Goal: Task Accomplishment & Management: Manage account settings

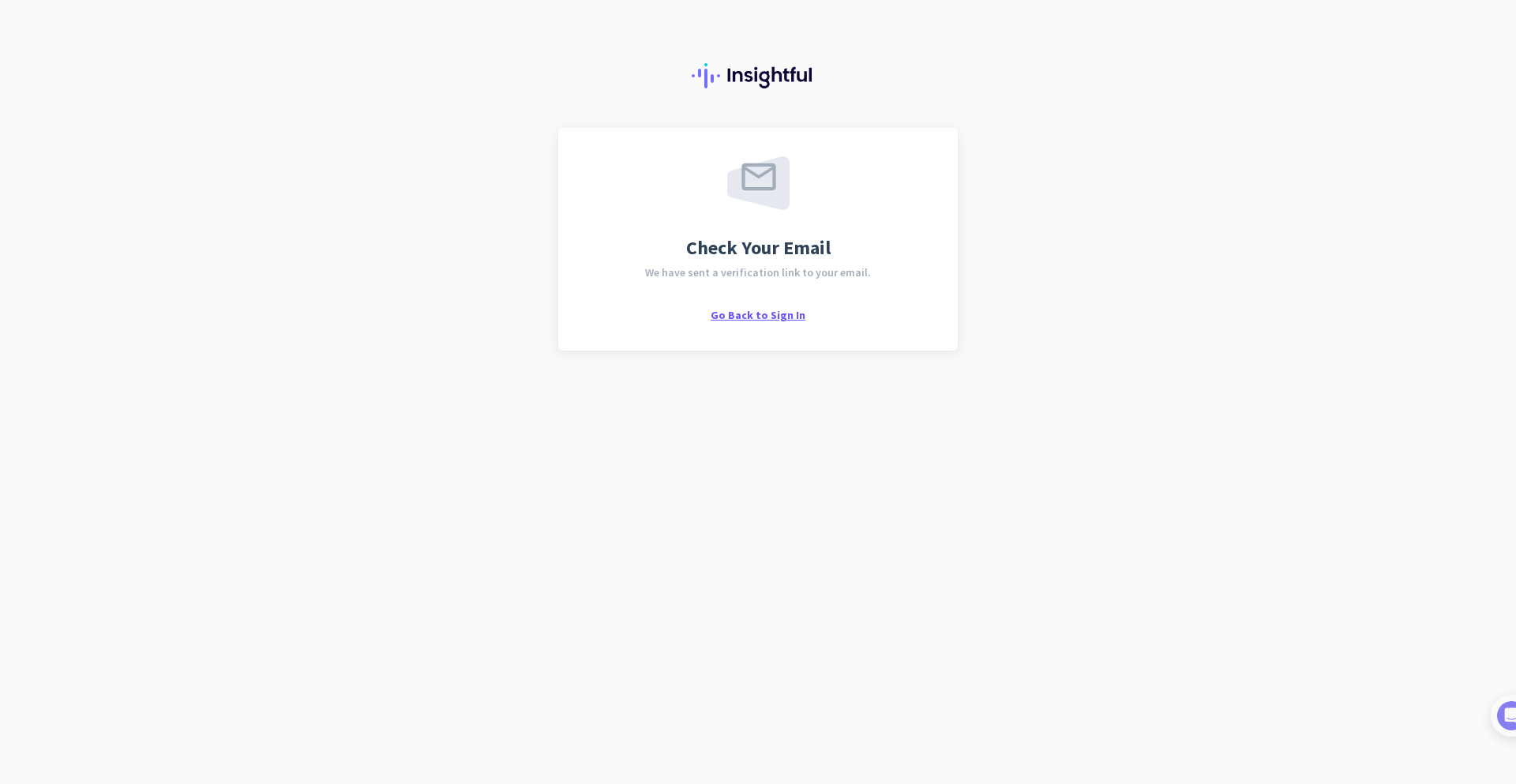
click at [746, 314] on span "Go Back to Sign In" at bounding box center [758, 315] width 94 height 14
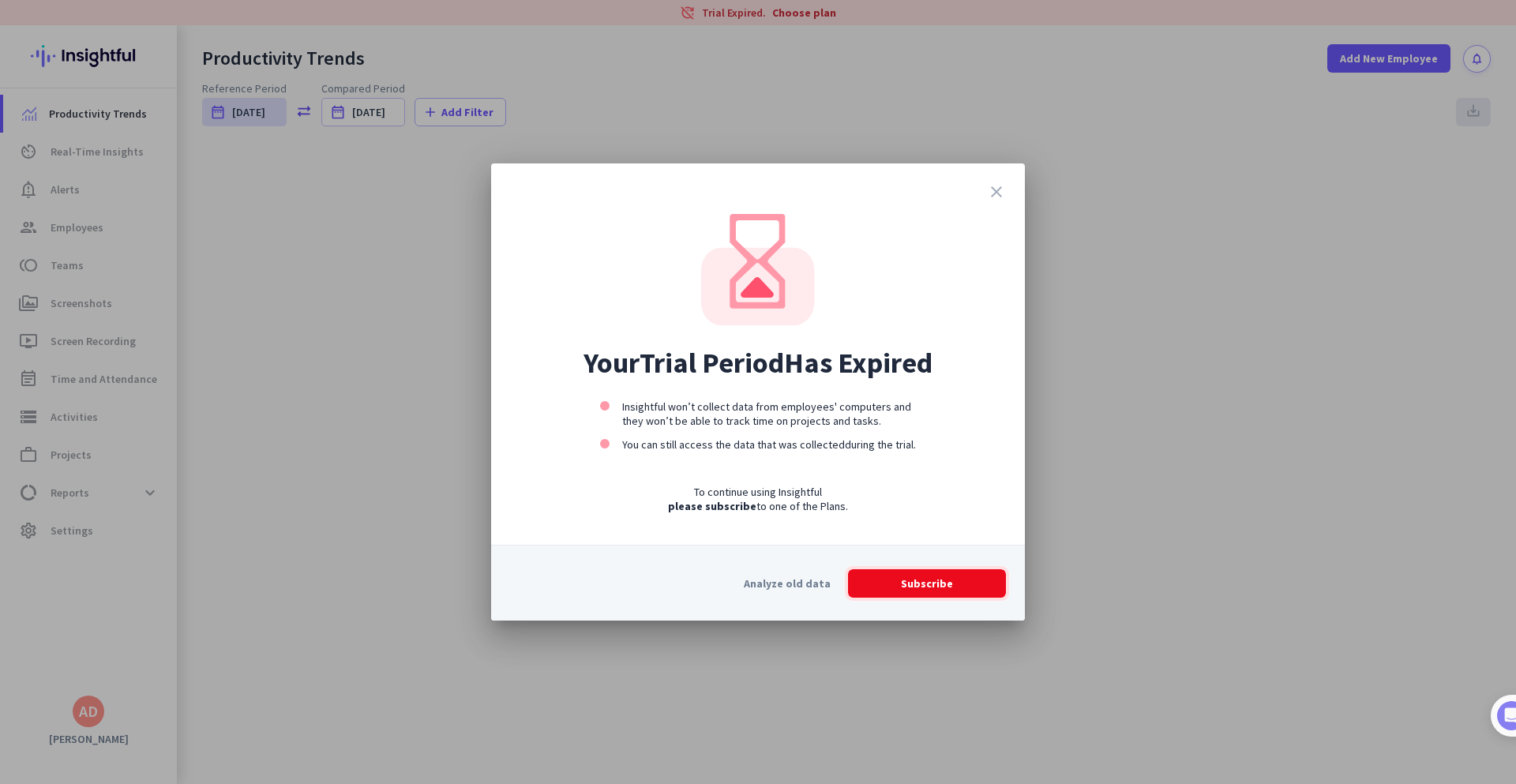
click at [892, 586] on span at bounding box center [926, 583] width 158 height 38
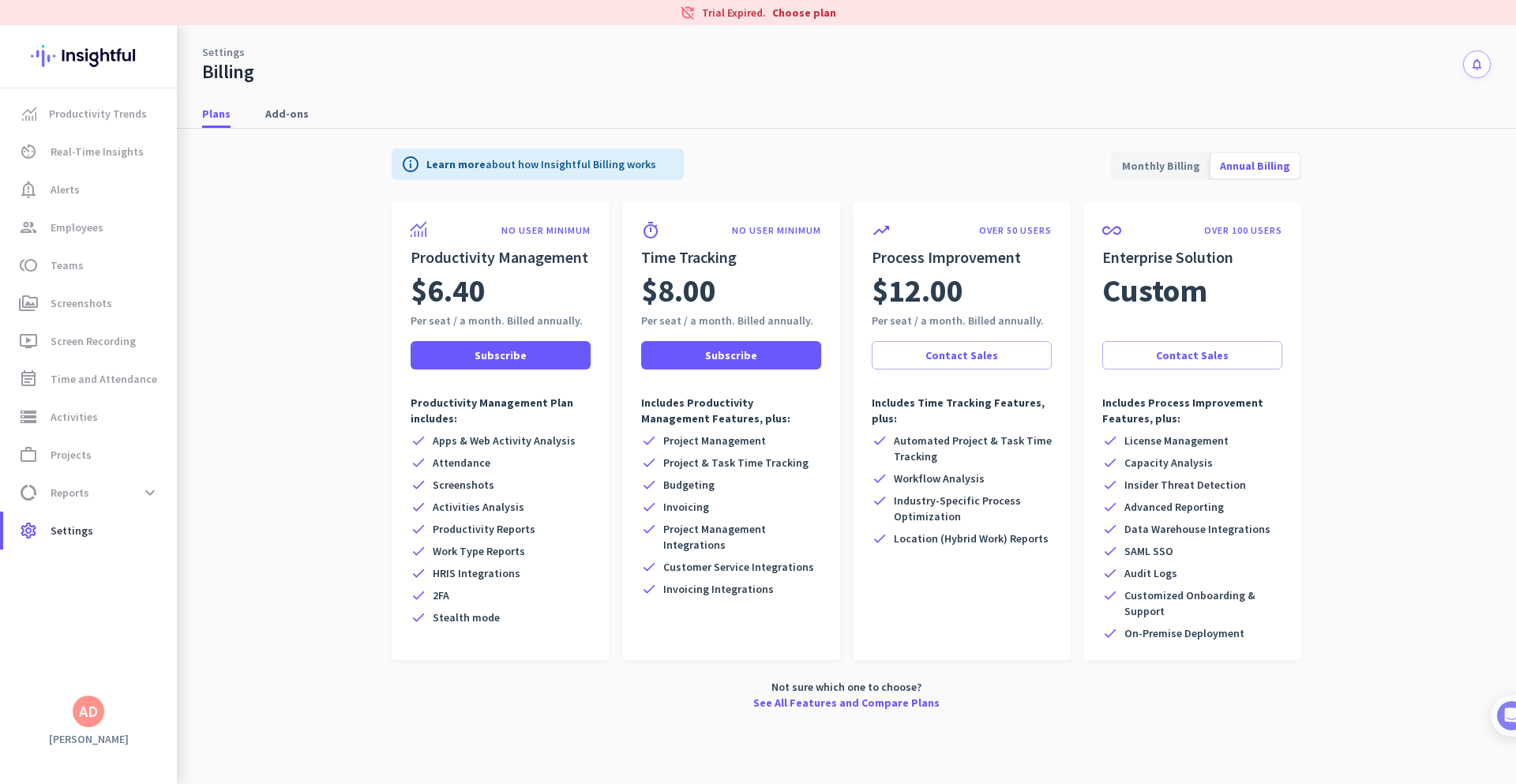
click at [1179, 169] on span "Monthly Billing" at bounding box center [1161, 166] width 97 height 38
click at [300, 121] on span "Add-ons" at bounding box center [287, 114] width 43 height 16
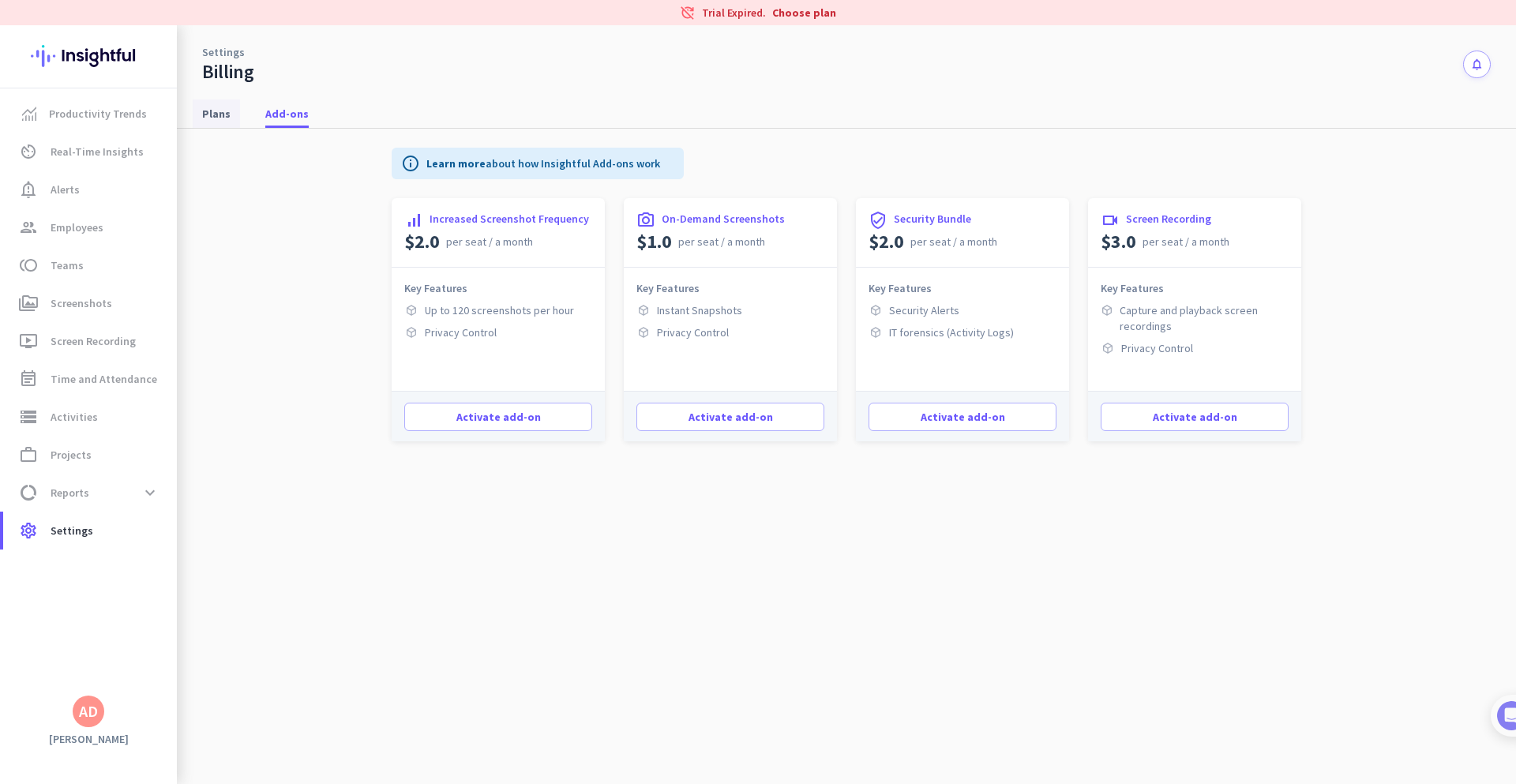
click at [220, 117] on span "Plans" at bounding box center [217, 114] width 29 height 16
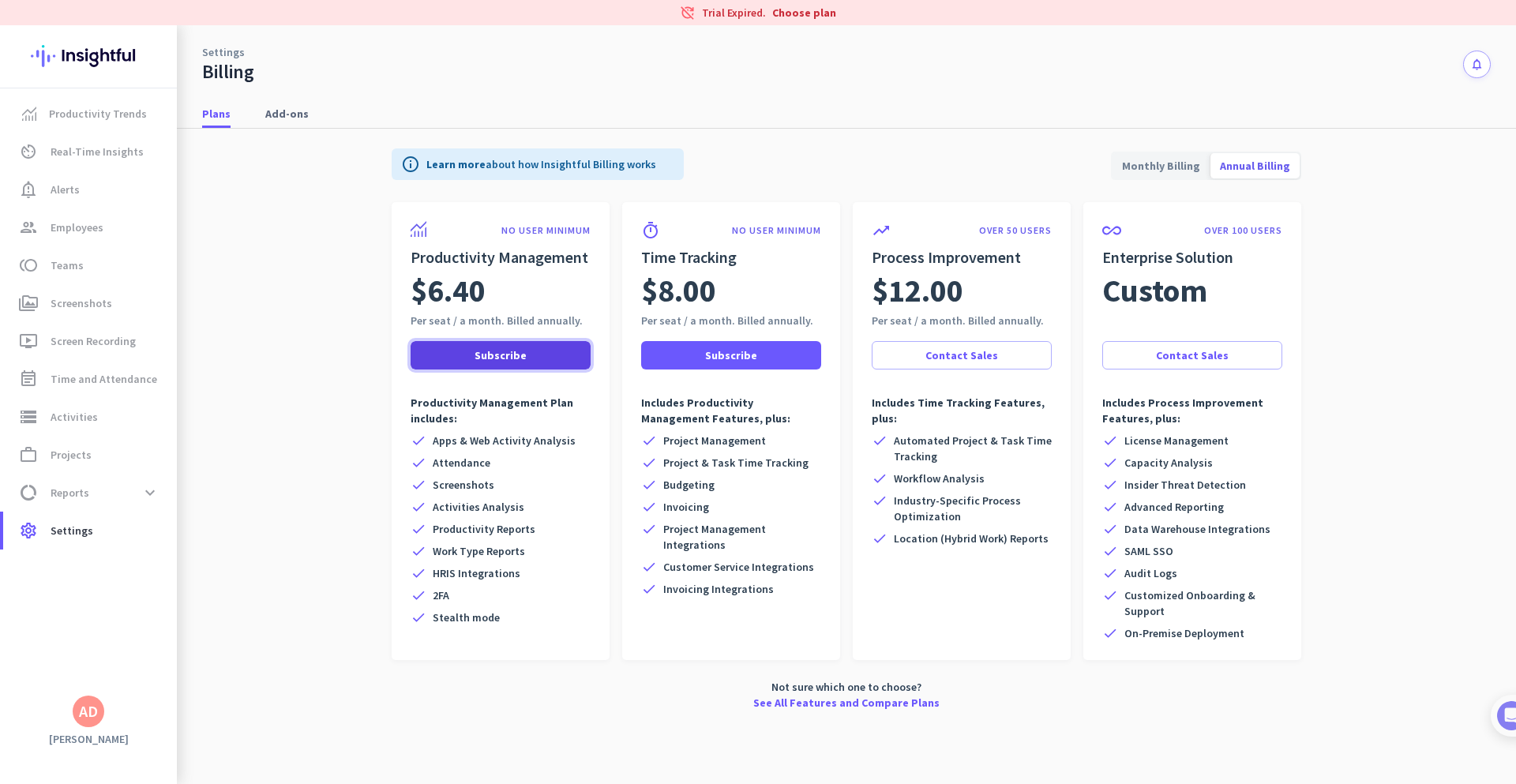
click at [501, 354] on span "Subscribe" at bounding box center [500, 355] width 52 height 16
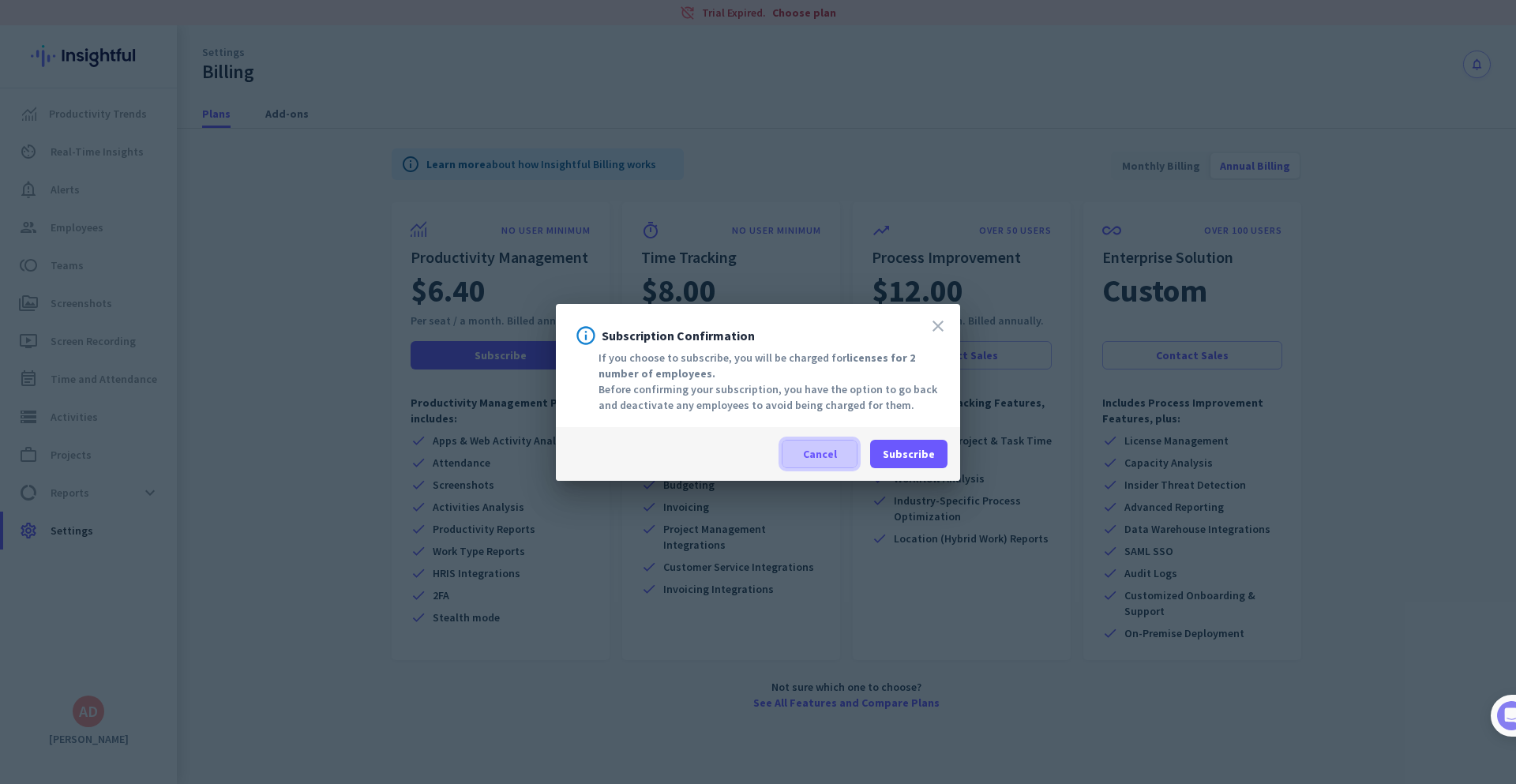
click at [840, 460] on span at bounding box center [819, 454] width 74 height 38
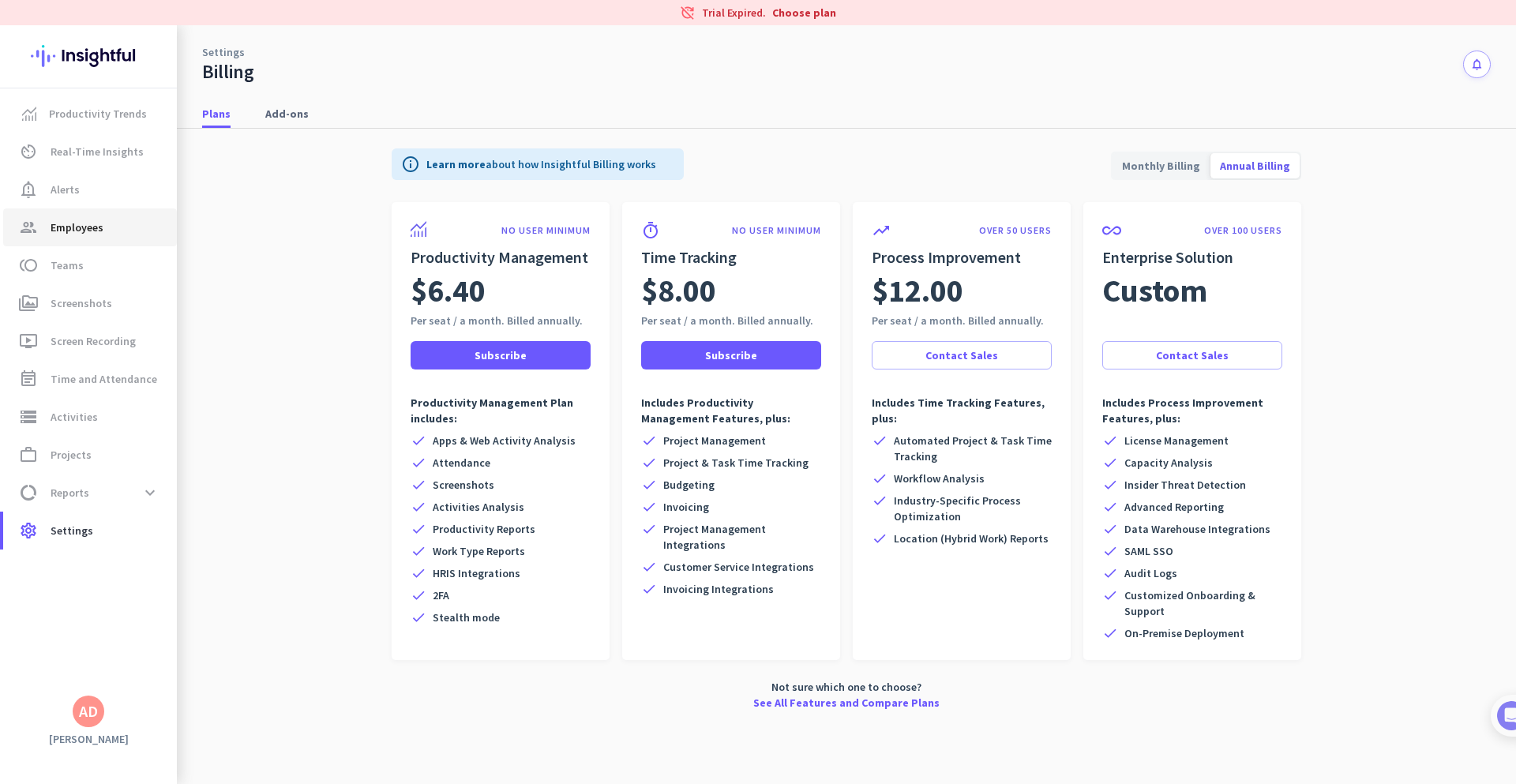
click at [93, 232] on span "Employees" at bounding box center [77, 227] width 53 height 19
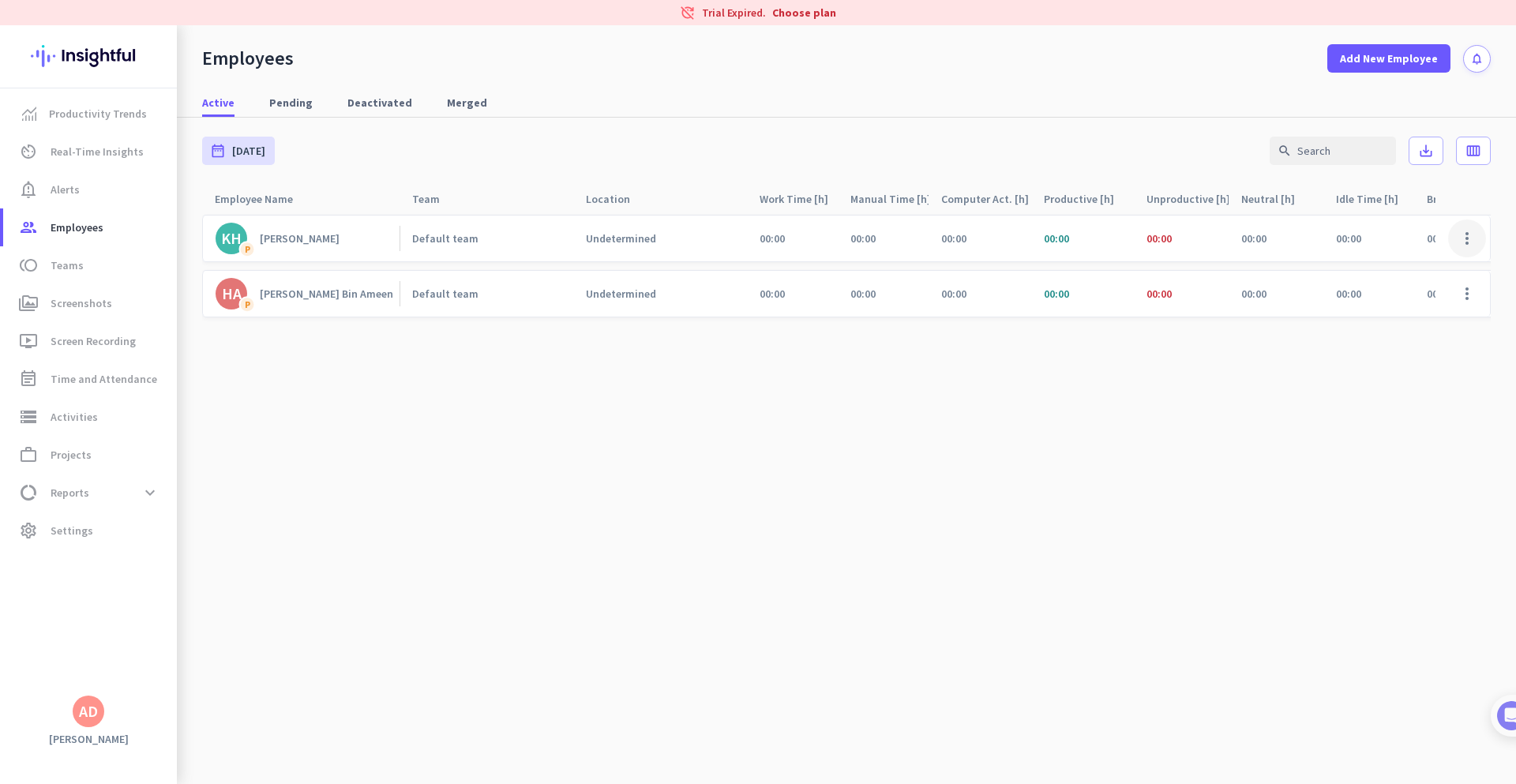
click at [1470, 238] on span at bounding box center [1467, 238] width 38 height 38
click at [1406, 304] on span "Deactivate Employee" at bounding box center [1422, 301] width 104 height 14
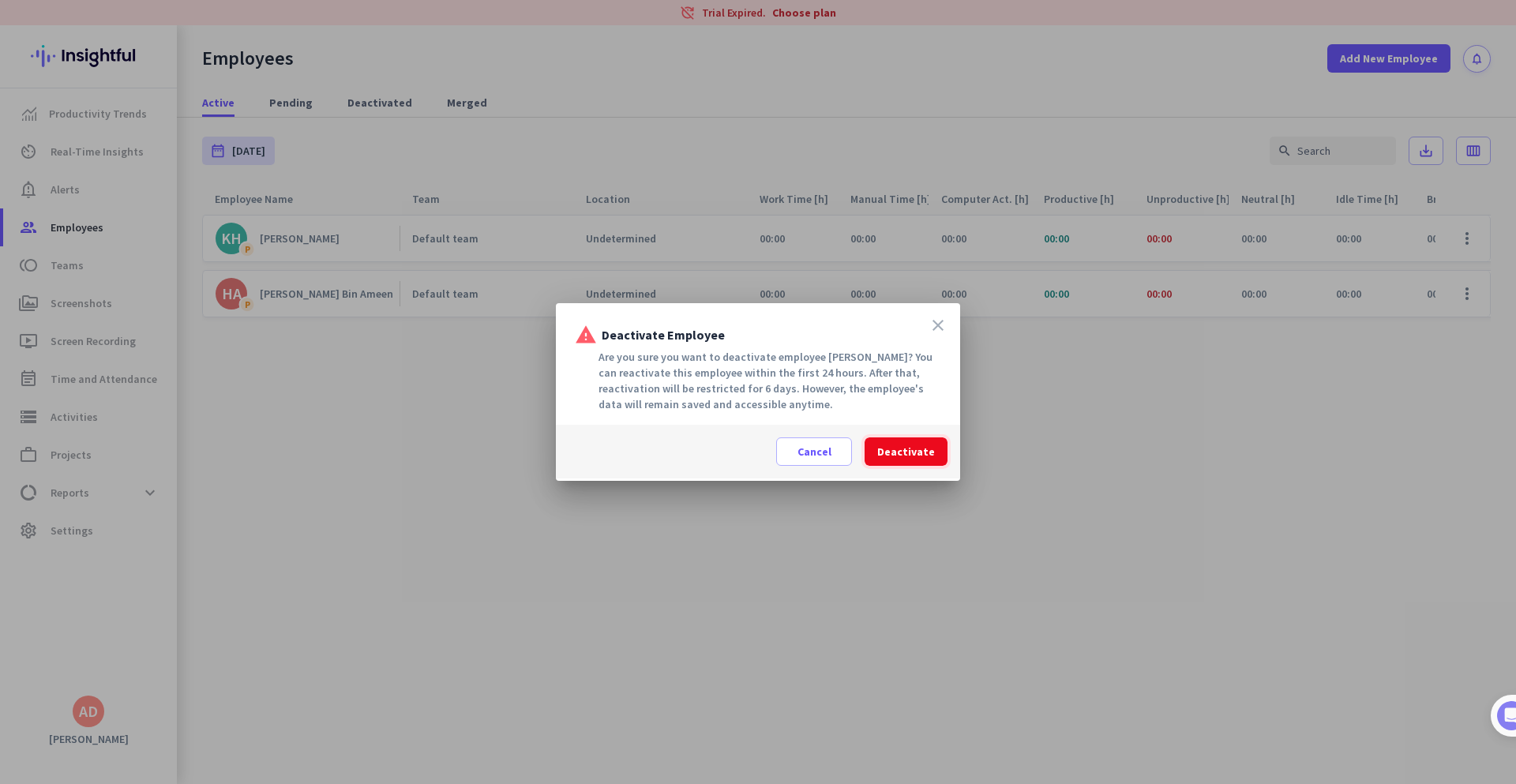
click at [930, 444] on span "Deactivate" at bounding box center [906, 452] width 58 height 16
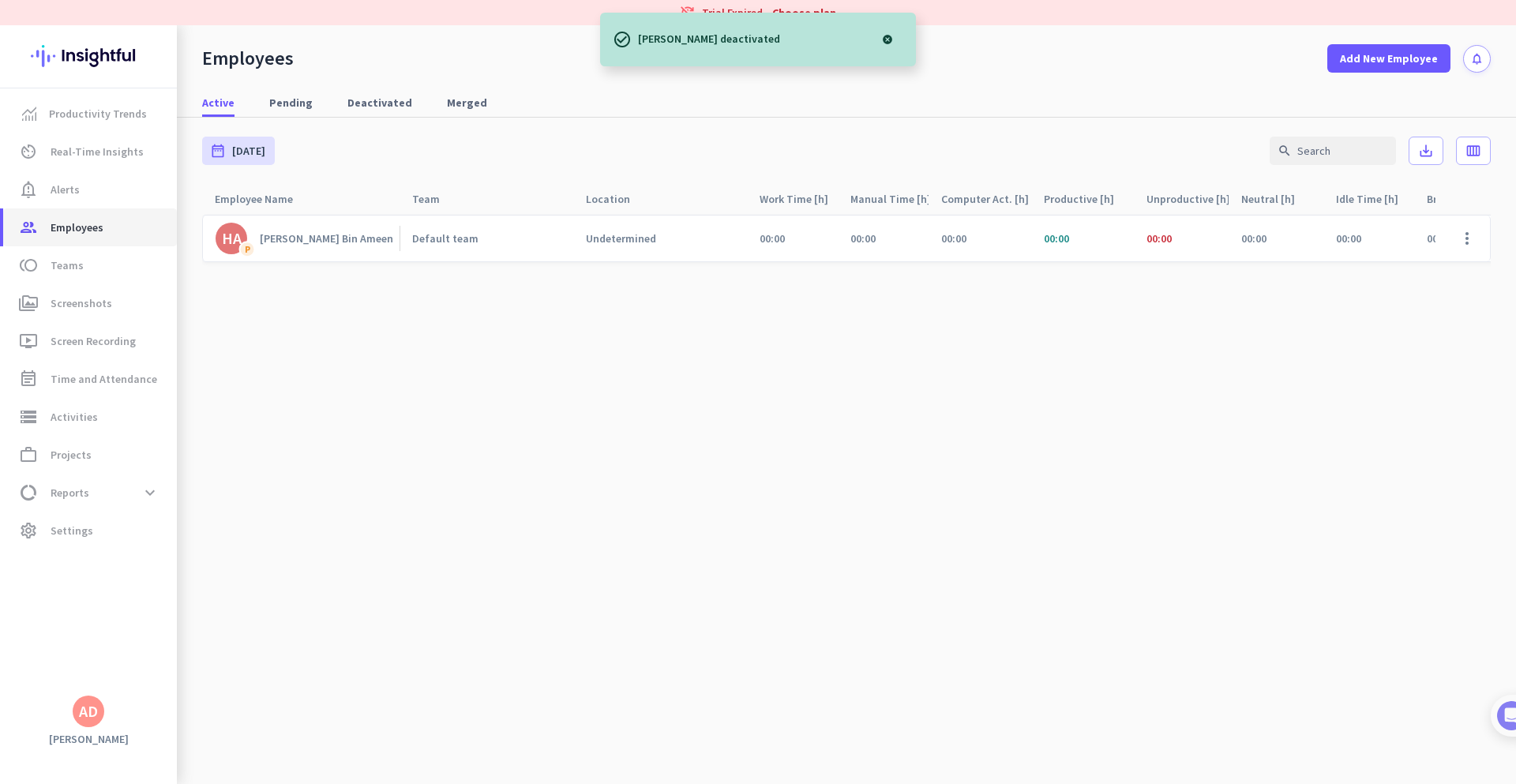
click at [85, 234] on span "Employees" at bounding box center [77, 227] width 53 height 19
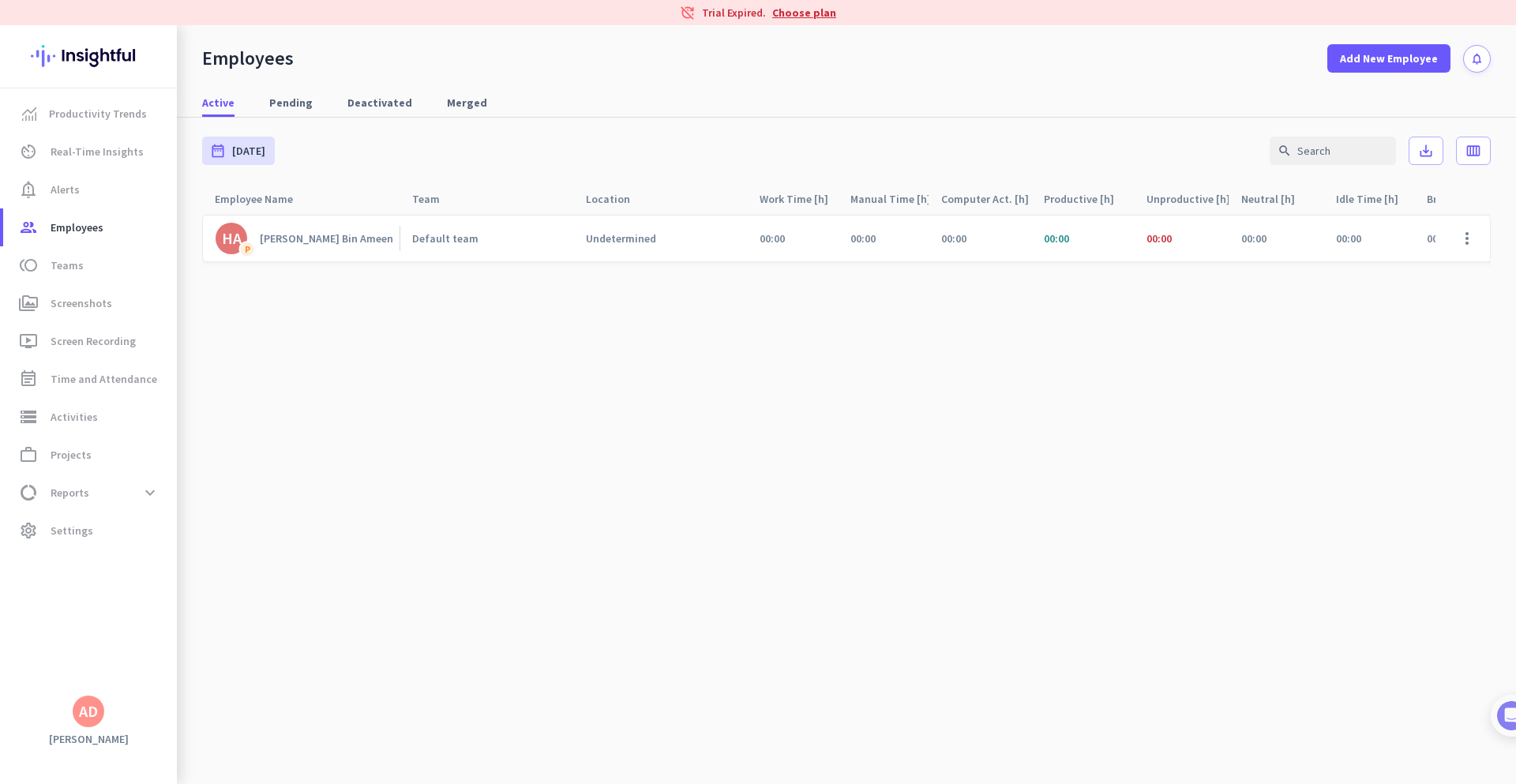
click at [787, 15] on link "Choose plan" at bounding box center [805, 13] width 64 height 16
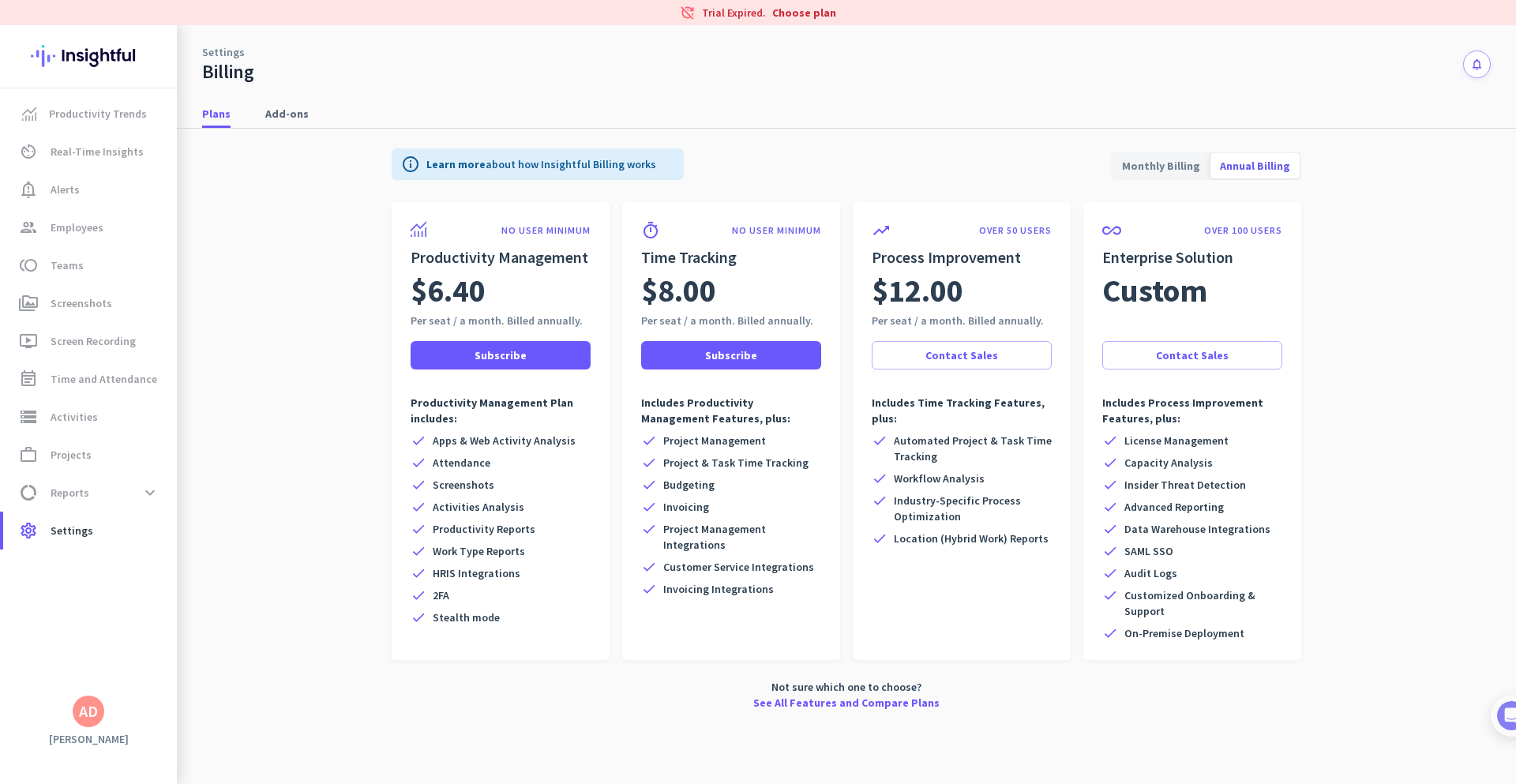
click at [1183, 173] on span "Monthly Billing" at bounding box center [1161, 166] width 97 height 38
click at [537, 362] on span at bounding box center [500, 355] width 180 height 38
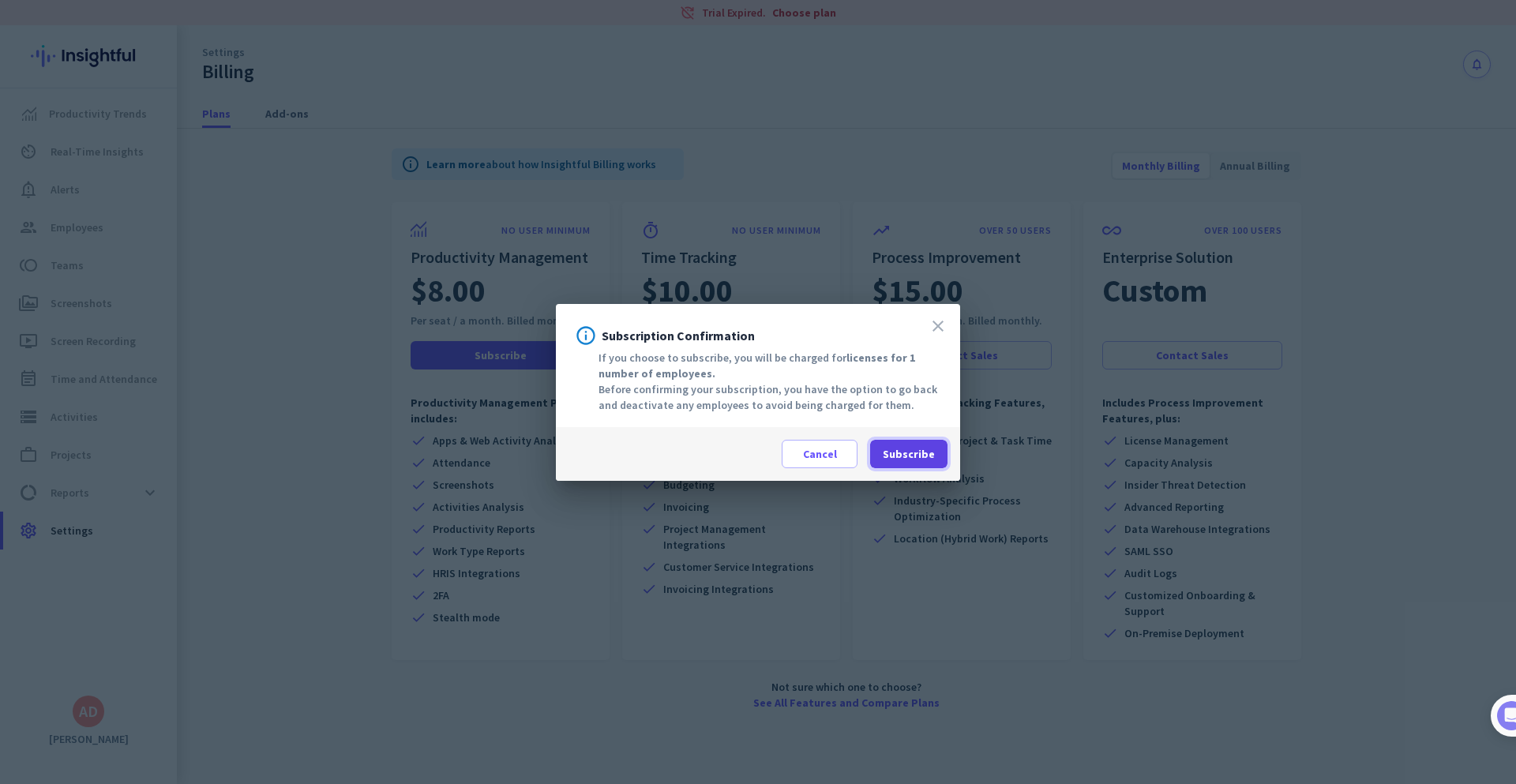
click at [903, 456] on span "Subscribe" at bounding box center [909, 454] width 52 height 16
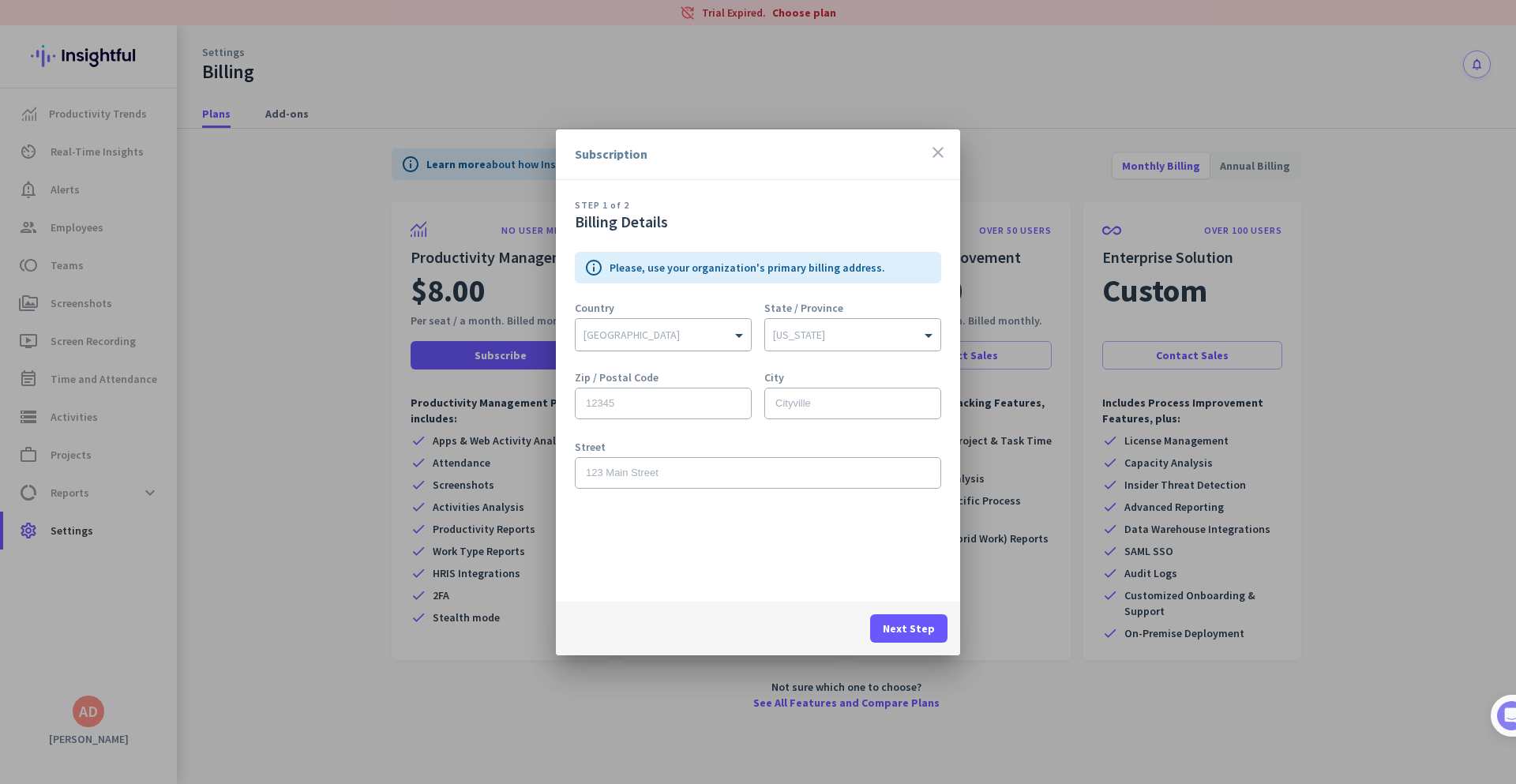
click at [707, 340] on div "[GEOGRAPHIC_DATA]" at bounding box center [654, 335] width 155 height 14
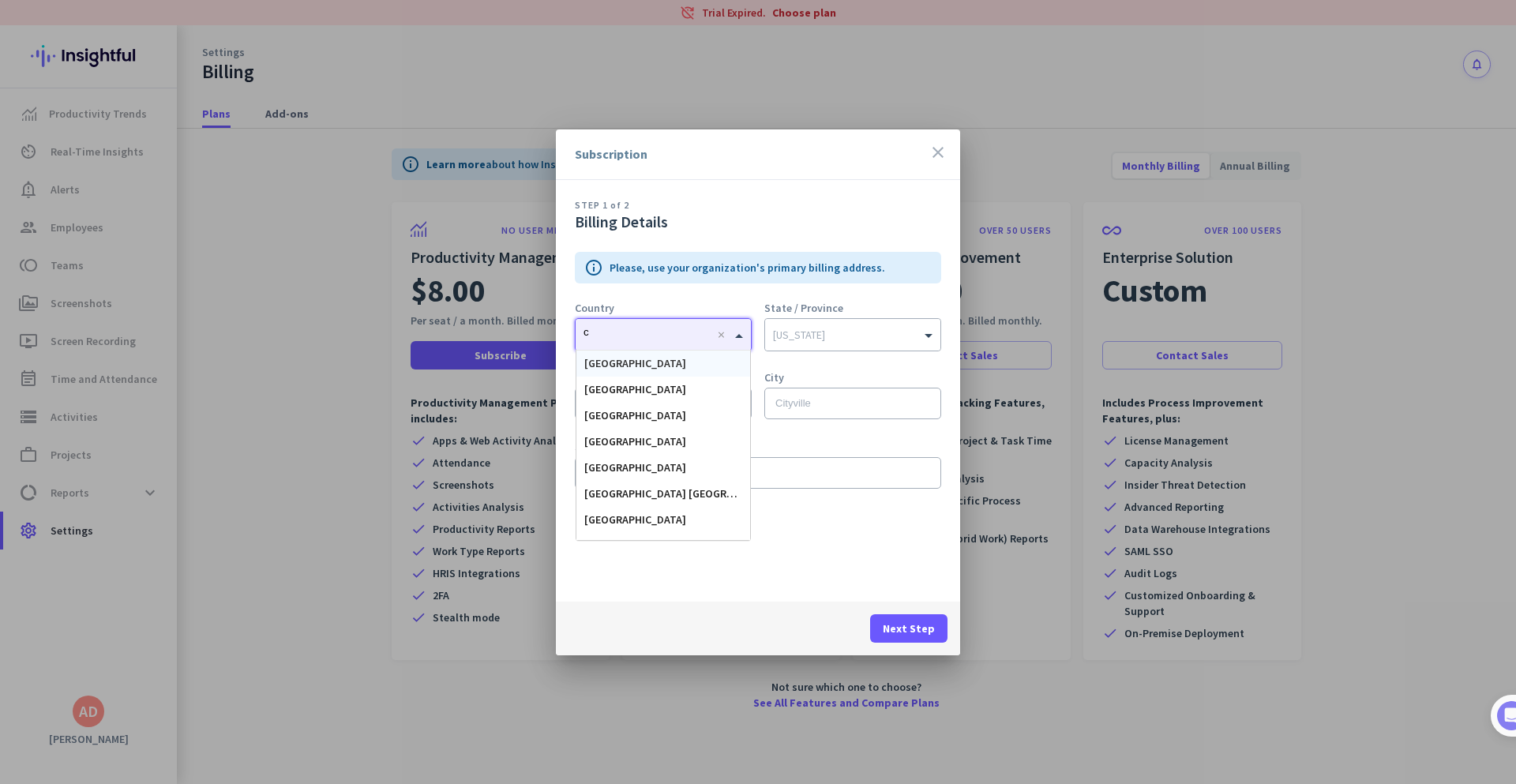
type input "ca"
click at [681, 356] on div "[GEOGRAPHIC_DATA]" at bounding box center [663, 363] width 174 height 26
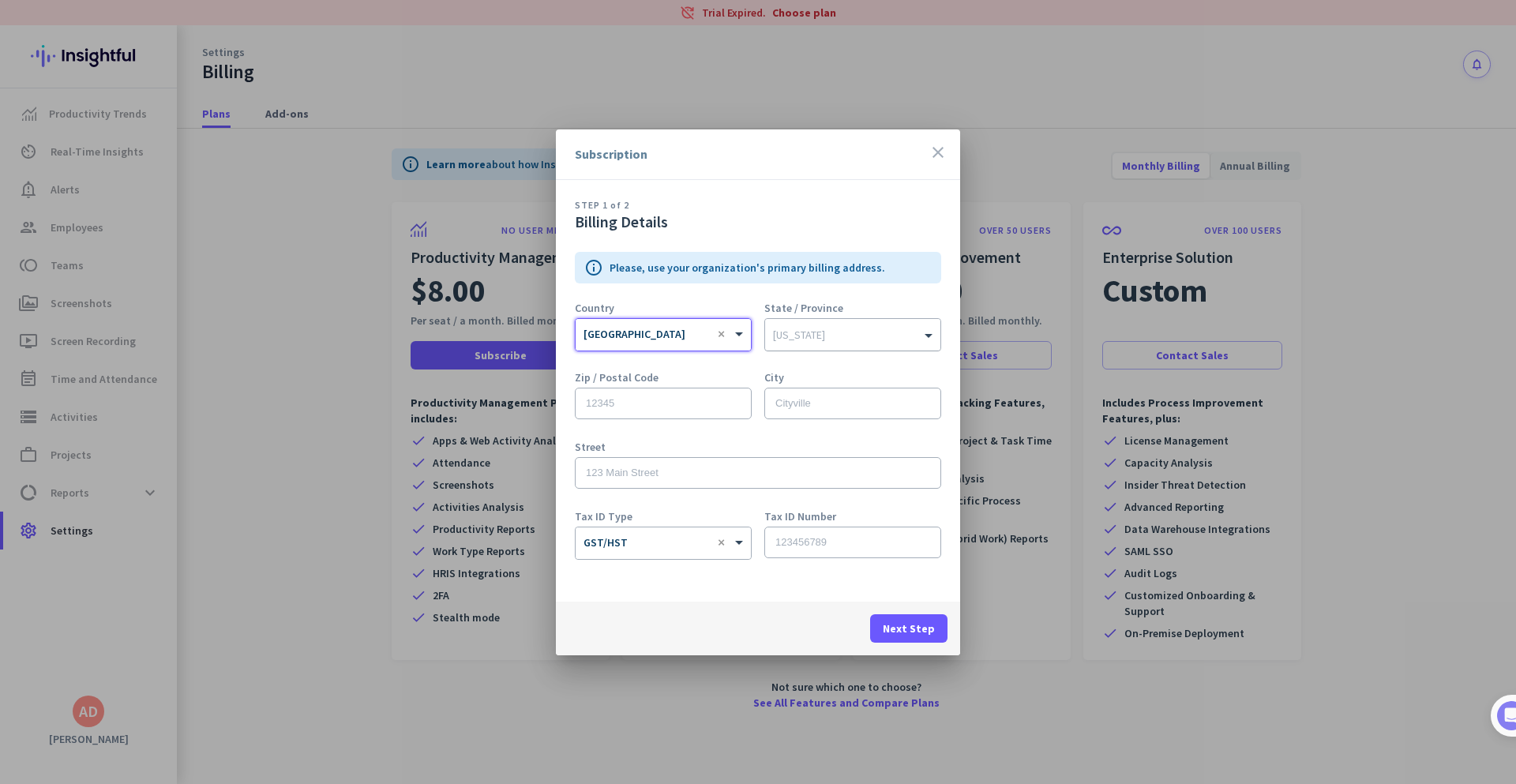
click at [806, 338] on div at bounding box center [853, 331] width 175 height 16
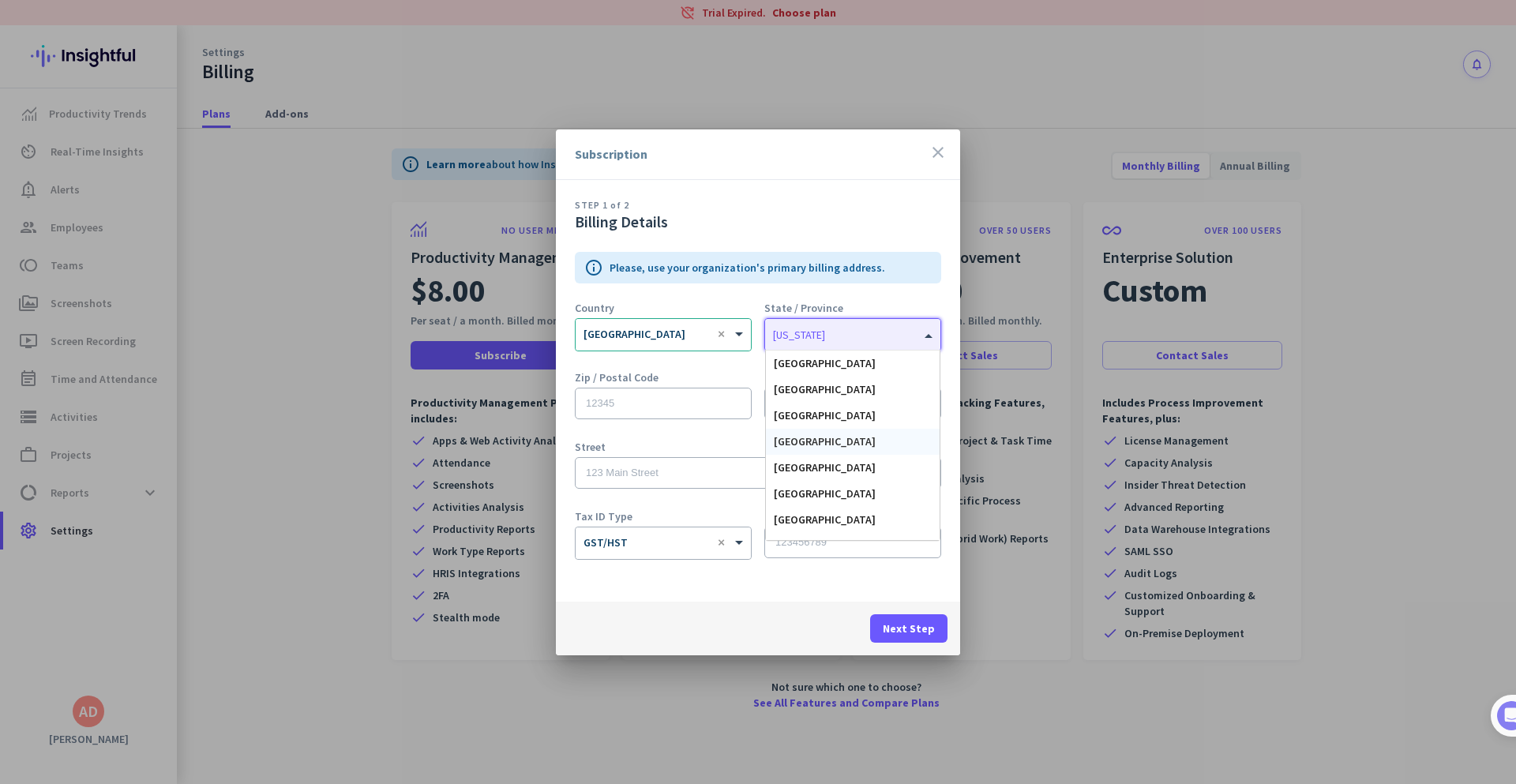
type input "o"
click at [822, 366] on div "[GEOGRAPHIC_DATA]" at bounding box center [853, 363] width 174 height 26
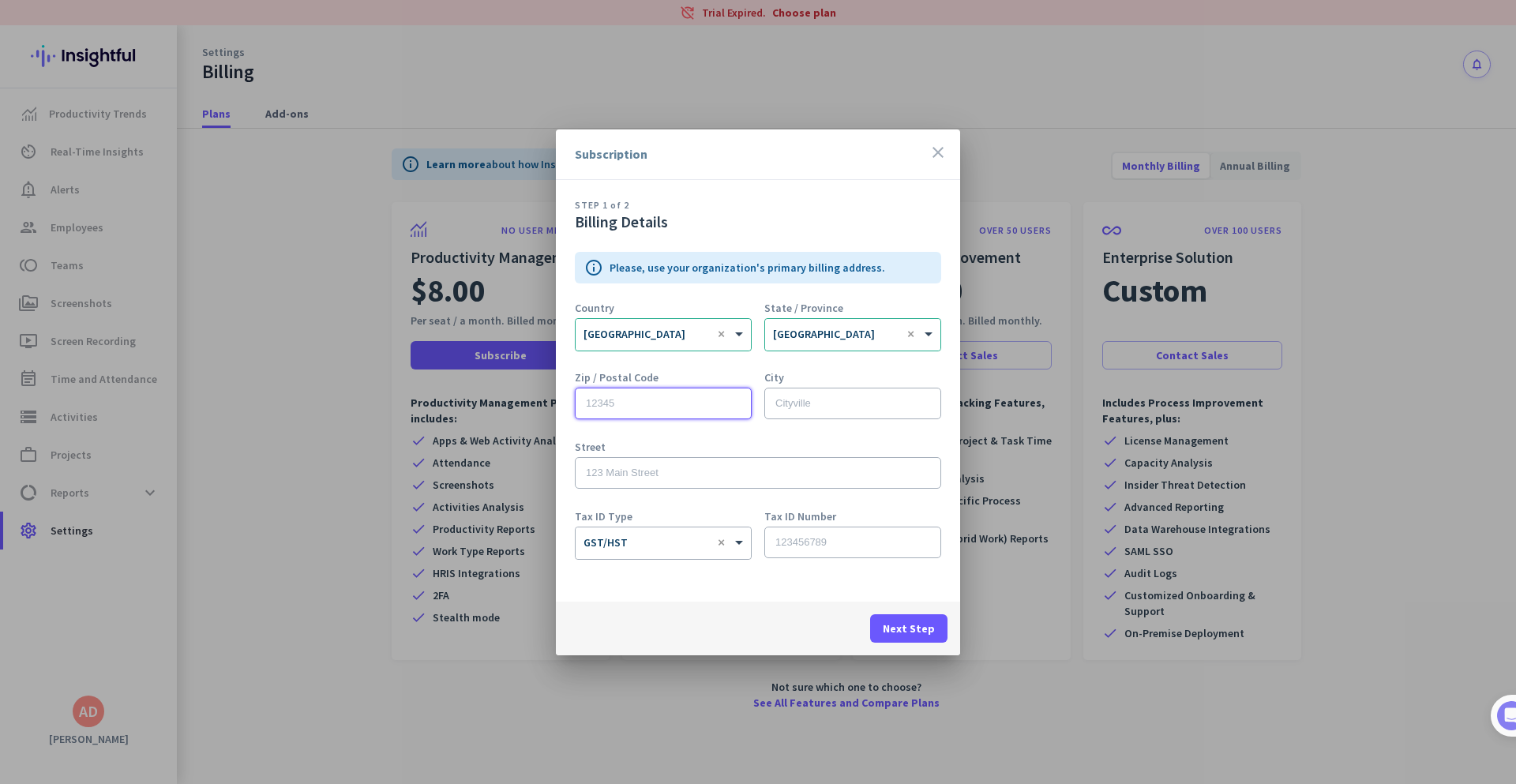
click at [680, 400] on input "text" at bounding box center [663, 403] width 177 height 31
click at [630, 471] on input "text" at bounding box center [758, 473] width 366 height 31
paste input "[STREET_ADDRESS]"
type input "[STREET_ADDRESS]"
click at [797, 410] on input "text" at bounding box center [853, 403] width 177 height 31
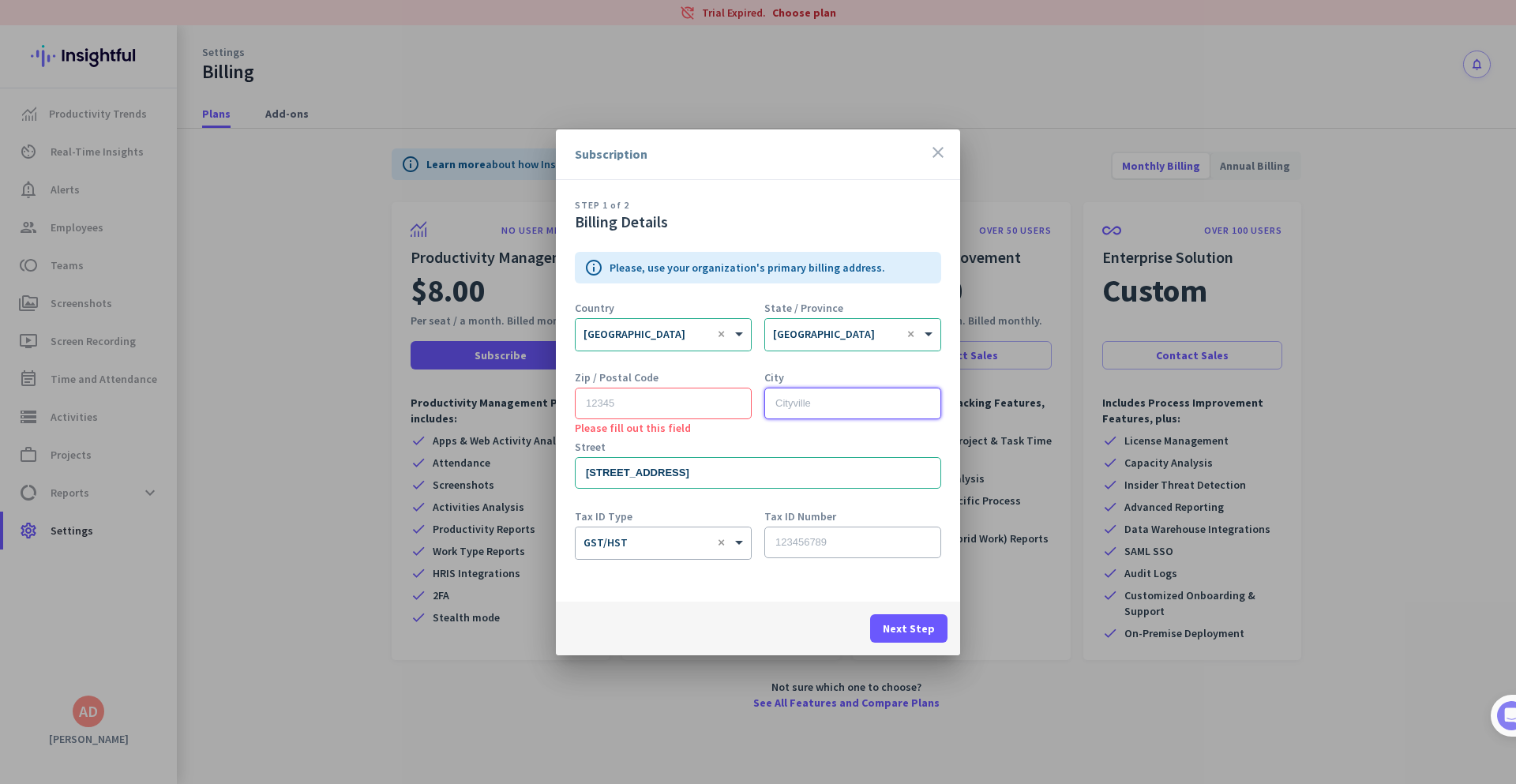
paste input "[GEOGRAPHIC_DATA]"
type input "[GEOGRAPHIC_DATA]"
click at [669, 418] on input "text" at bounding box center [663, 403] width 177 height 31
paste input "L4Z 1V9"
type input "L4Z 1V9"
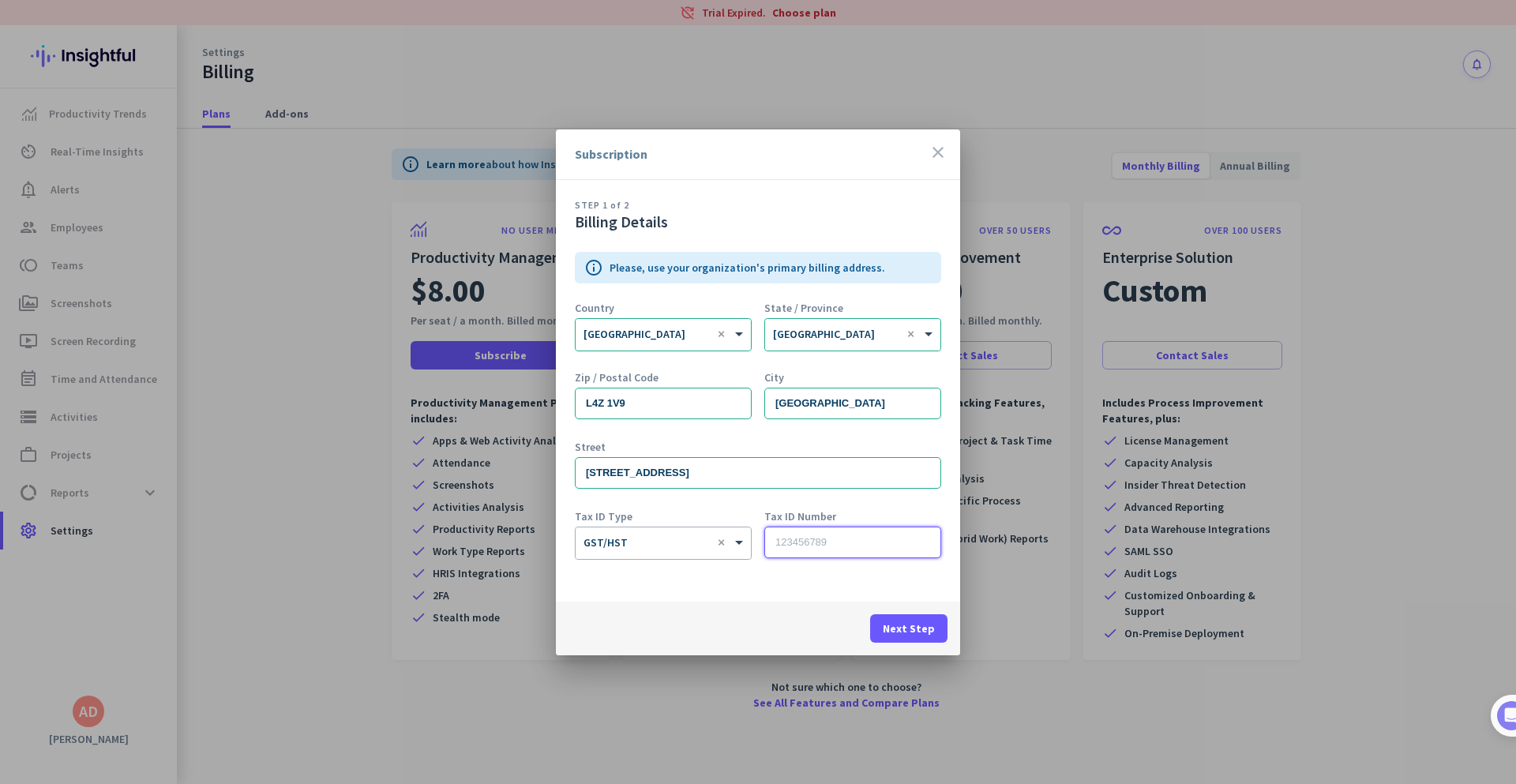
click at [837, 548] on input "text" at bounding box center [853, 542] width 177 height 31
type input "123456"
click at [905, 624] on span "Next Step" at bounding box center [909, 629] width 52 height 16
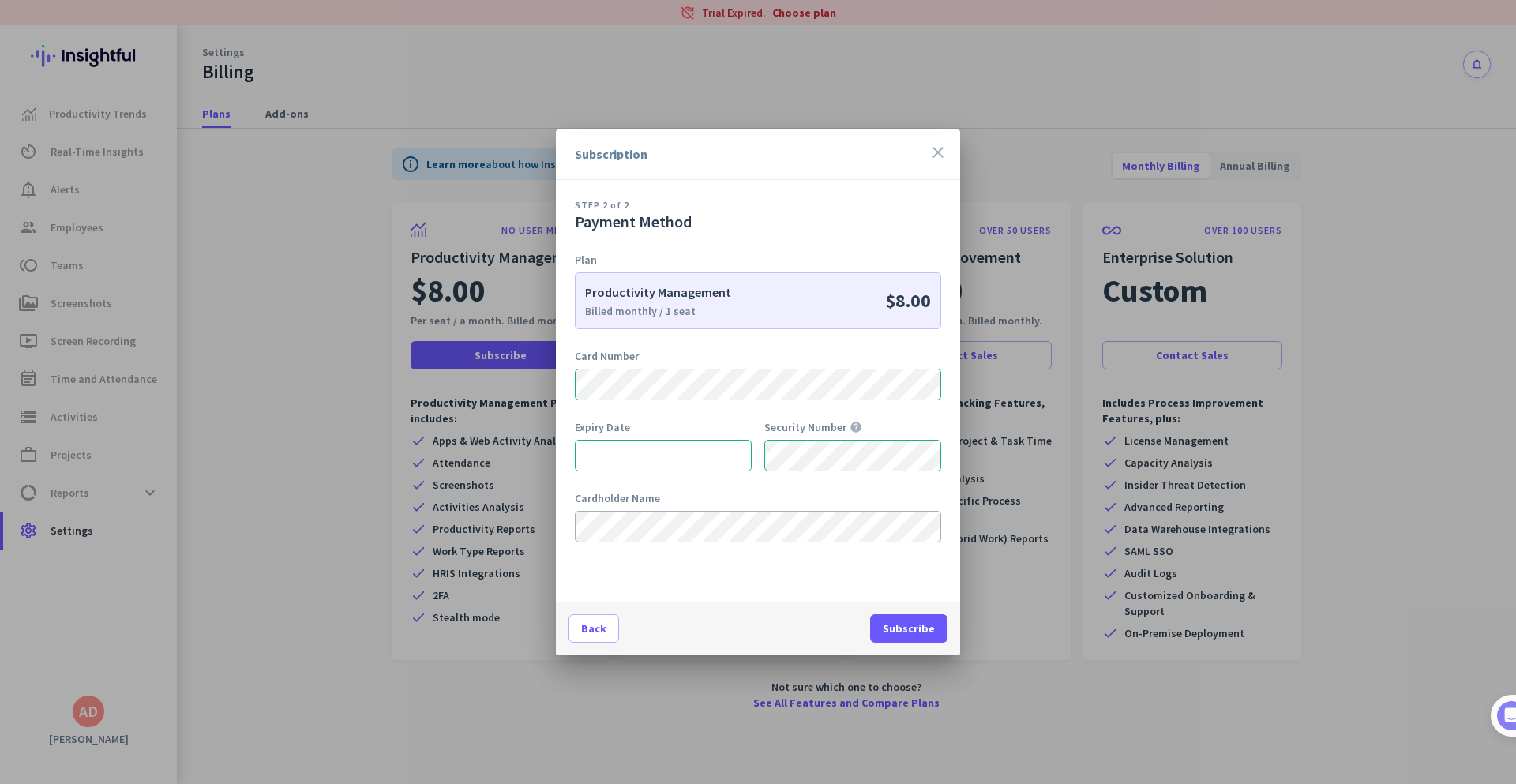
click at [881, 578] on div "STEP 2 of 2 Payment Method Plan Productivity Management Billed monthly / 1 seat…" at bounding box center [758, 390] width 404 height 422
click at [908, 631] on span "Subscribe" at bounding box center [909, 629] width 52 height 16
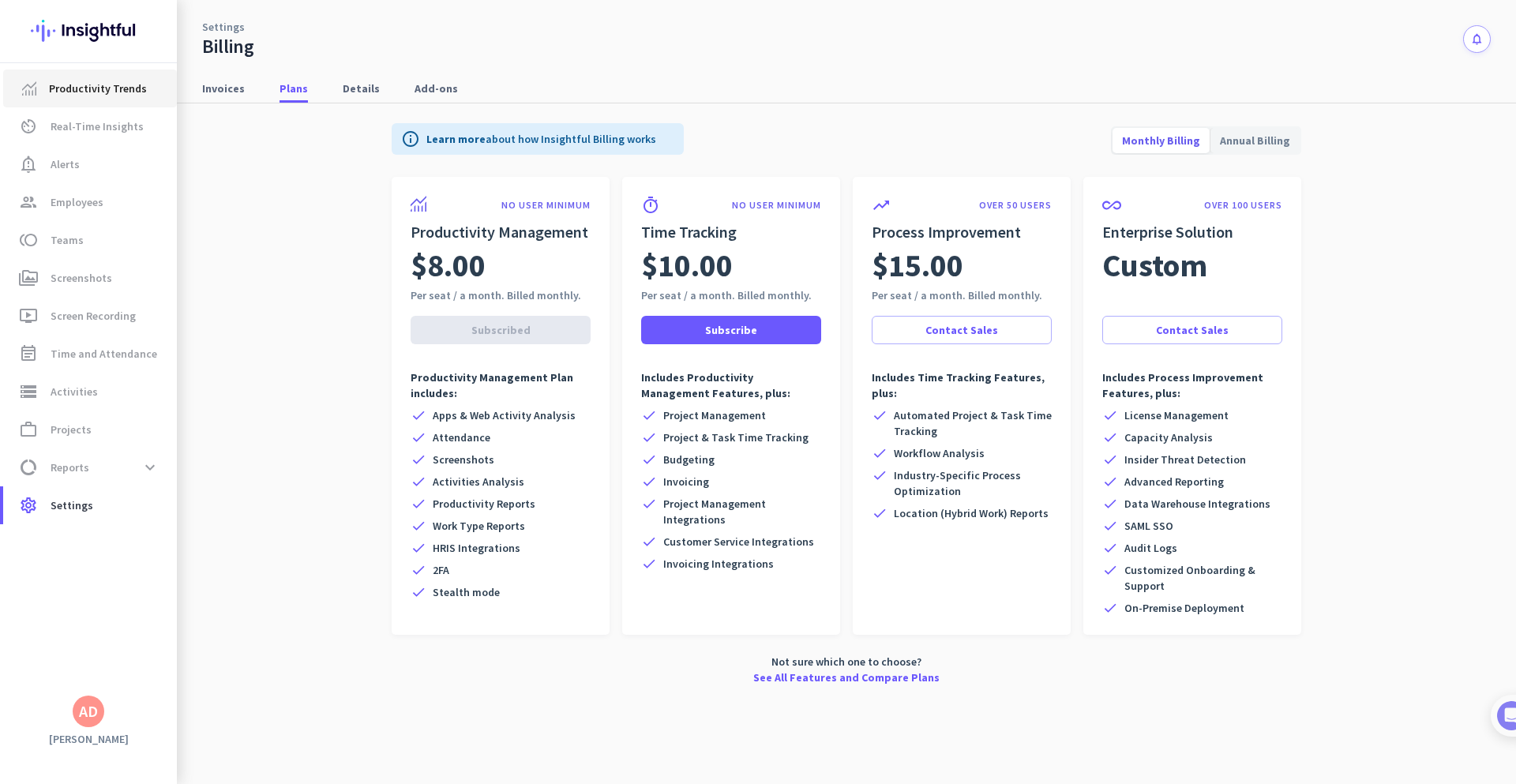
click at [74, 90] on span "Productivity Trends" at bounding box center [98, 89] width 98 height 19
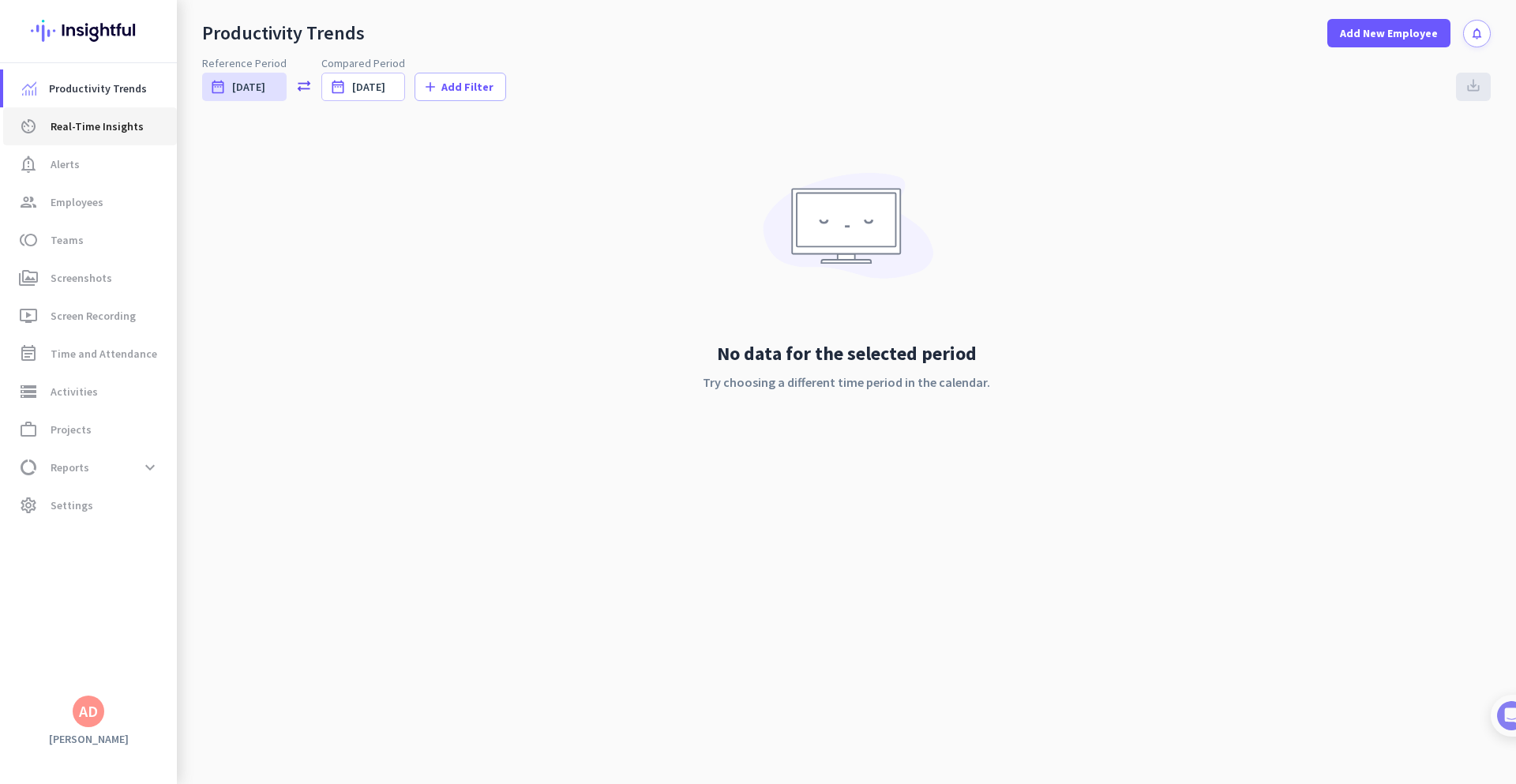
click at [101, 133] on span "Real-Time Insights" at bounding box center [97, 126] width 93 height 19
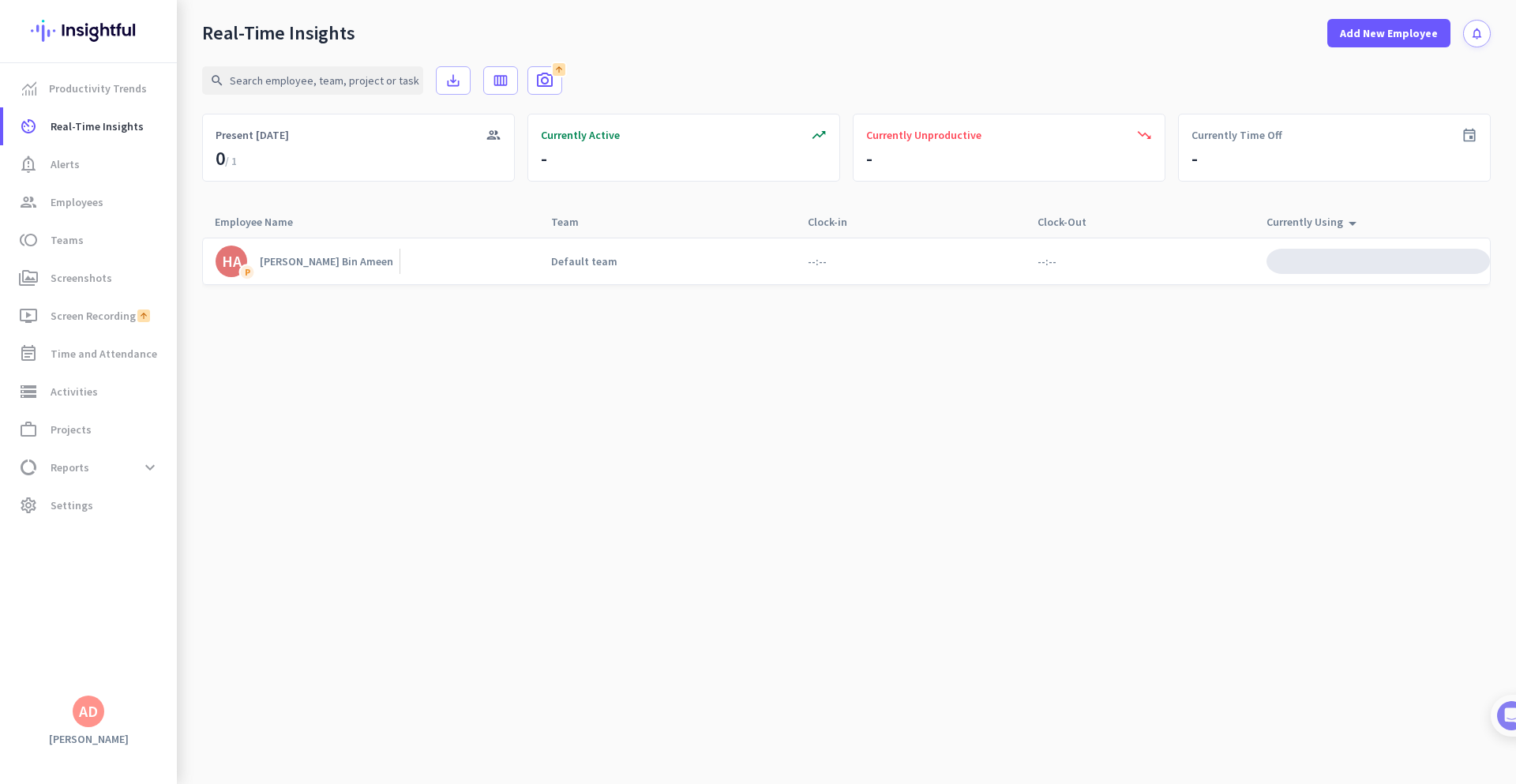
click at [290, 267] on div "[PERSON_NAME] Bin Ameen" at bounding box center [326, 262] width 134 height 14
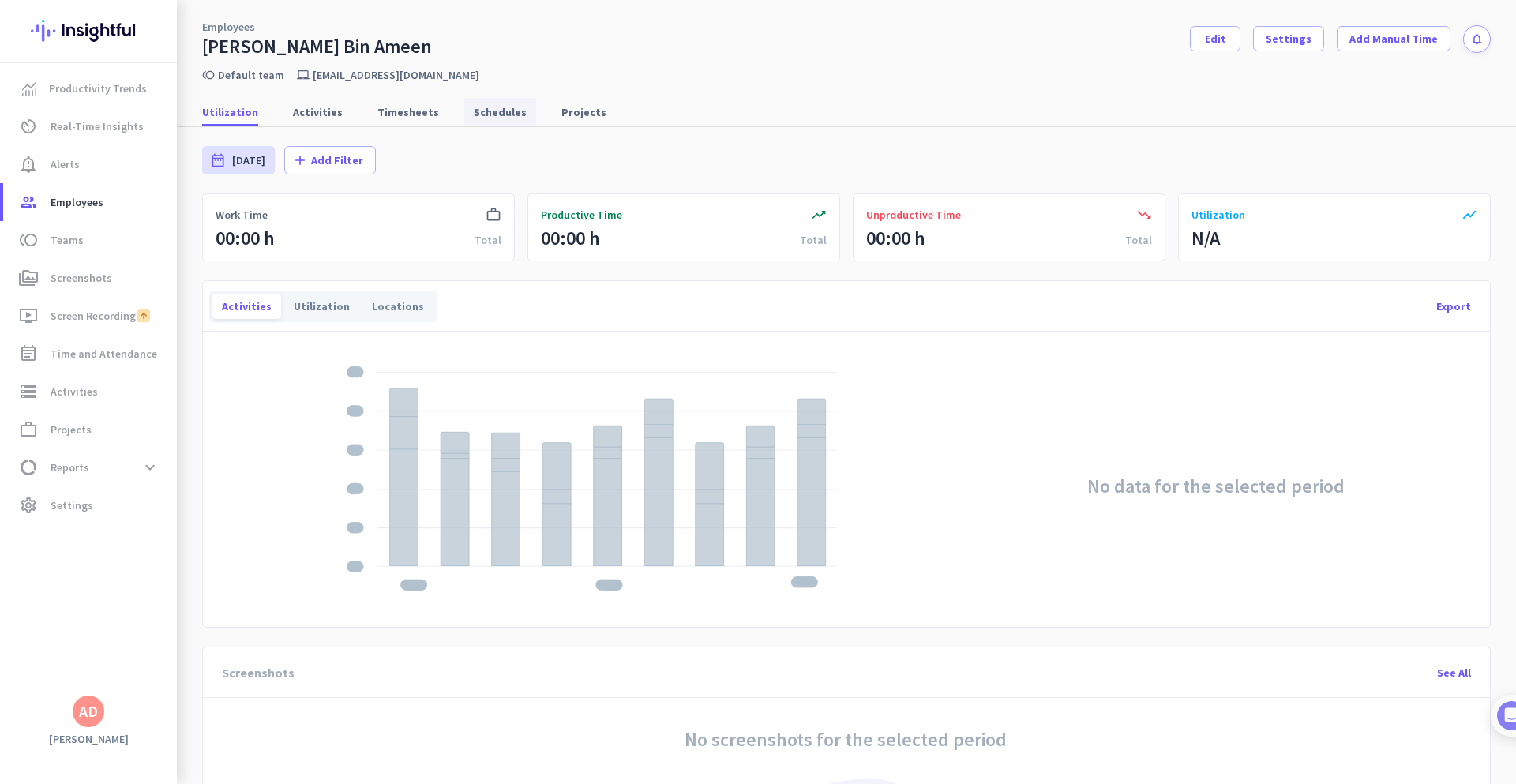
click at [486, 110] on span "Schedules" at bounding box center [500, 112] width 53 height 16
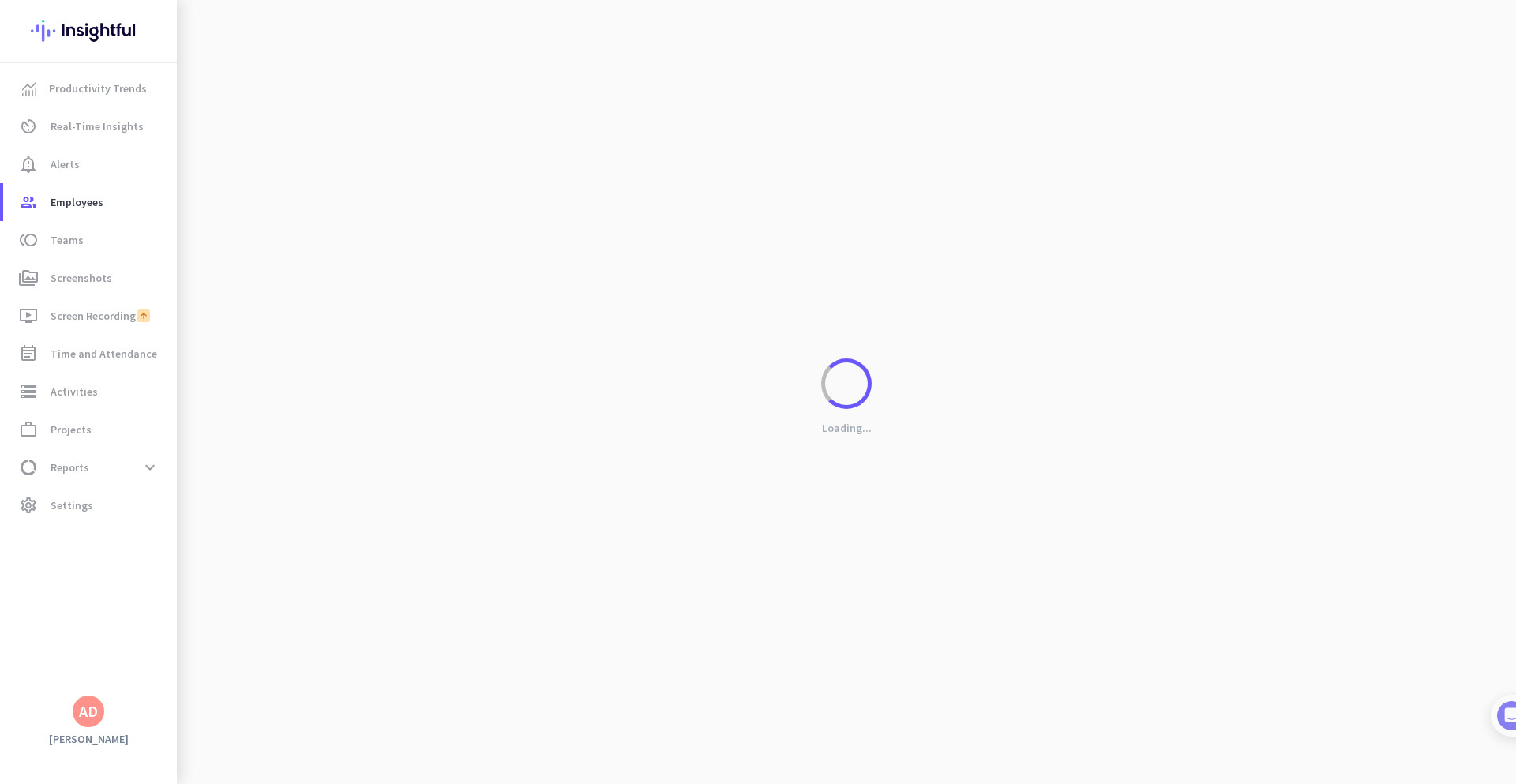
type input "[DATE] - [DATE]"
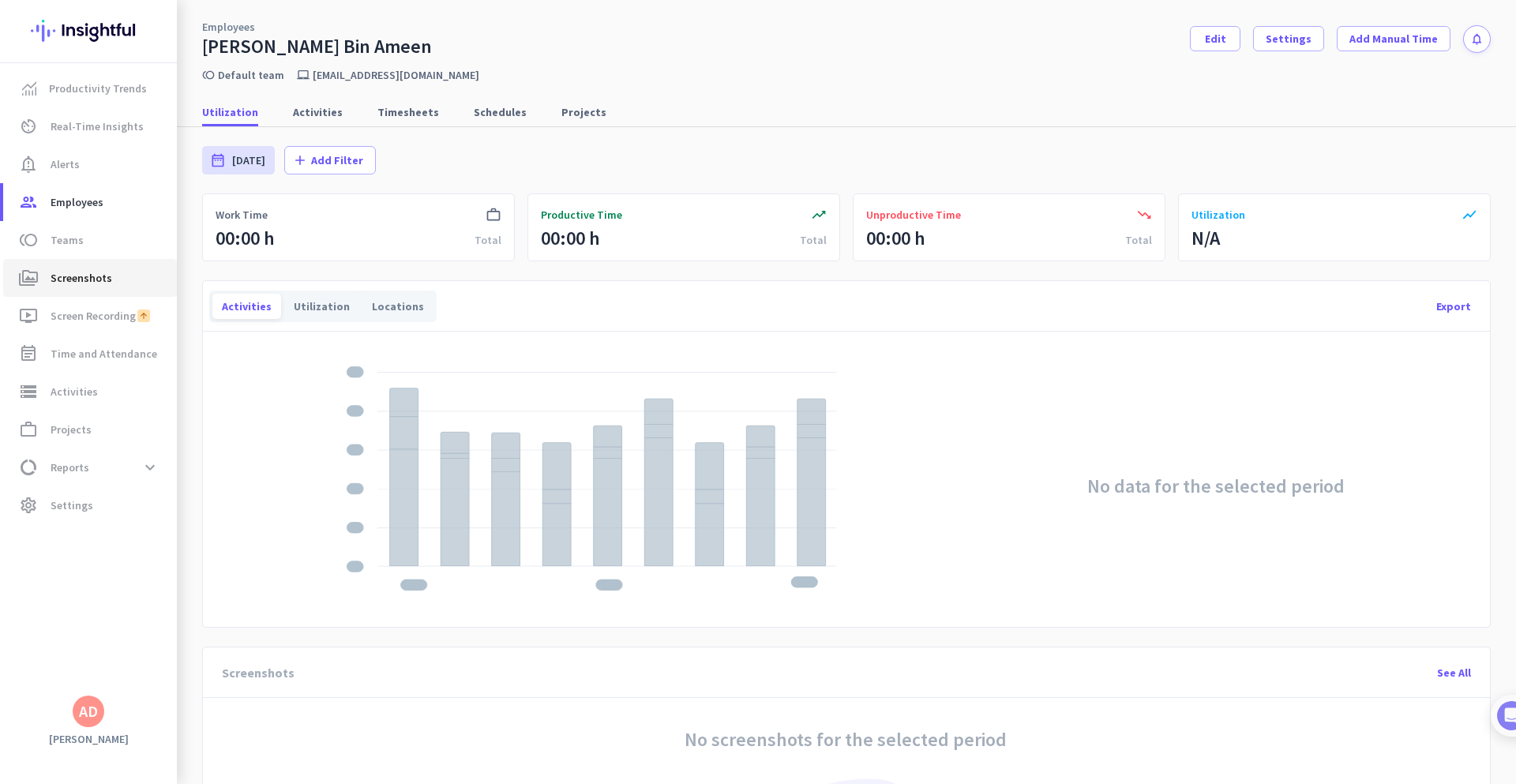
click at [103, 274] on span "Screenshots" at bounding box center [81, 278] width 62 height 19
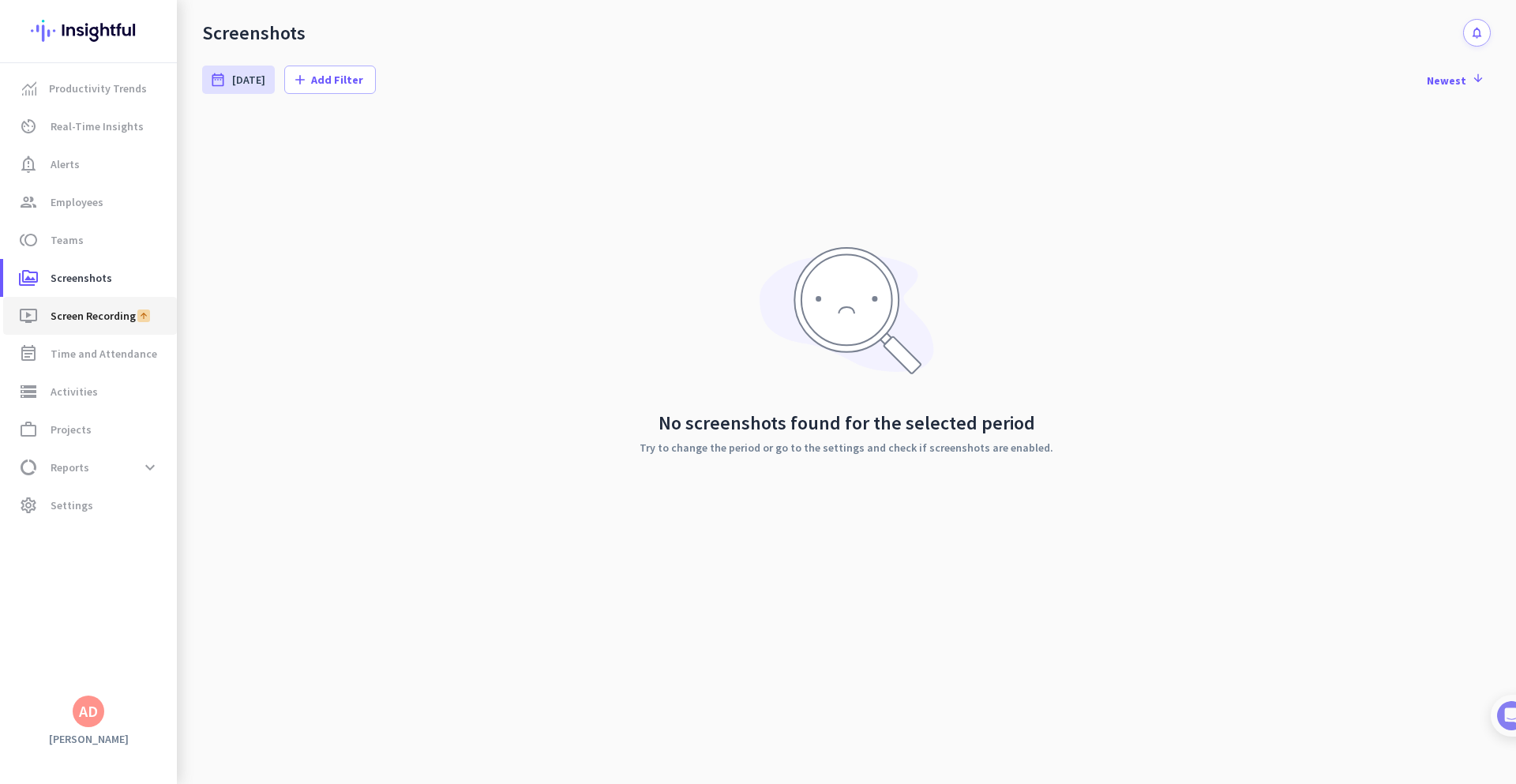
click at [102, 314] on span "Screen Recording" at bounding box center [93, 316] width 86 height 19
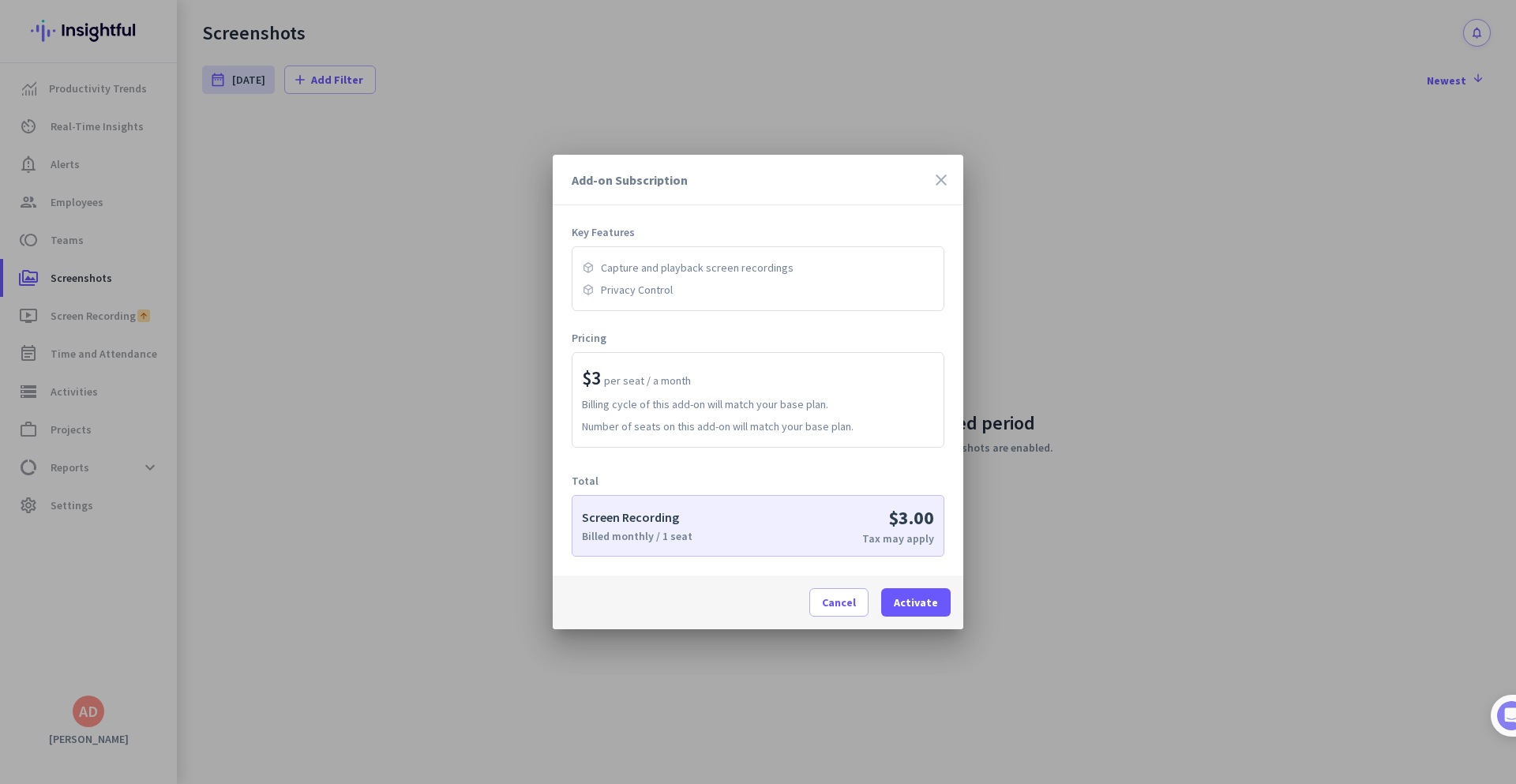
click at [936, 178] on icon "close" at bounding box center [942, 180] width 19 height 19
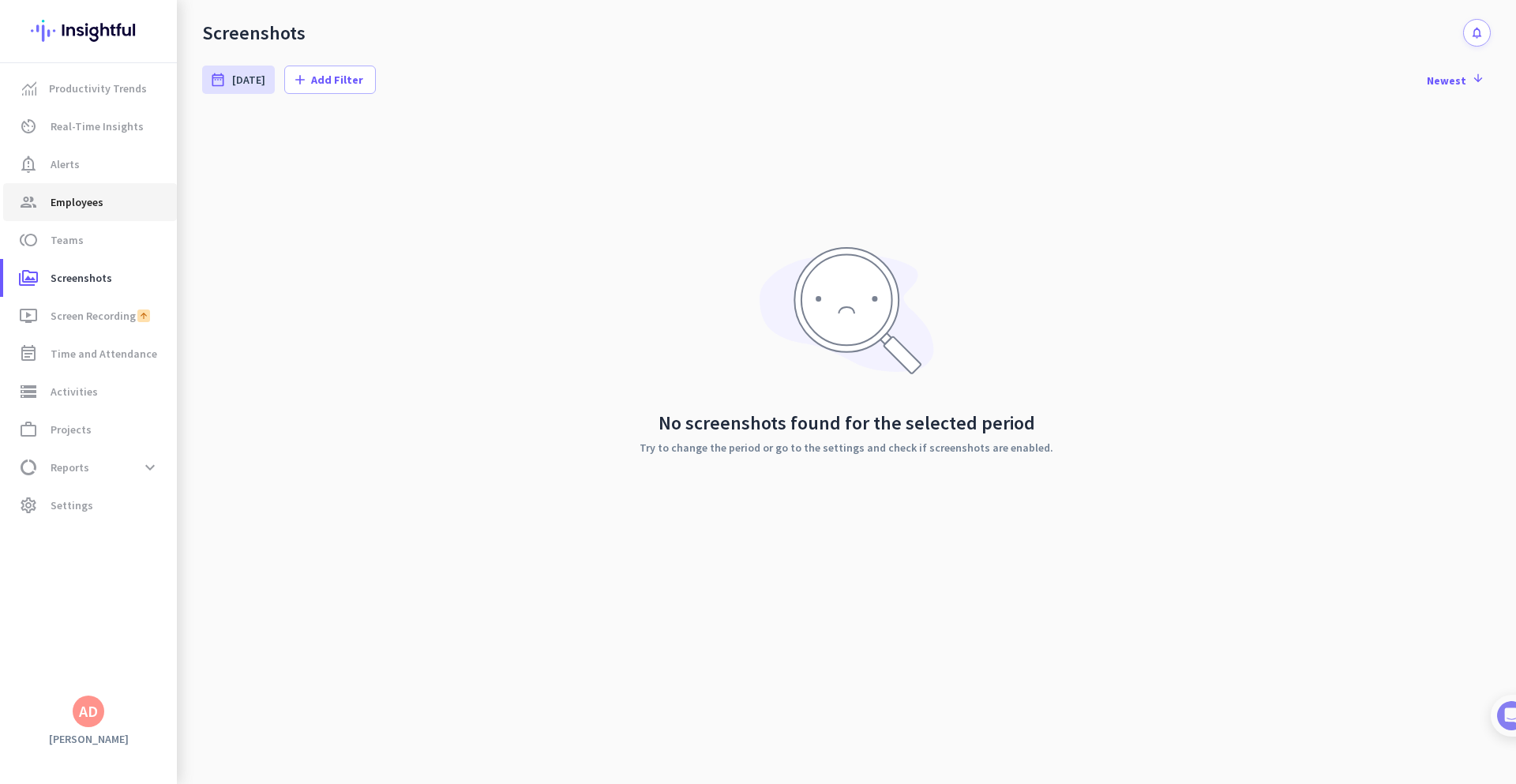
click at [81, 201] on span "Employees" at bounding box center [77, 202] width 53 height 19
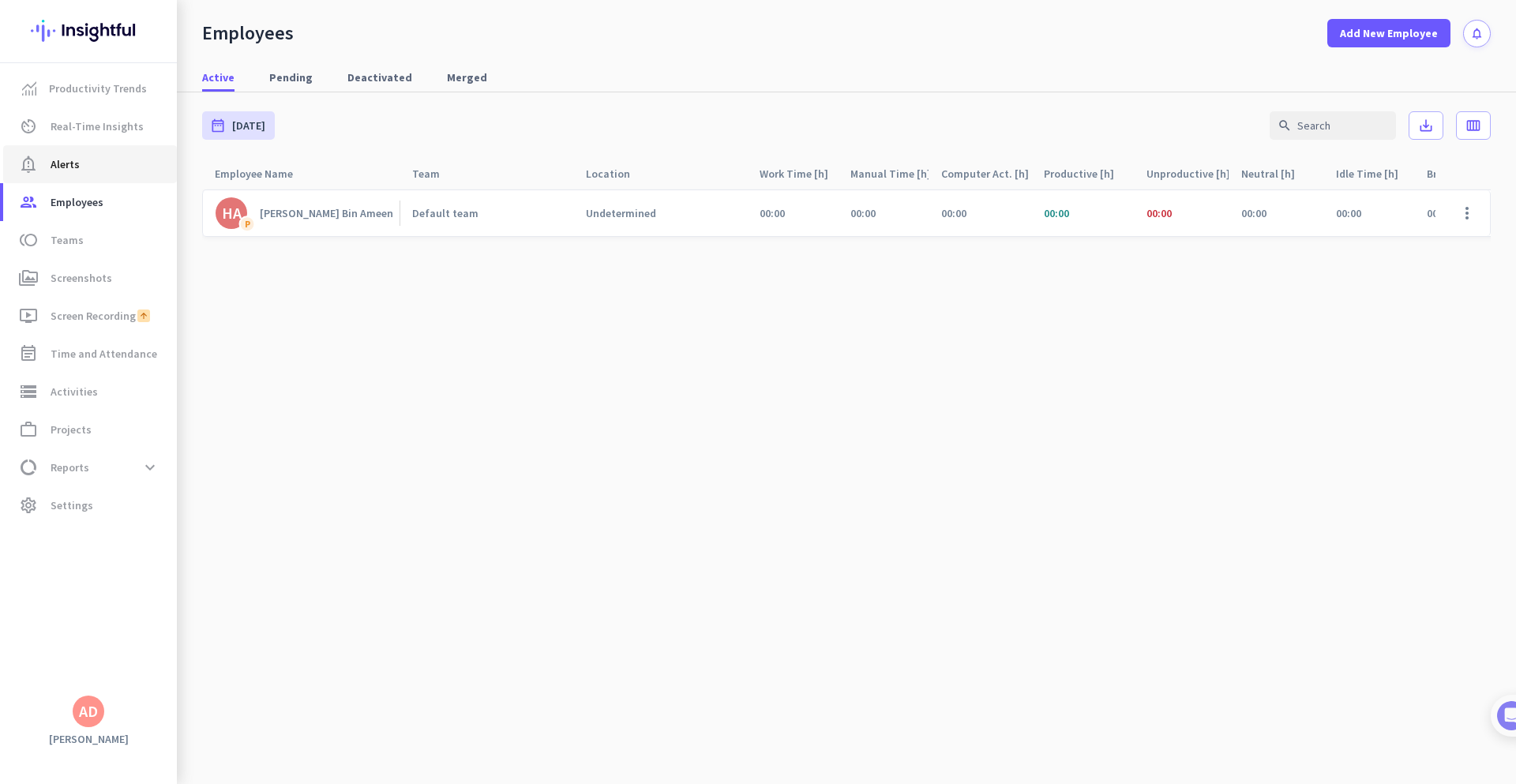
click at [80, 170] on span "notification_important Alerts" at bounding box center [90, 164] width 149 height 19
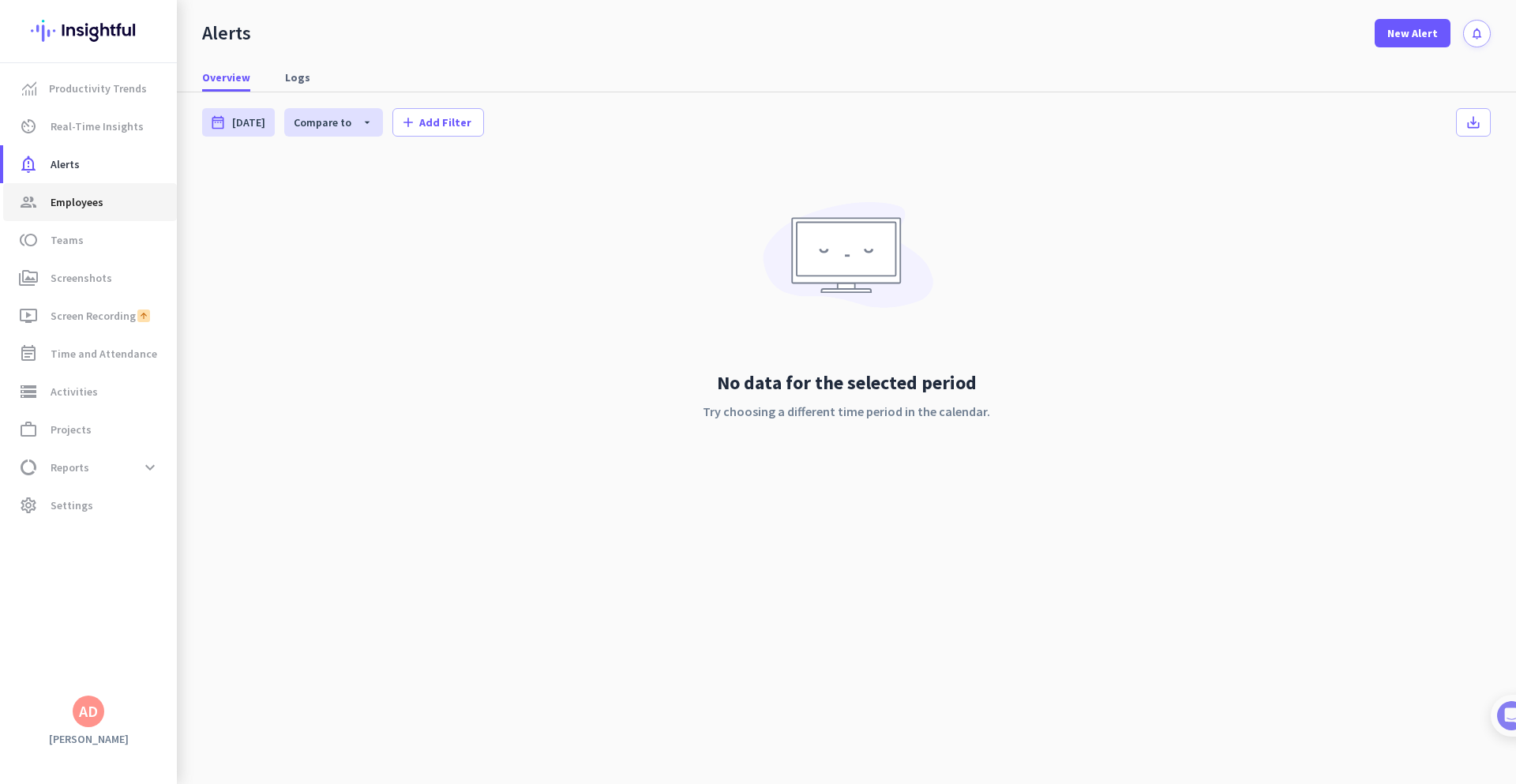
click at [80, 197] on span "Employees" at bounding box center [77, 202] width 53 height 19
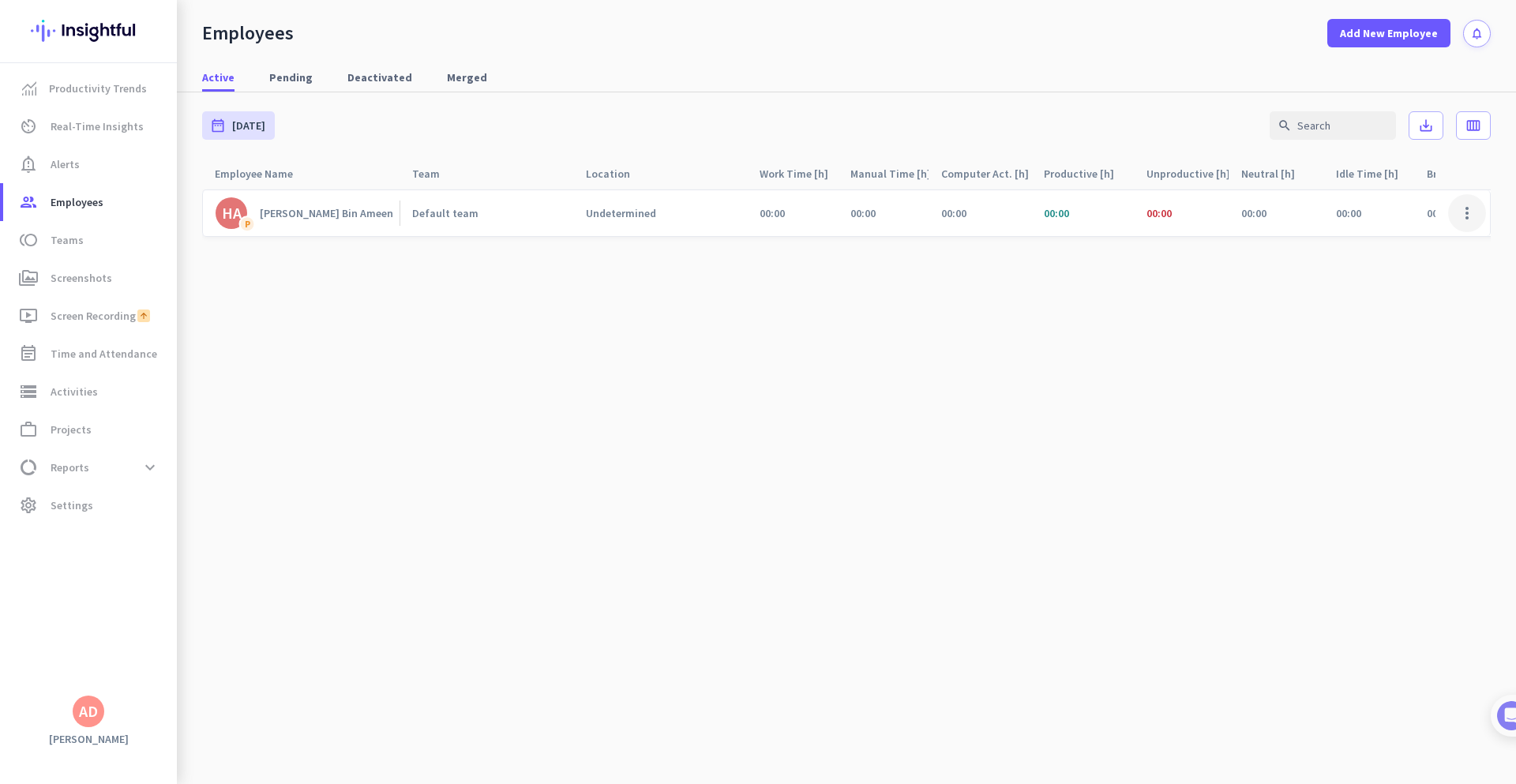
click at [1467, 210] on span at bounding box center [1467, 213] width 38 height 38
drag, startPoint x: 1106, startPoint y: 337, endPoint x: 1020, endPoint y: 336, distance: 86.0
click at [1106, 338] on div at bounding box center [758, 392] width 1516 height 784
click at [92, 362] on span "Time and Attendance" at bounding box center [103, 354] width 106 height 19
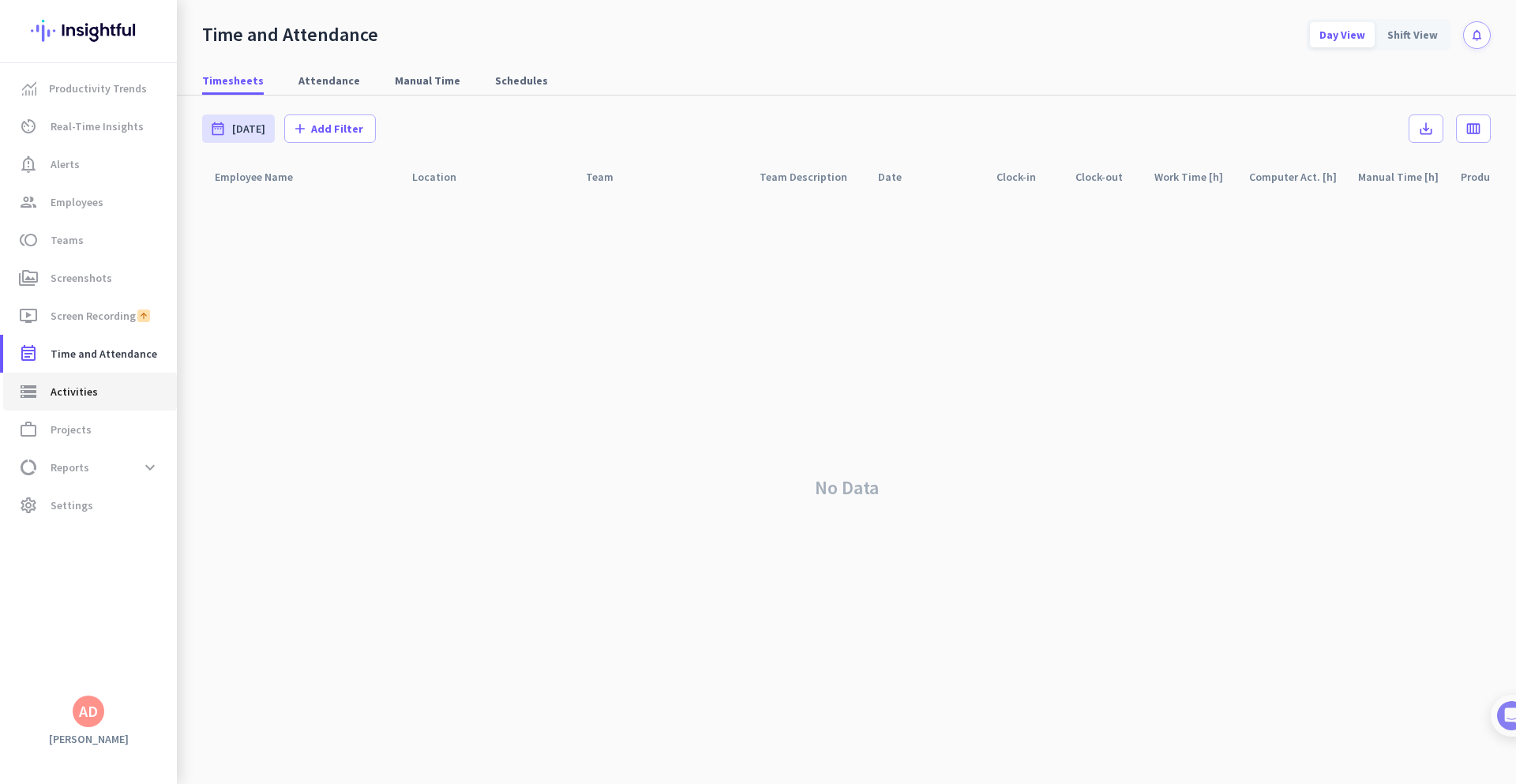
click at [74, 390] on span "Activities" at bounding box center [74, 392] width 47 height 19
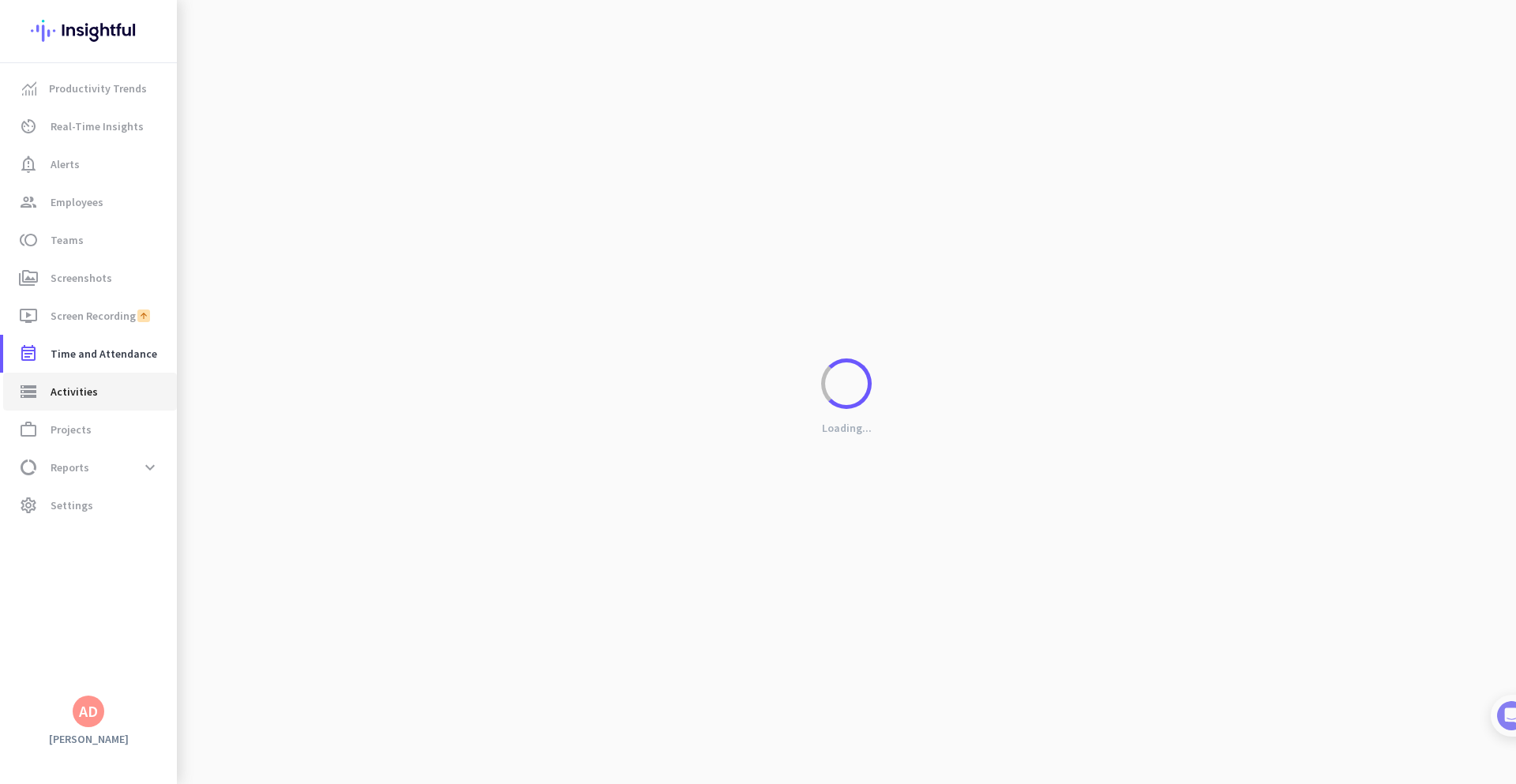
type input "[DATE]"
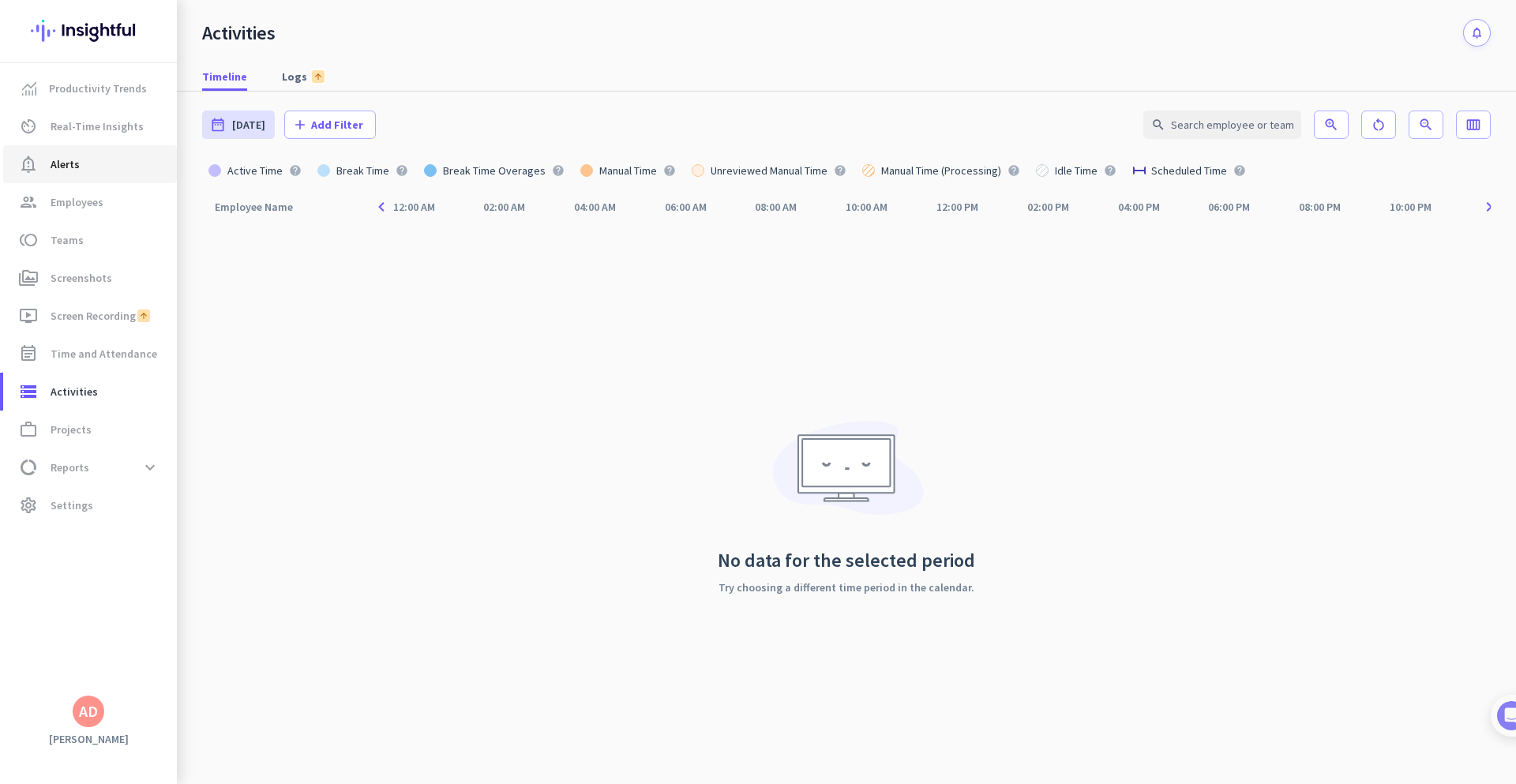
click at [90, 175] on link "notification_important Alerts" at bounding box center [90, 164] width 174 height 38
type input "[DATE] - [DATE]"
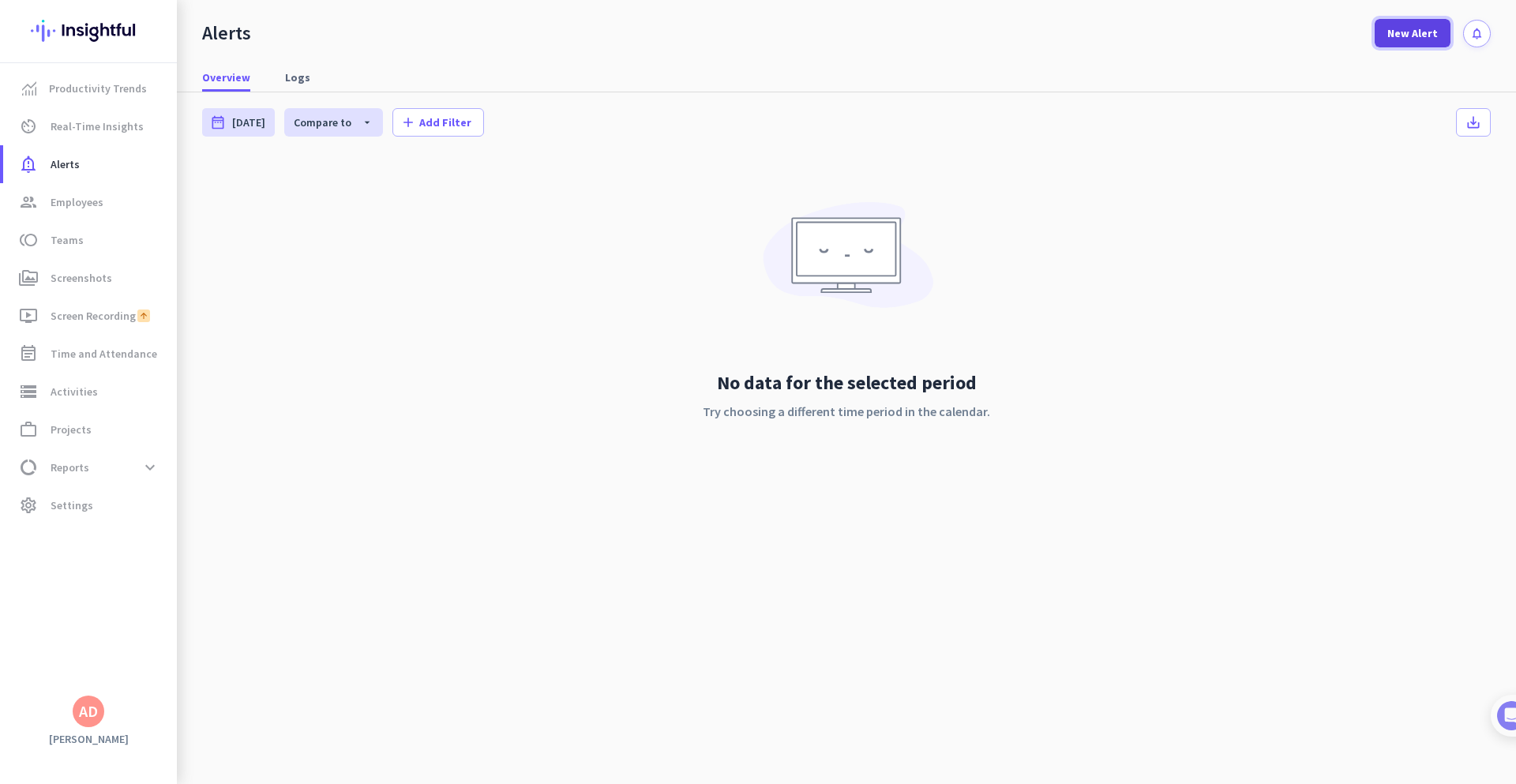
click at [1415, 42] on span at bounding box center [1413, 33] width 76 height 38
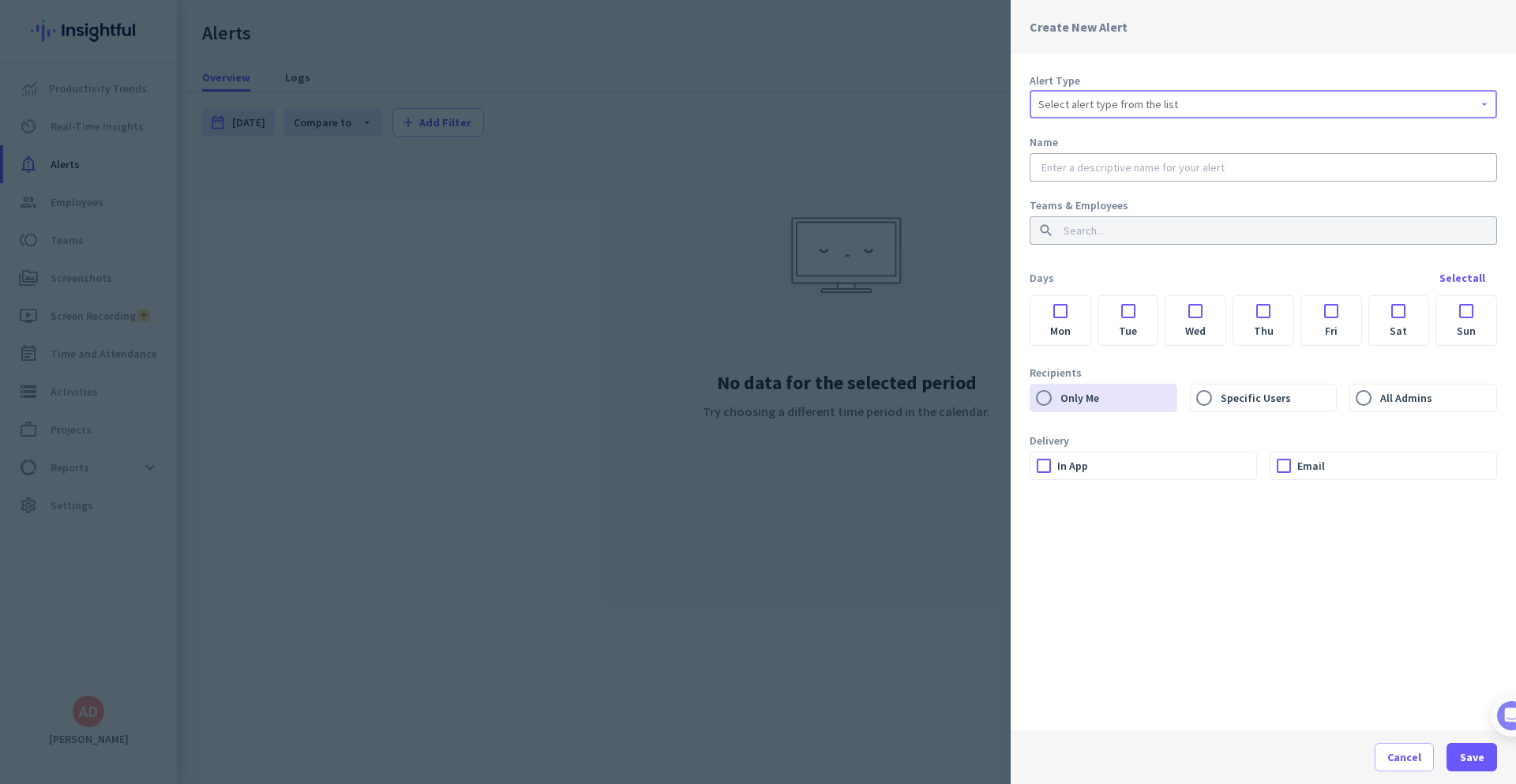
click at [1107, 103] on span "Select alert type from the list" at bounding box center [1108, 104] width 140 height 16
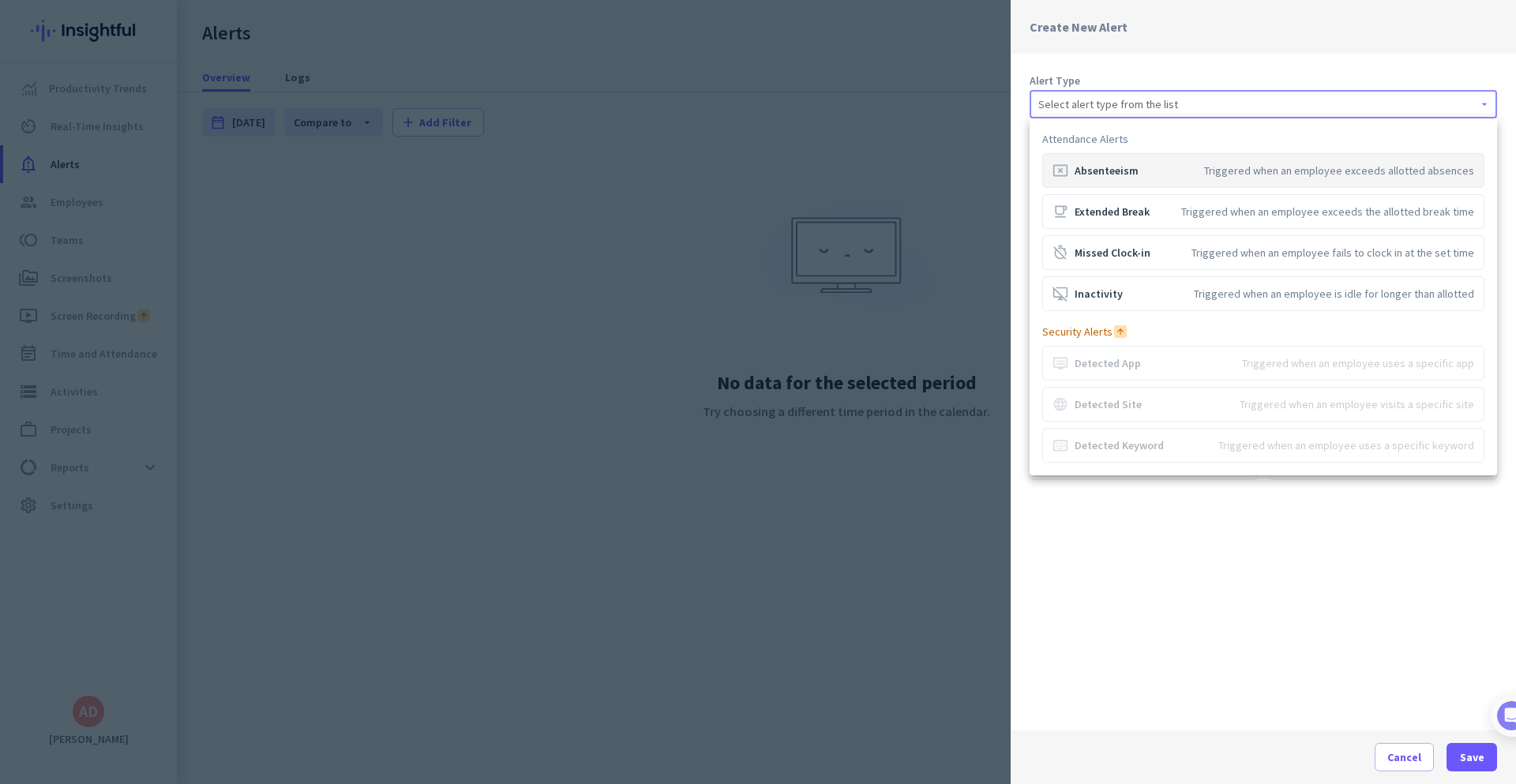
click at [1127, 168] on div "cancel_presentation Absenteeism" at bounding box center [1096, 170] width 86 height 16
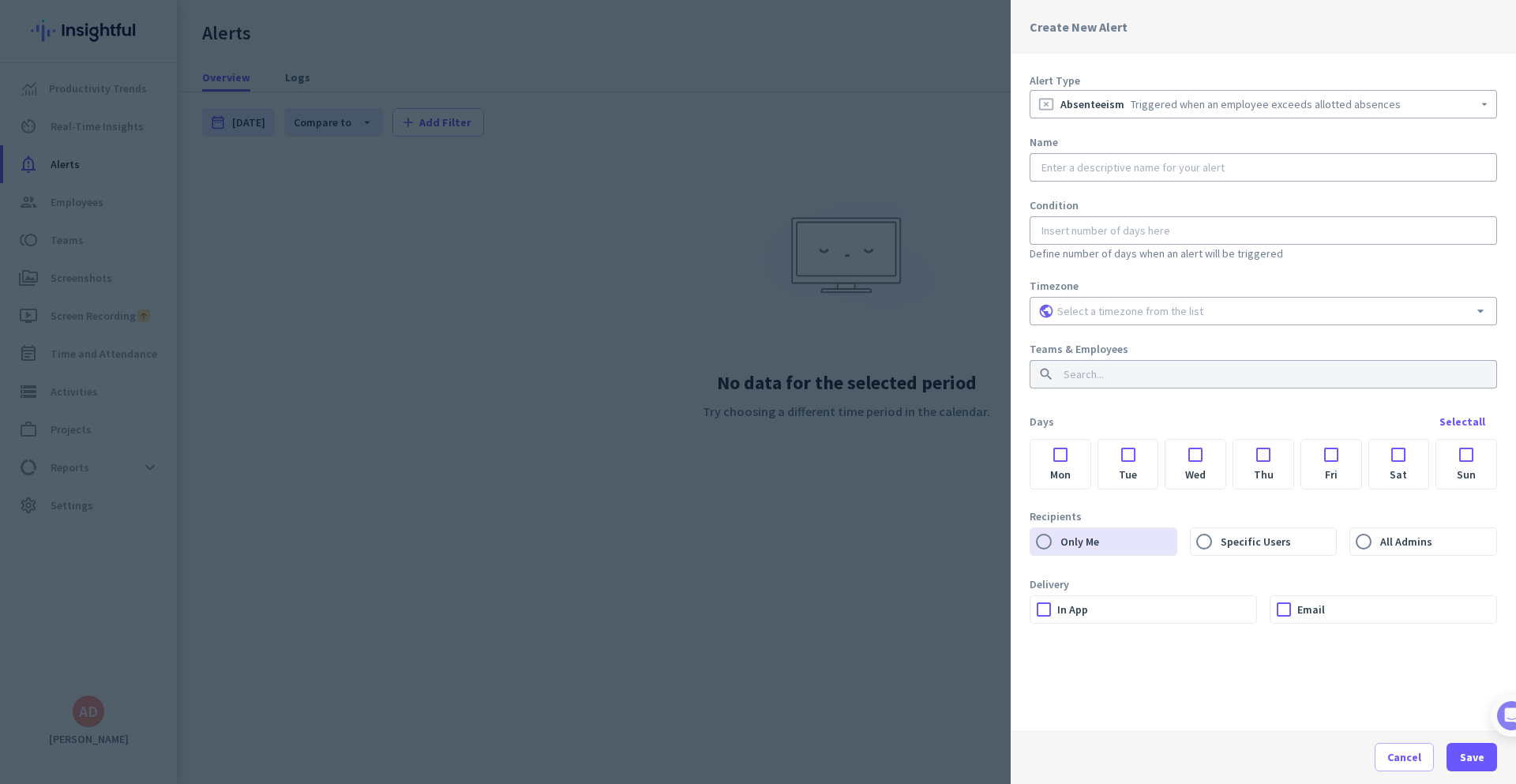
click at [1153, 170] on input "text" at bounding box center [1263, 167] width 450 height 16
paste input "Excessive Absence – Sales Team"
type input "Excessive Absence – Sales Team"
click at [1172, 234] on input "number" at bounding box center [1263, 230] width 450 height 16
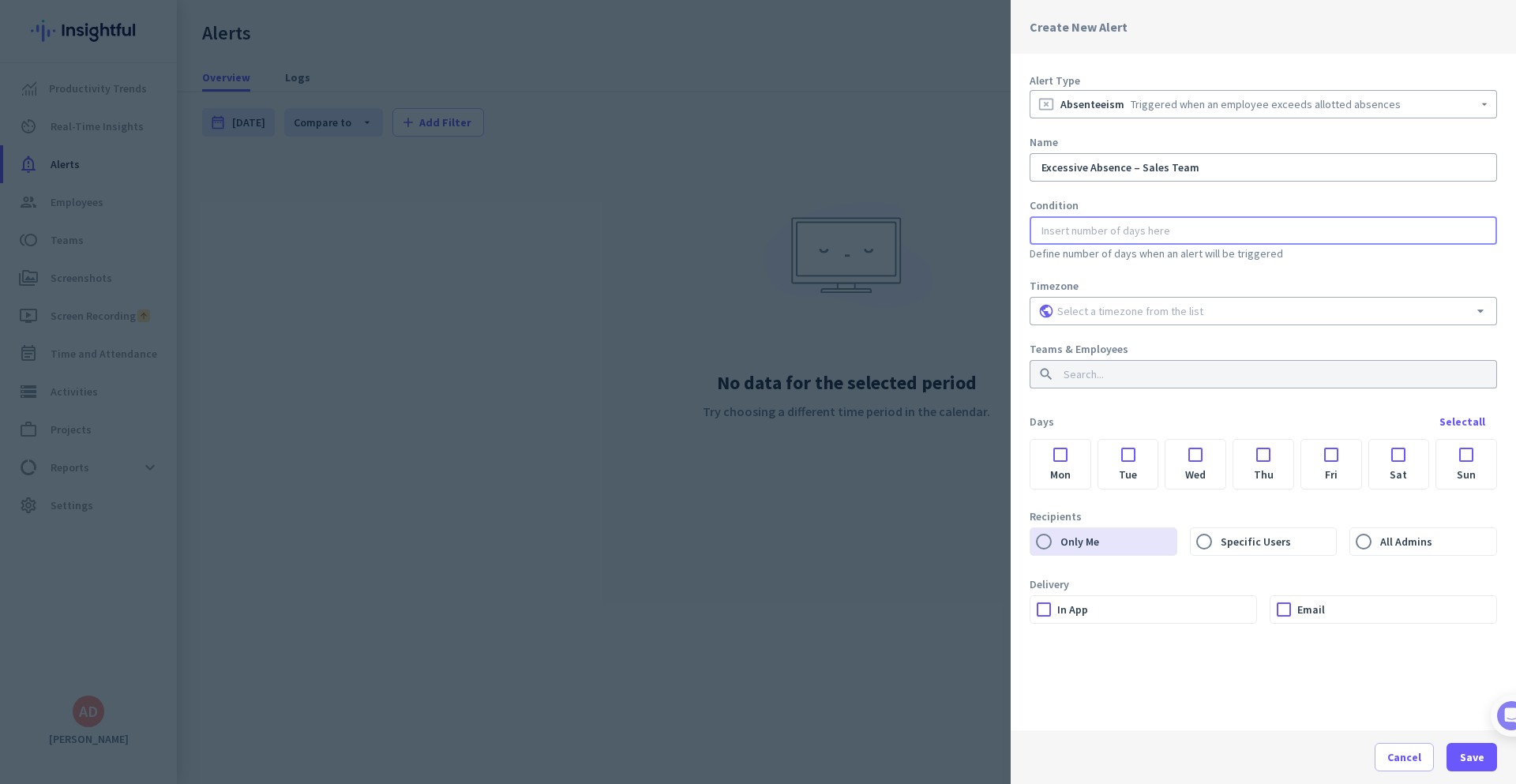
click at [1060, 458] on div at bounding box center [1060, 450] width 60 height 22
click at [1130, 454] on div at bounding box center [1128, 450] width 60 height 22
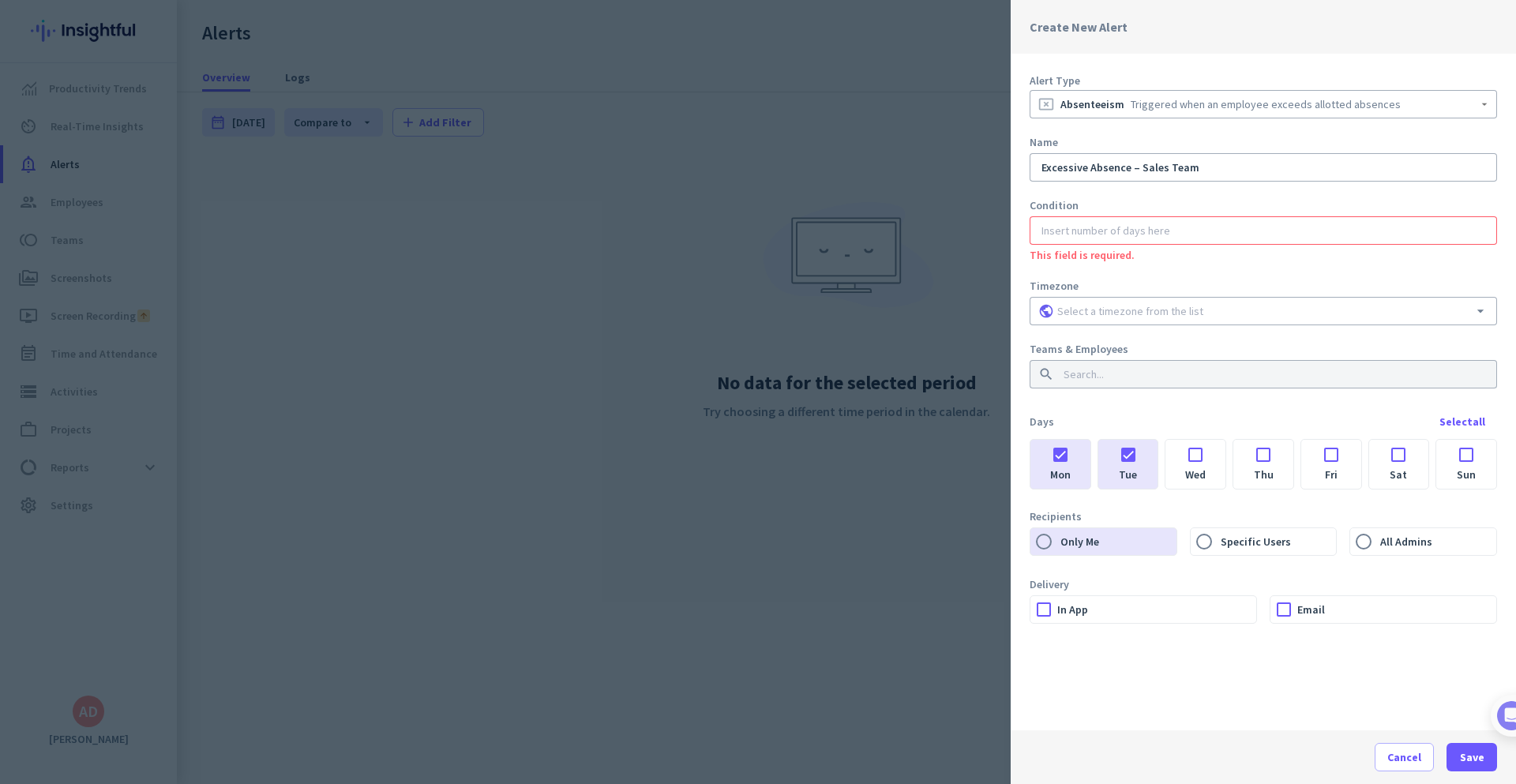
click at [1196, 458] on div at bounding box center [1195, 450] width 60 height 22
click at [1268, 462] on label "Thu" at bounding box center [1263, 475] width 60 height 28
click at [0, 0] on input "Thu" at bounding box center [0, 0] width 0 height 0
click at [1337, 457] on div at bounding box center [1331, 450] width 60 height 22
click at [1401, 460] on div at bounding box center [1399, 450] width 60 height 22
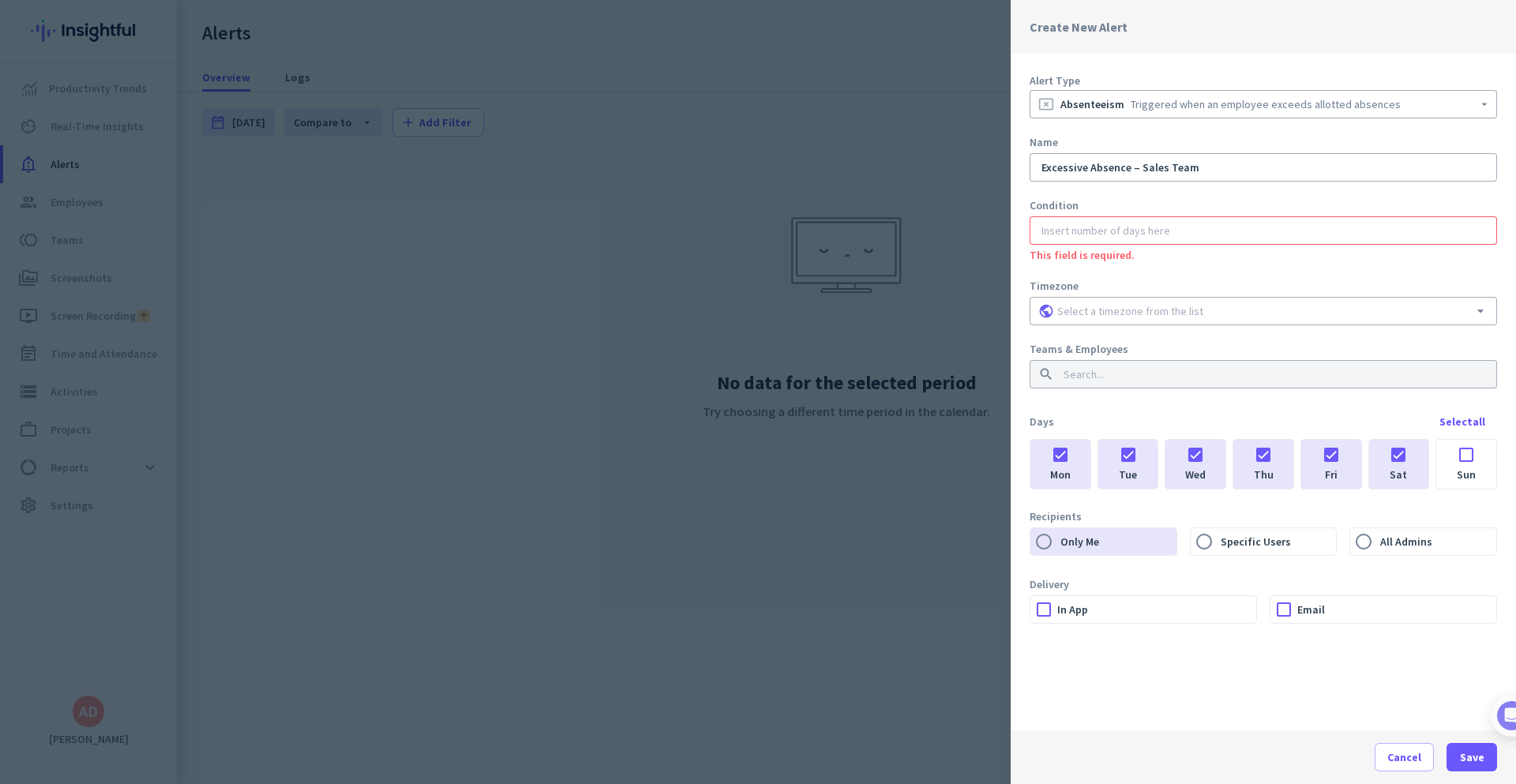
click at [1130, 310] on input at bounding box center [1263, 311] width 418 height 16
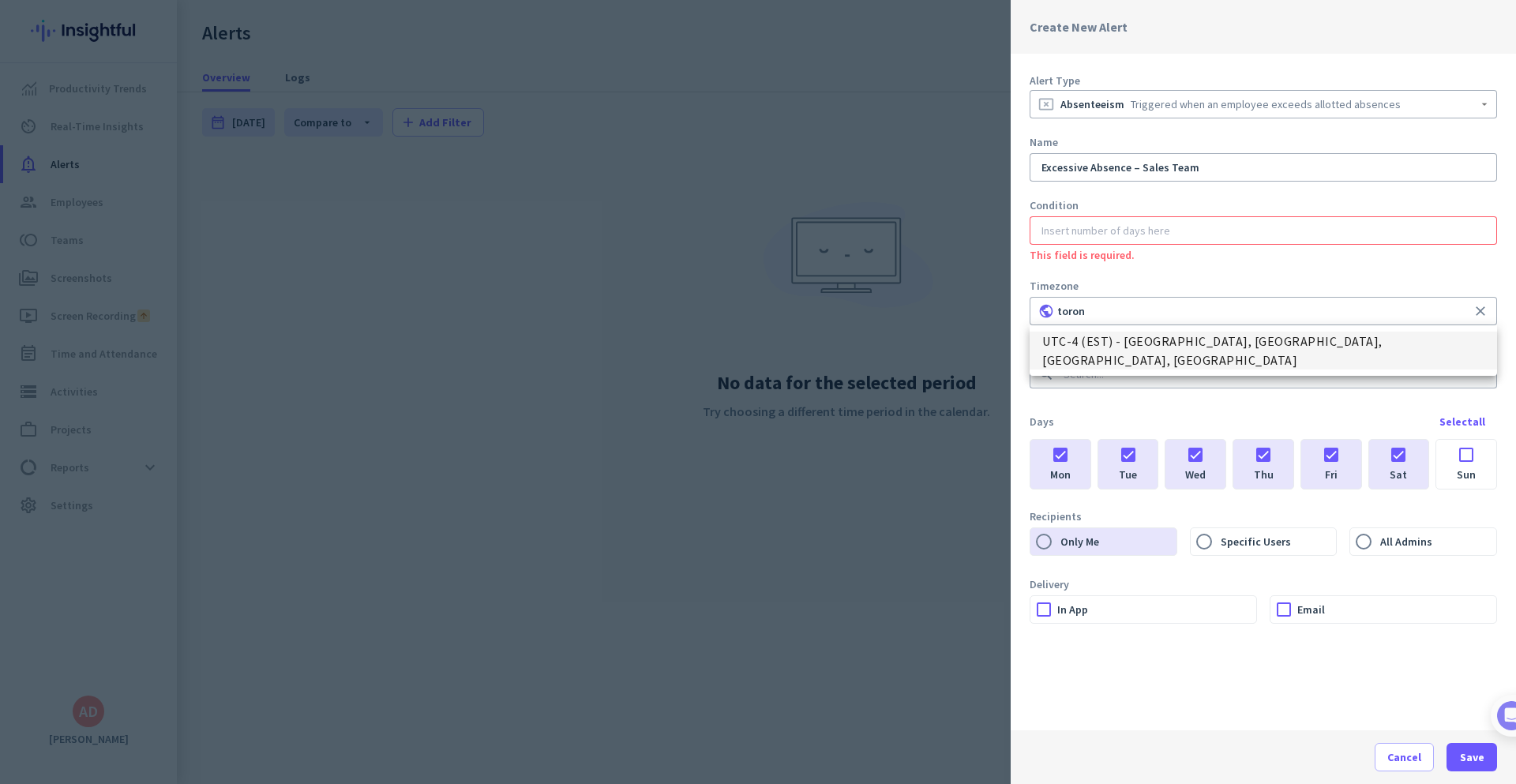
click at [1161, 347] on span "UTC-4 (EST) - [GEOGRAPHIC_DATA], [GEOGRAPHIC_DATA], [GEOGRAPHIC_DATA], [GEOGRAP…" at bounding box center [1263, 350] width 442 height 38
type input "UTC-4 (EST) - [GEOGRAPHIC_DATA], [GEOGRAPHIC_DATA], [GEOGRAPHIC_DATA], [GEOGRAP…"
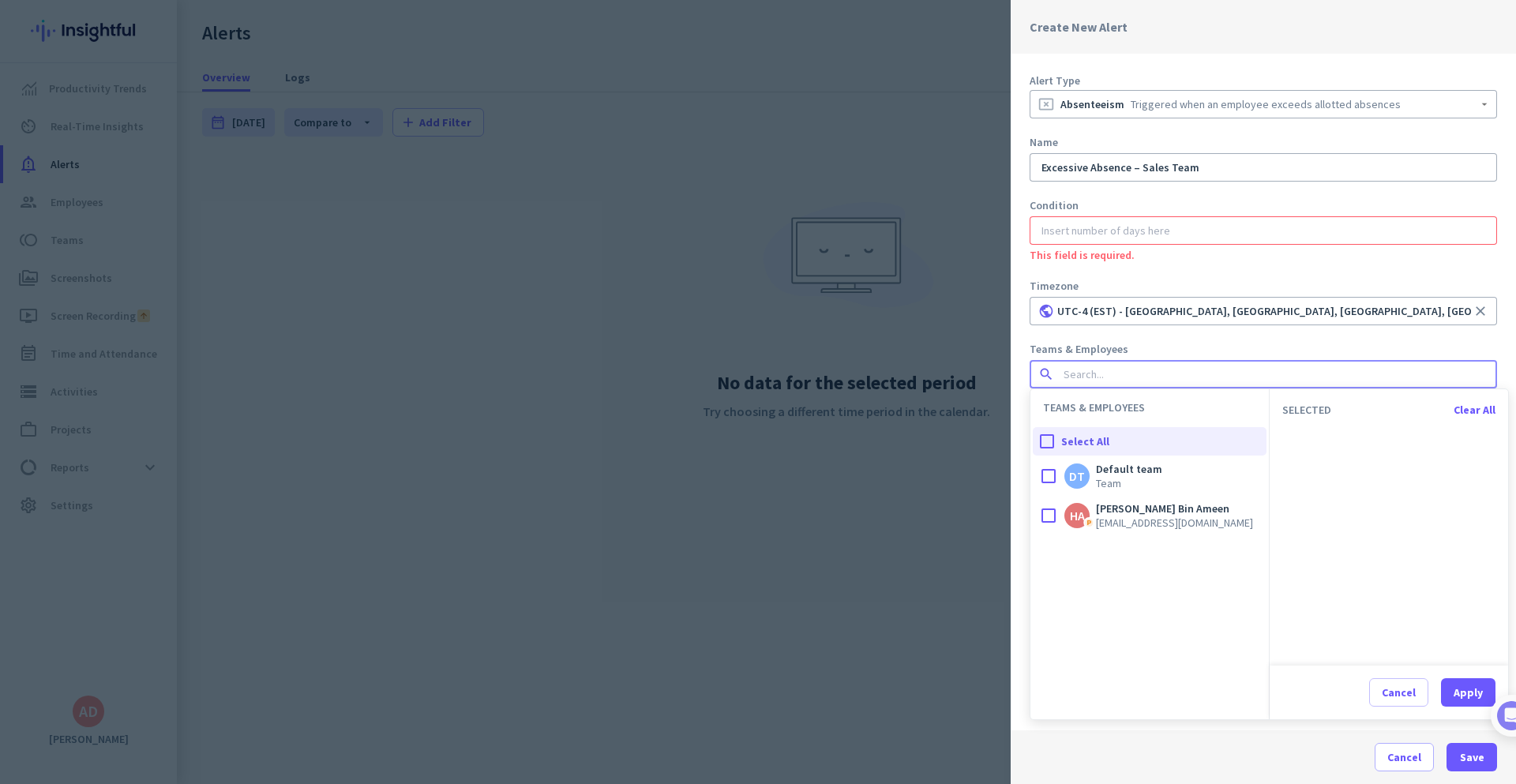
click at [1178, 374] on input at bounding box center [1259, 374] width 397 height 16
click at [1158, 537] on cdk-virtual-scroll-viewport "DT Default team Team HA P [PERSON_NAME] Bin Ameen [EMAIL_ADDRESS][DOMAIN_NAME]" at bounding box center [1150, 577] width 238 height 238
click at [1154, 522] on span "[EMAIL_ADDRESS][DOMAIN_NAME]" at bounding box center [1174, 523] width 157 height 14
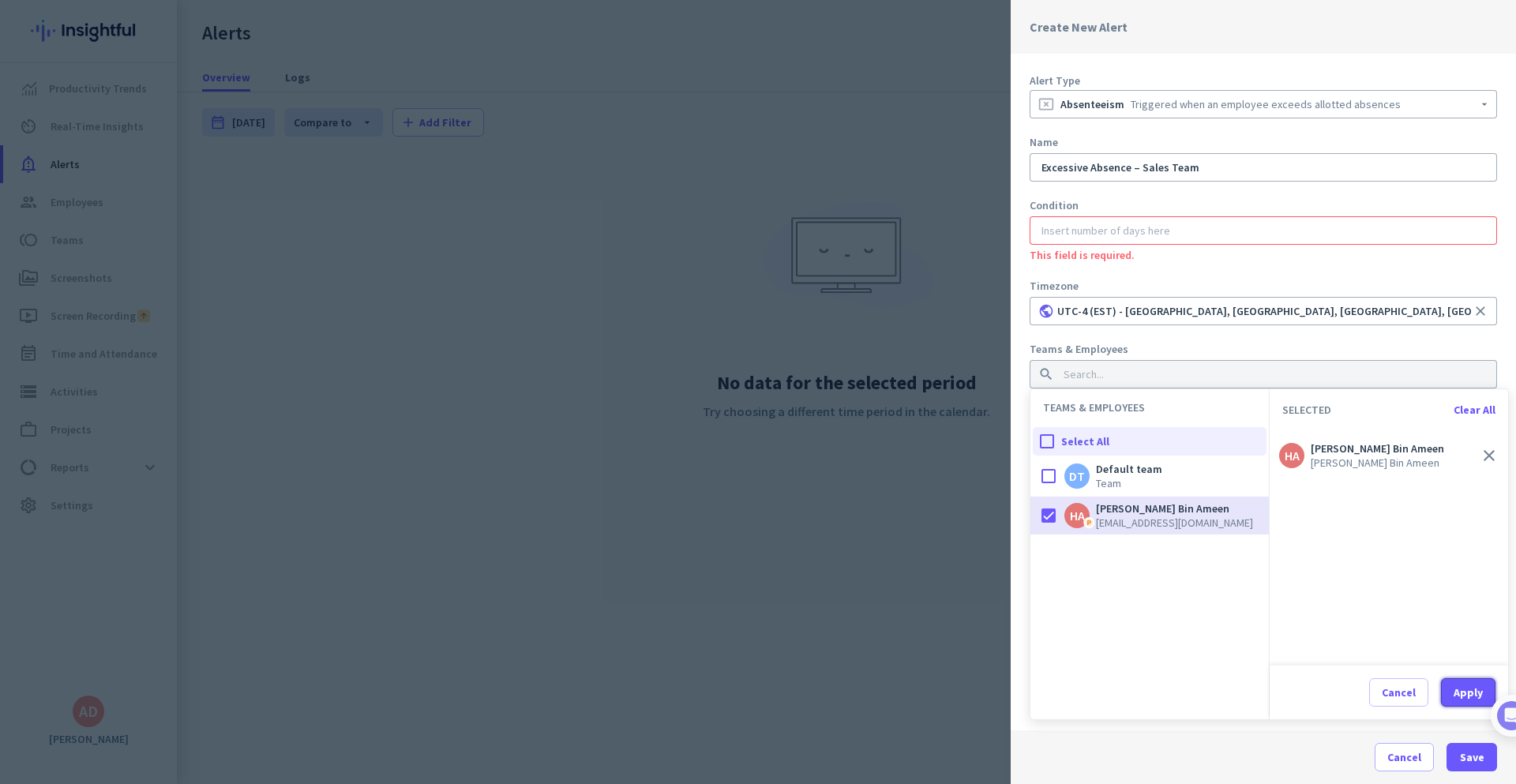
click at [1469, 693] on div "Apply" at bounding box center [1469, 693] width 30 height 11
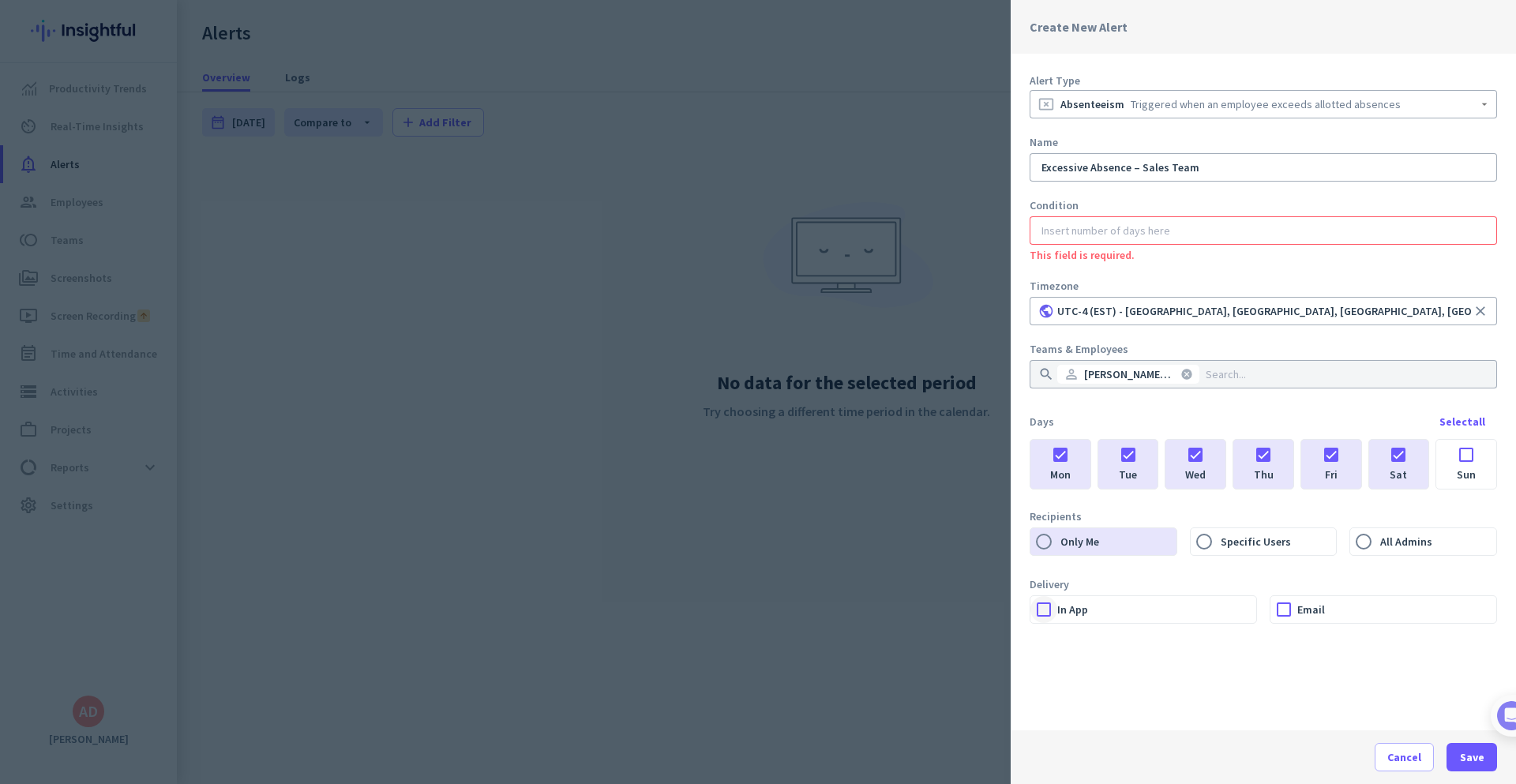
click at [1046, 611] on div at bounding box center [1044, 610] width 27 height 27
click at [1282, 610] on div at bounding box center [1284, 610] width 27 height 27
click at [1131, 231] on input "number" at bounding box center [1263, 230] width 450 height 16
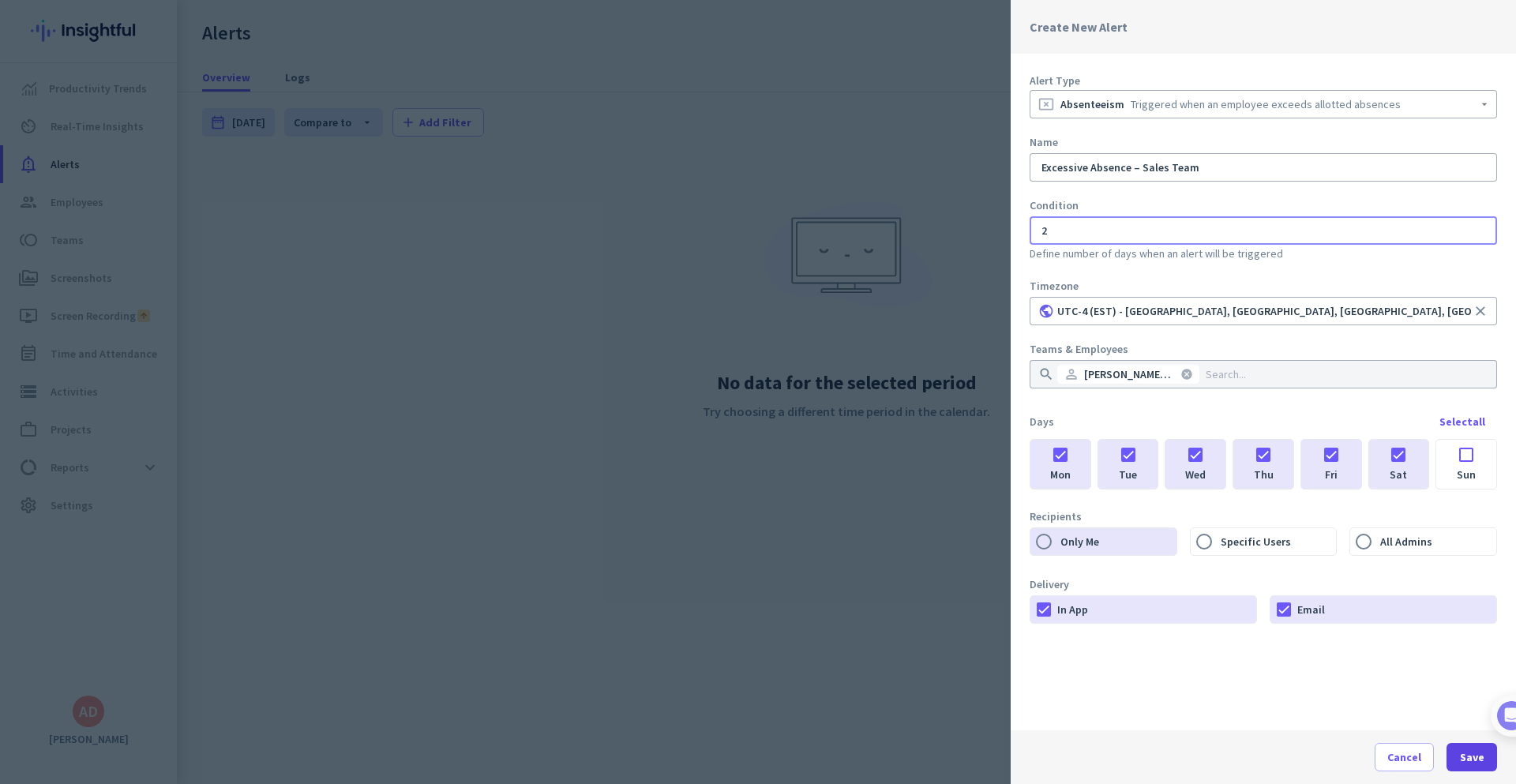
type input "2"
click at [1471, 764] on span "Save" at bounding box center [1472, 758] width 25 height 16
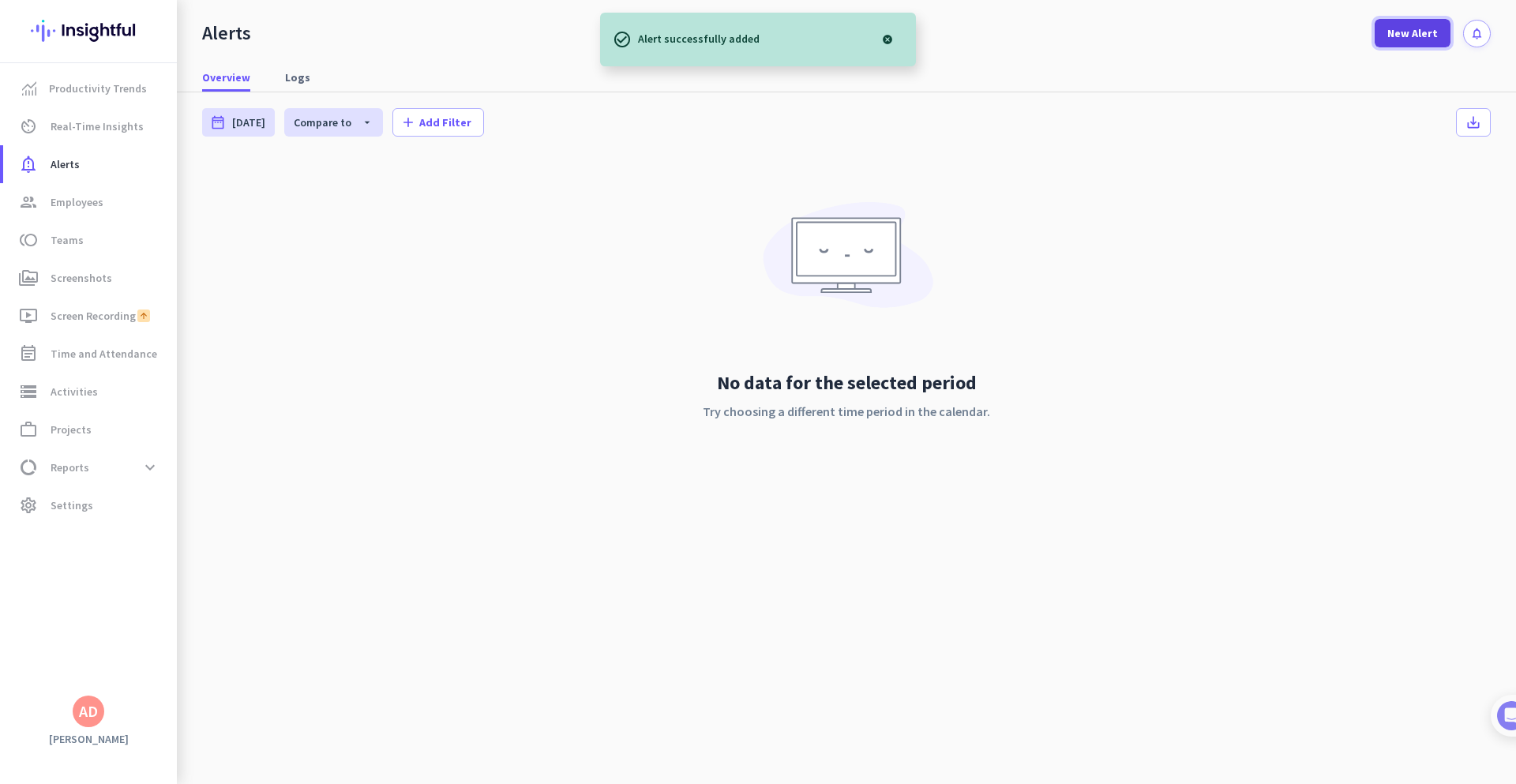
click at [1384, 32] on span at bounding box center [1413, 33] width 76 height 38
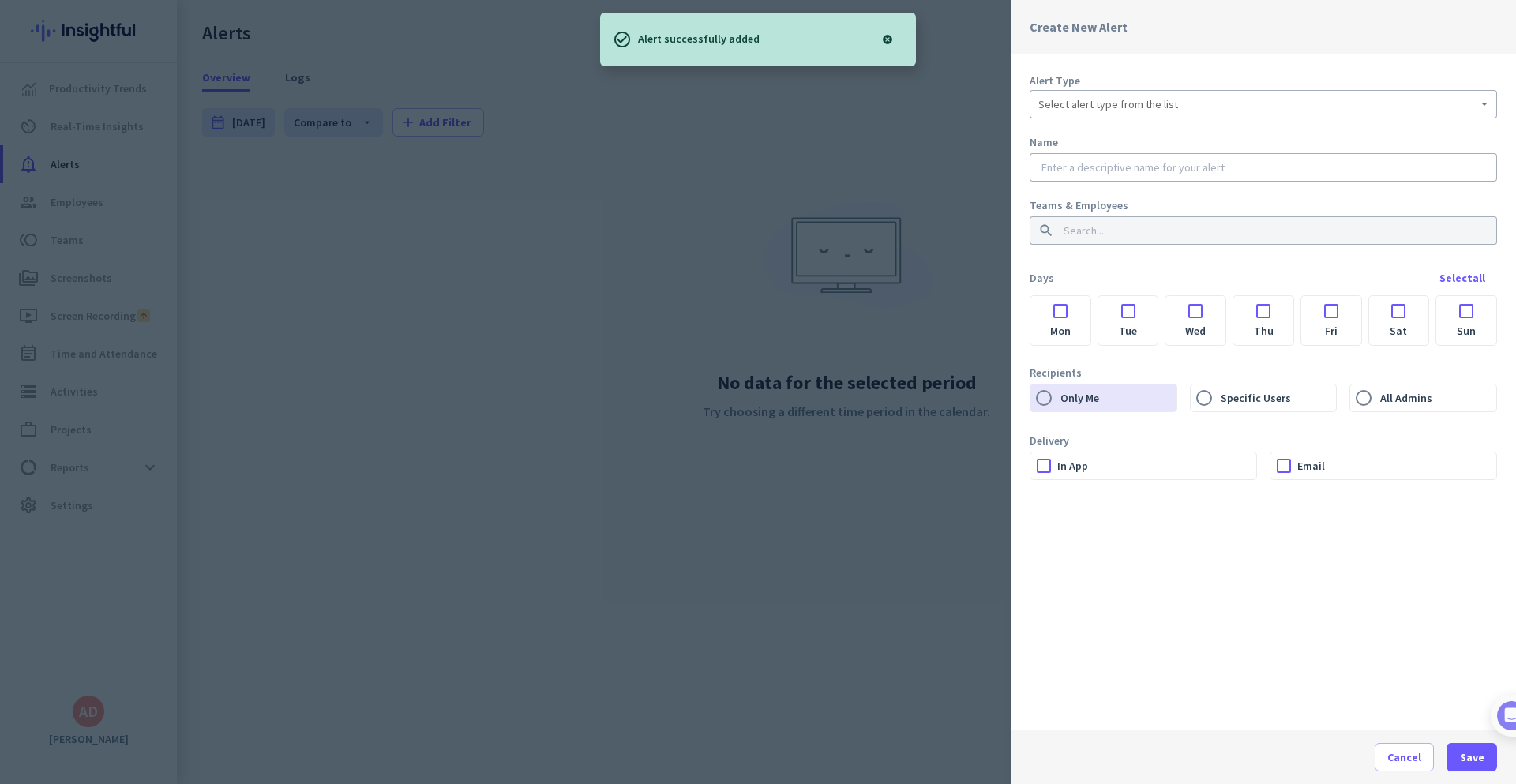
click at [1302, 106] on div "Select alert type from the list" at bounding box center [1263, 104] width 450 height 19
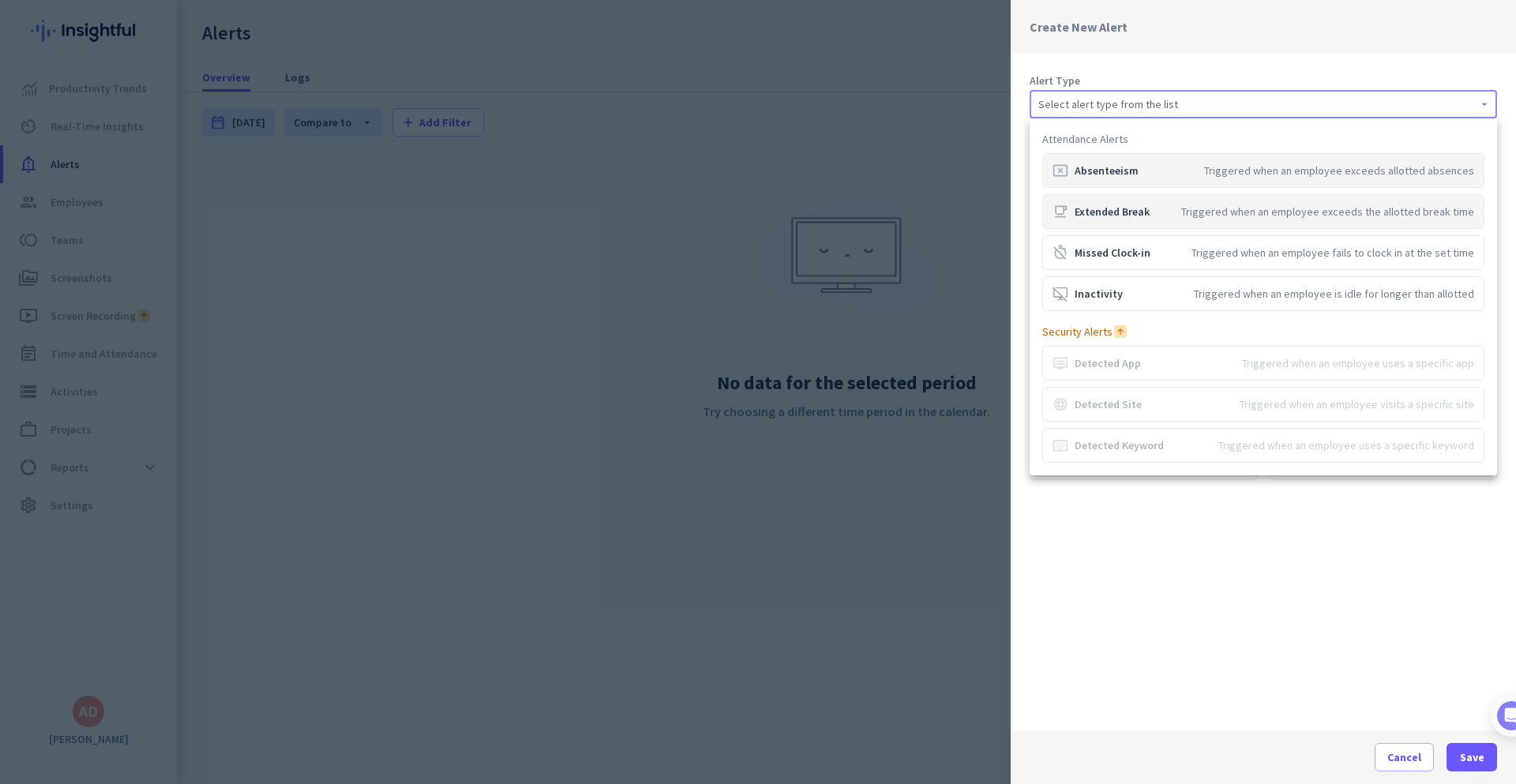
click at [1258, 208] on div "Triggered when an employee exceeds the allotted break time" at bounding box center [1328, 212] width 293 height 16
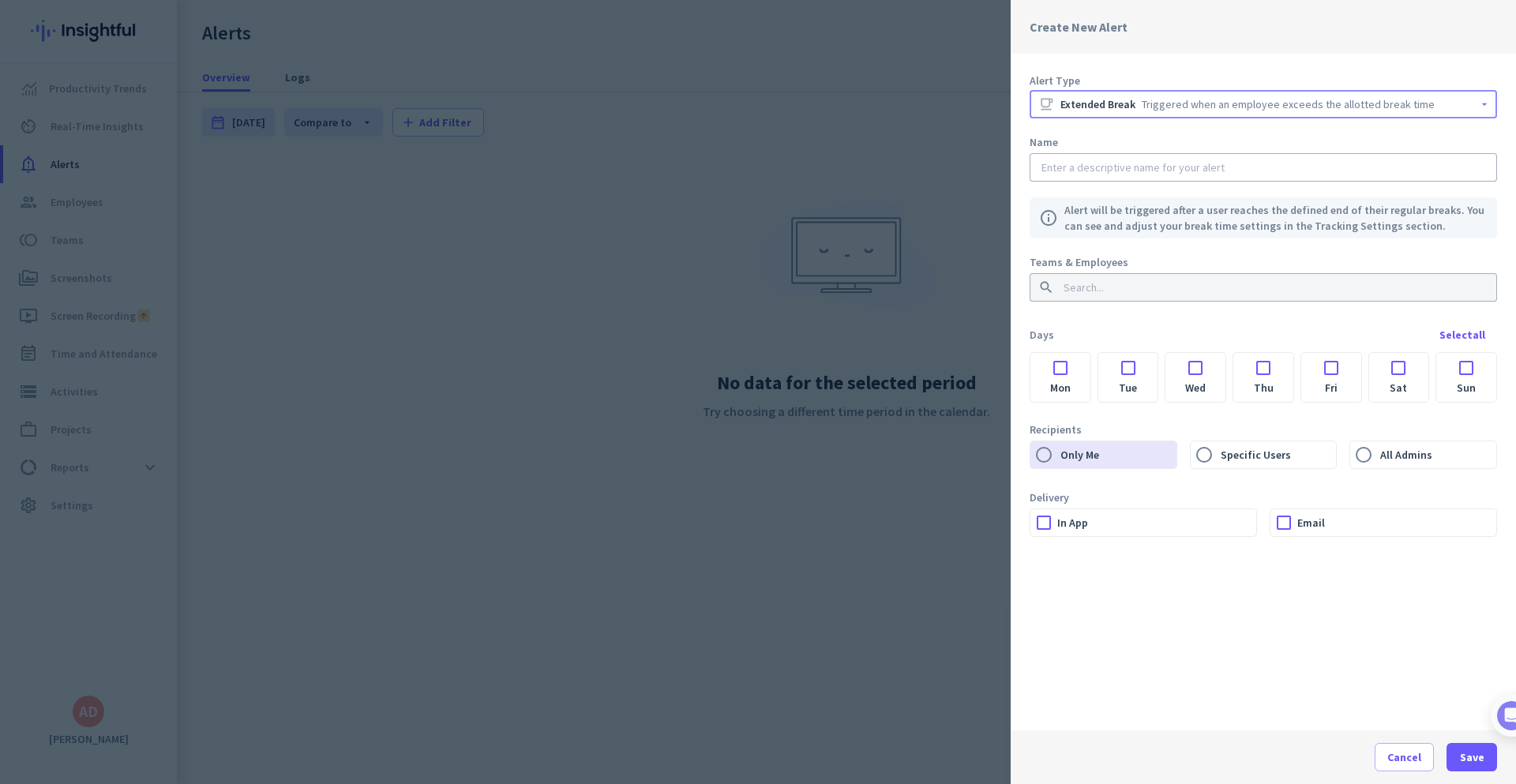
click at [1061, 377] on label "Mon" at bounding box center [1060, 388] width 60 height 28
click at [0, 0] on input "Mon" at bounding box center [0, 0] width 0 height 0
click at [1454, 334] on div "Select all" at bounding box center [1462, 335] width 46 height 11
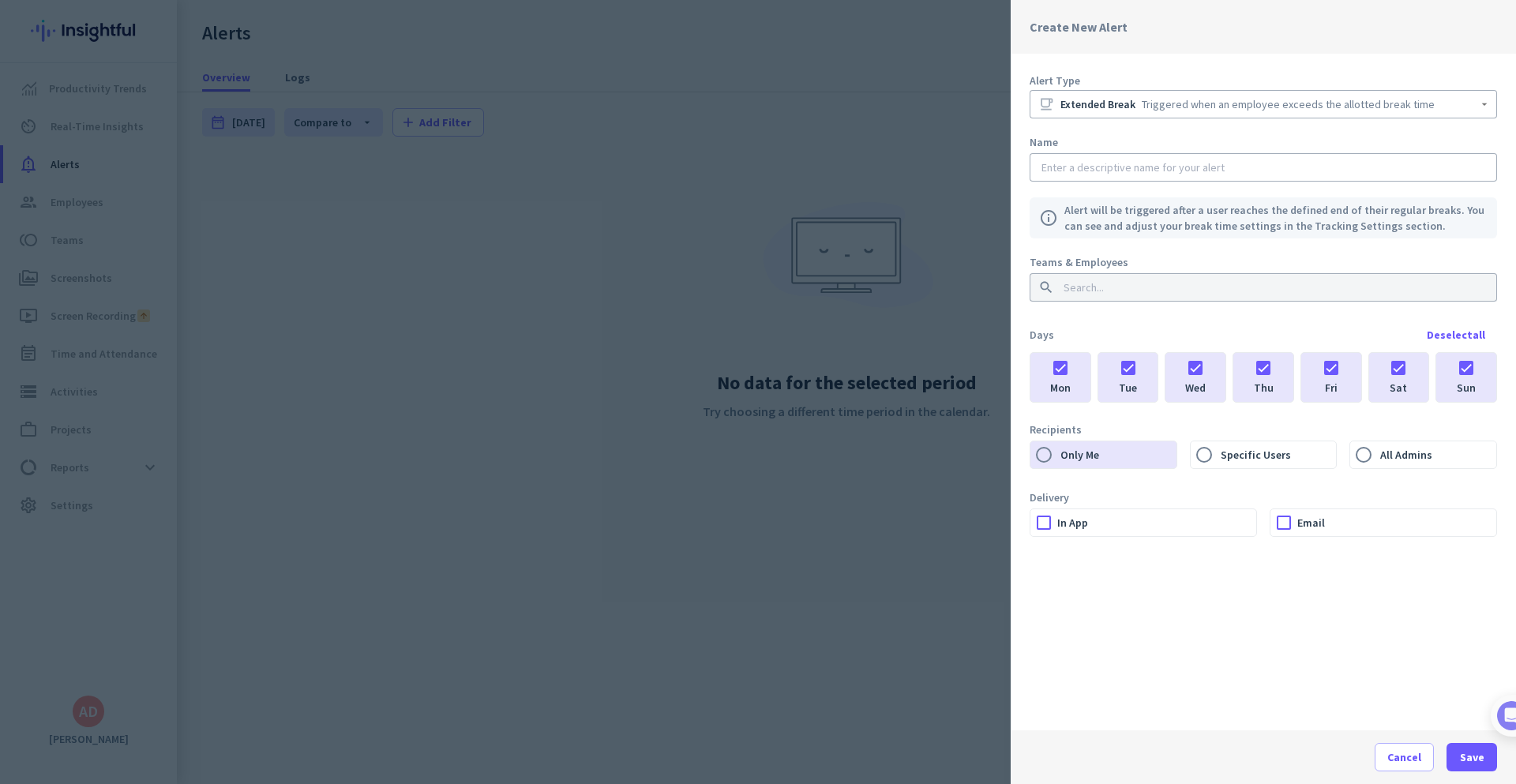
click at [1468, 370] on div at bounding box center [1466, 363] width 60 height 22
click at [1042, 521] on div at bounding box center [1044, 523] width 27 height 27
click at [1287, 526] on div at bounding box center [1284, 523] width 27 height 27
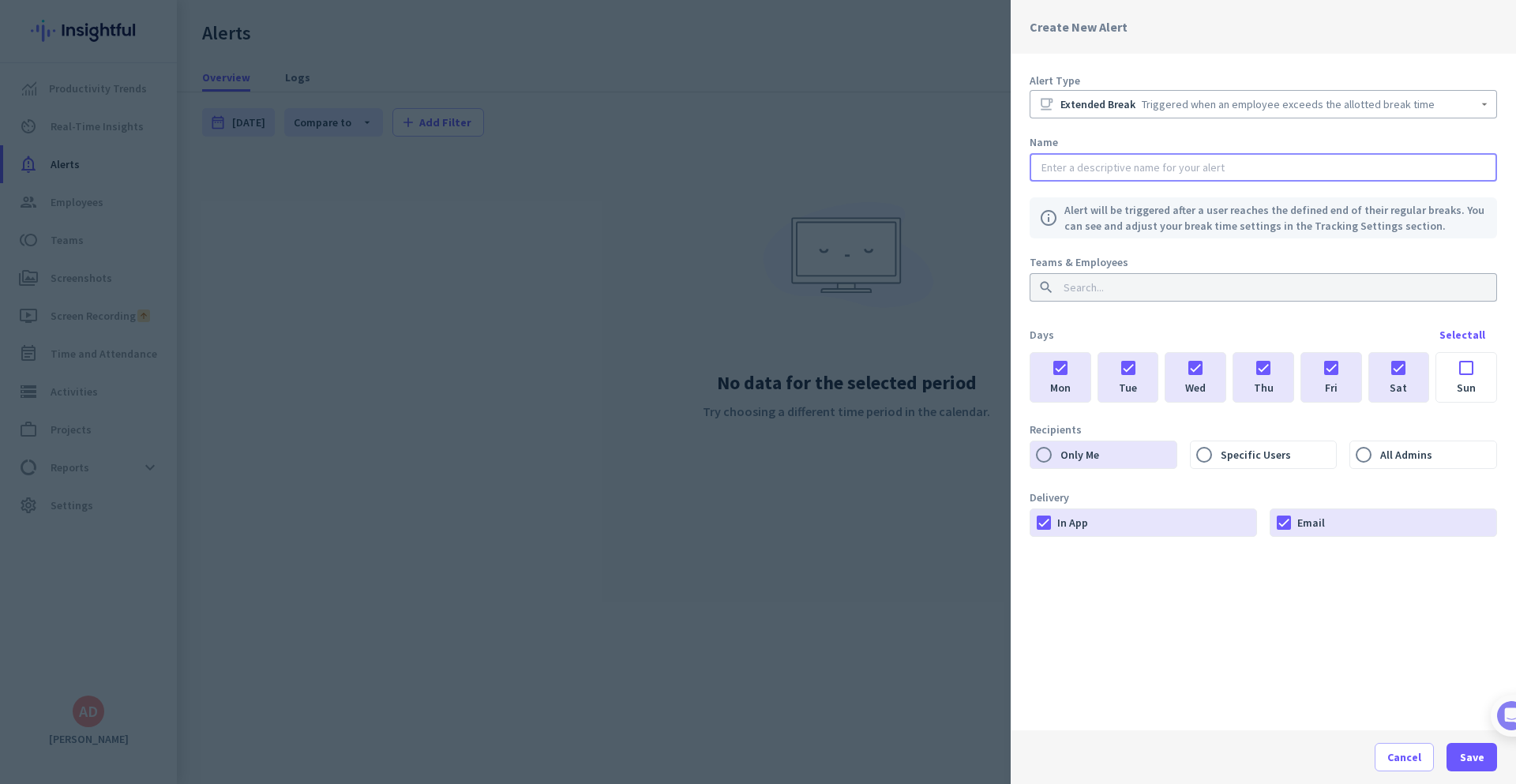
click at [1175, 163] on input "text" at bounding box center [1263, 167] width 450 height 16
paste input "Break Over 30 Minutes"
type input "Break Over 30 Minutes"
click at [1120, 278] on div at bounding box center [1273, 288] width 431 height 29
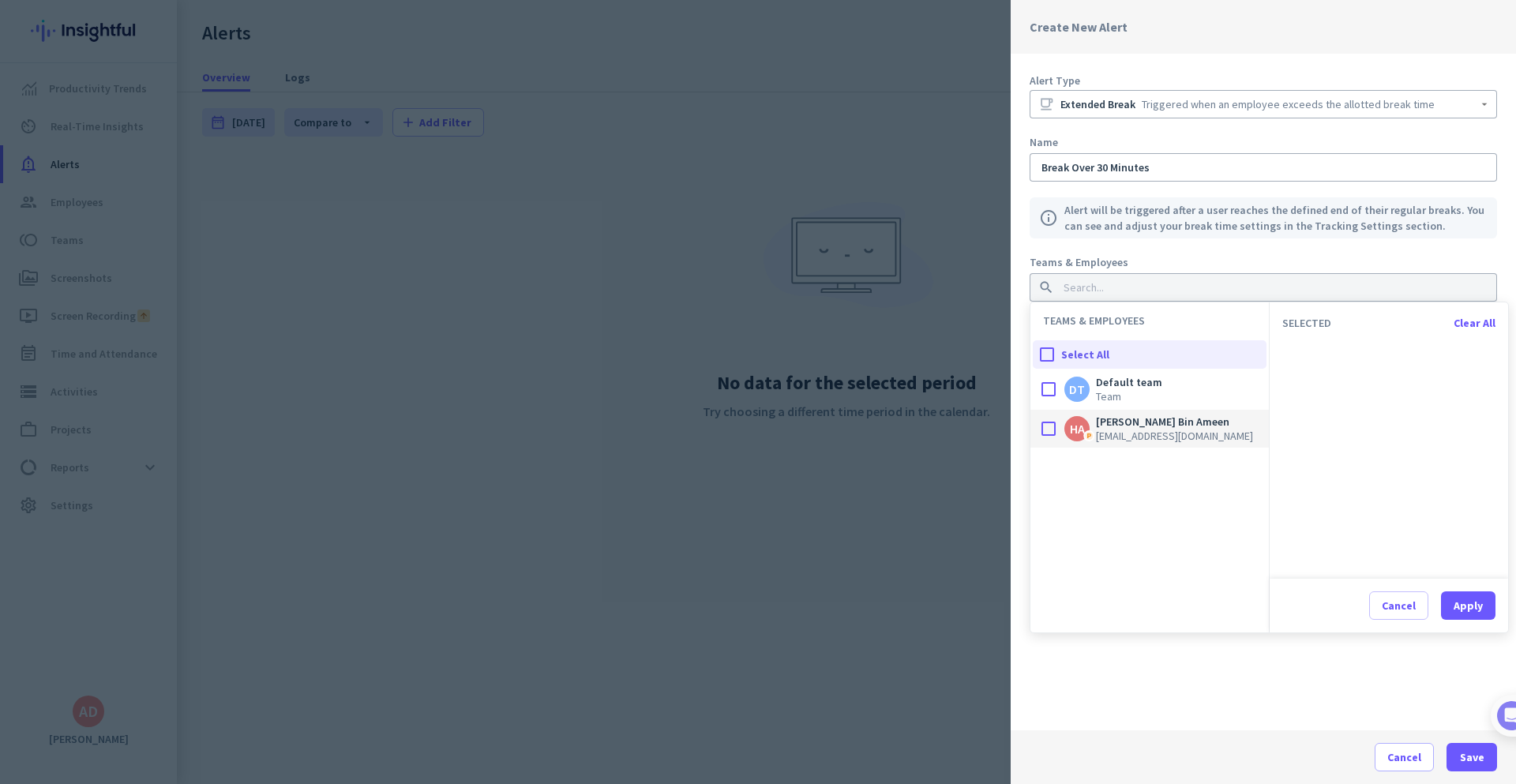
click at [1112, 434] on span "[EMAIL_ADDRESS][DOMAIN_NAME]" at bounding box center [1174, 436] width 157 height 14
click at [1482, 610] on div "Apply" at bounding box center [1469, 606] width 30 height 11
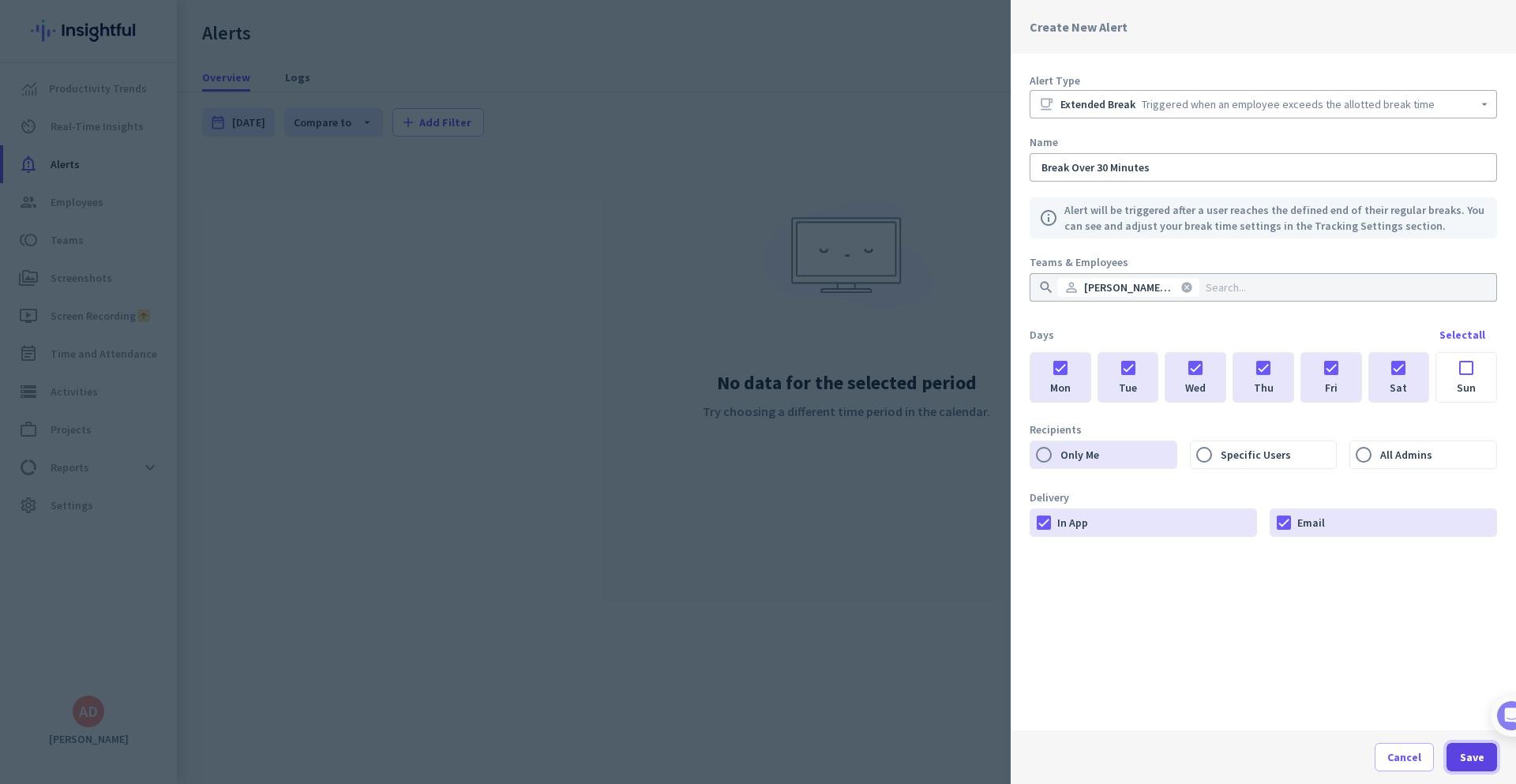
click at [1462, 769] on span "button" at bounding box center [1472, 757] width 50 height 38
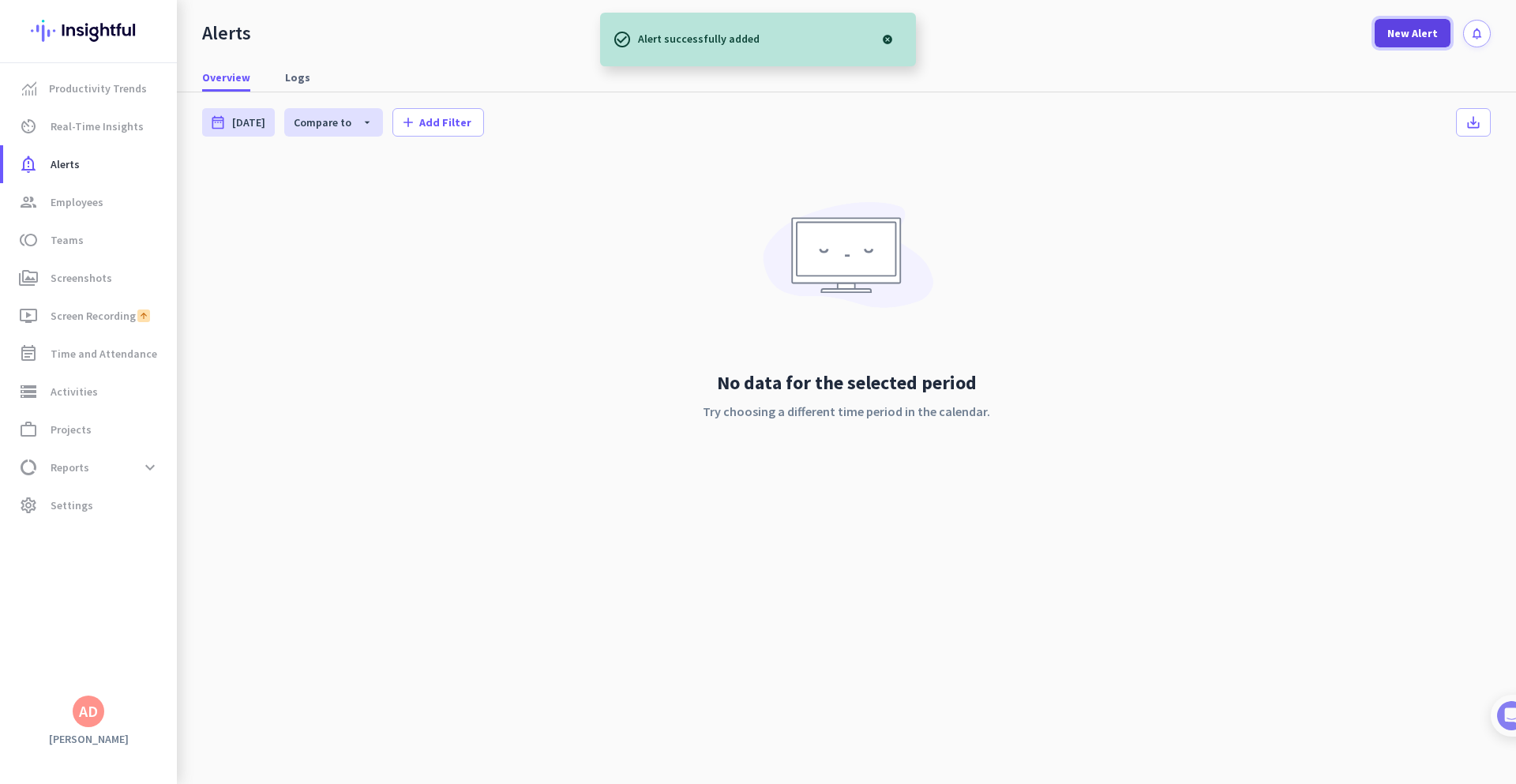
click at [1410, 34] on span "New Alert" at bounding box center [1413, 34] width 50 height 16
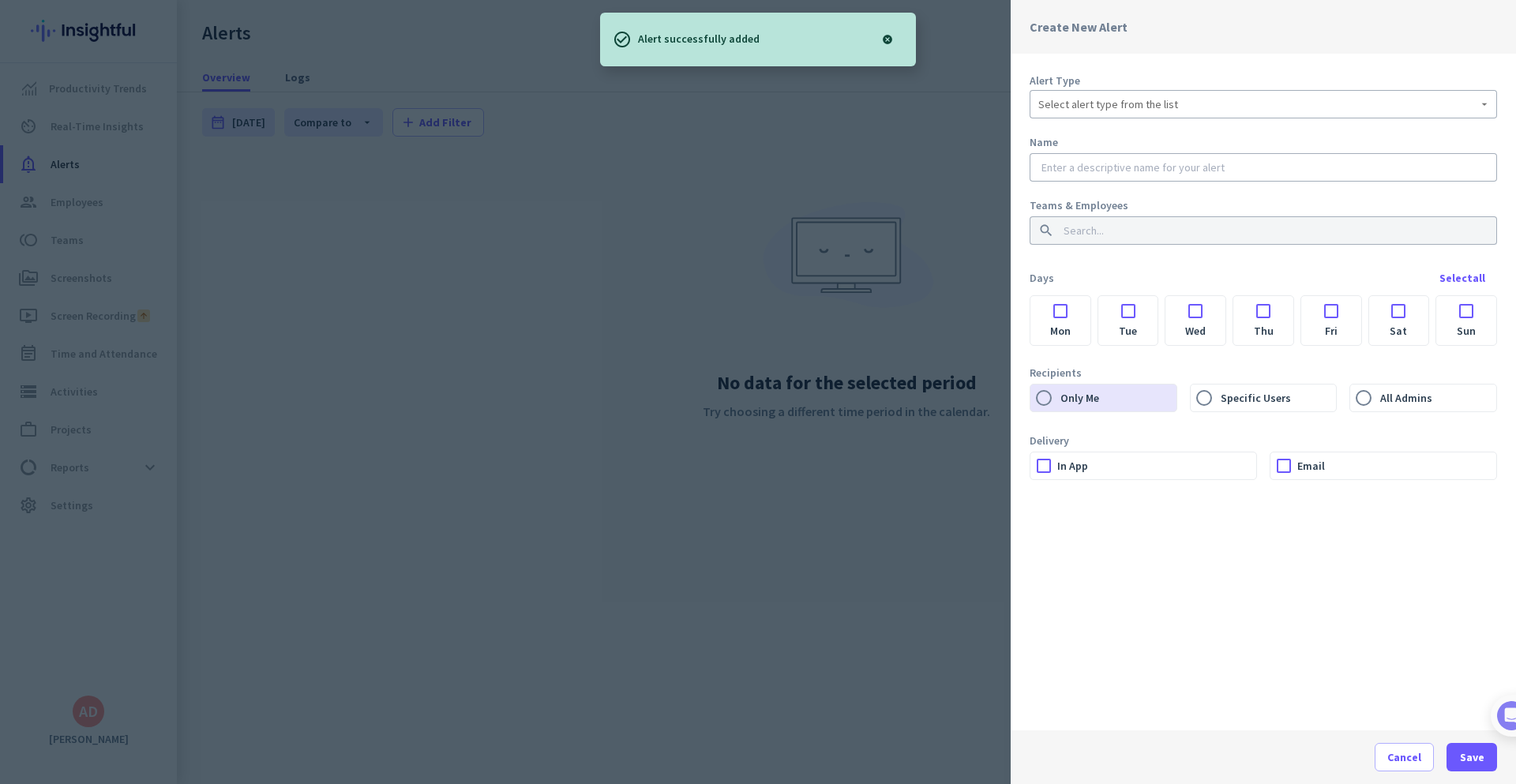
click at [1318, 119] on div "Alert Type Select alert type from the list Name Teams & Employees search Days S…" at bounding box center [1264, 392] width 506 height 677
click at [1318, 114] on div "Select alert type from the list" at bounding box center [1263, 105] width 450 height 29
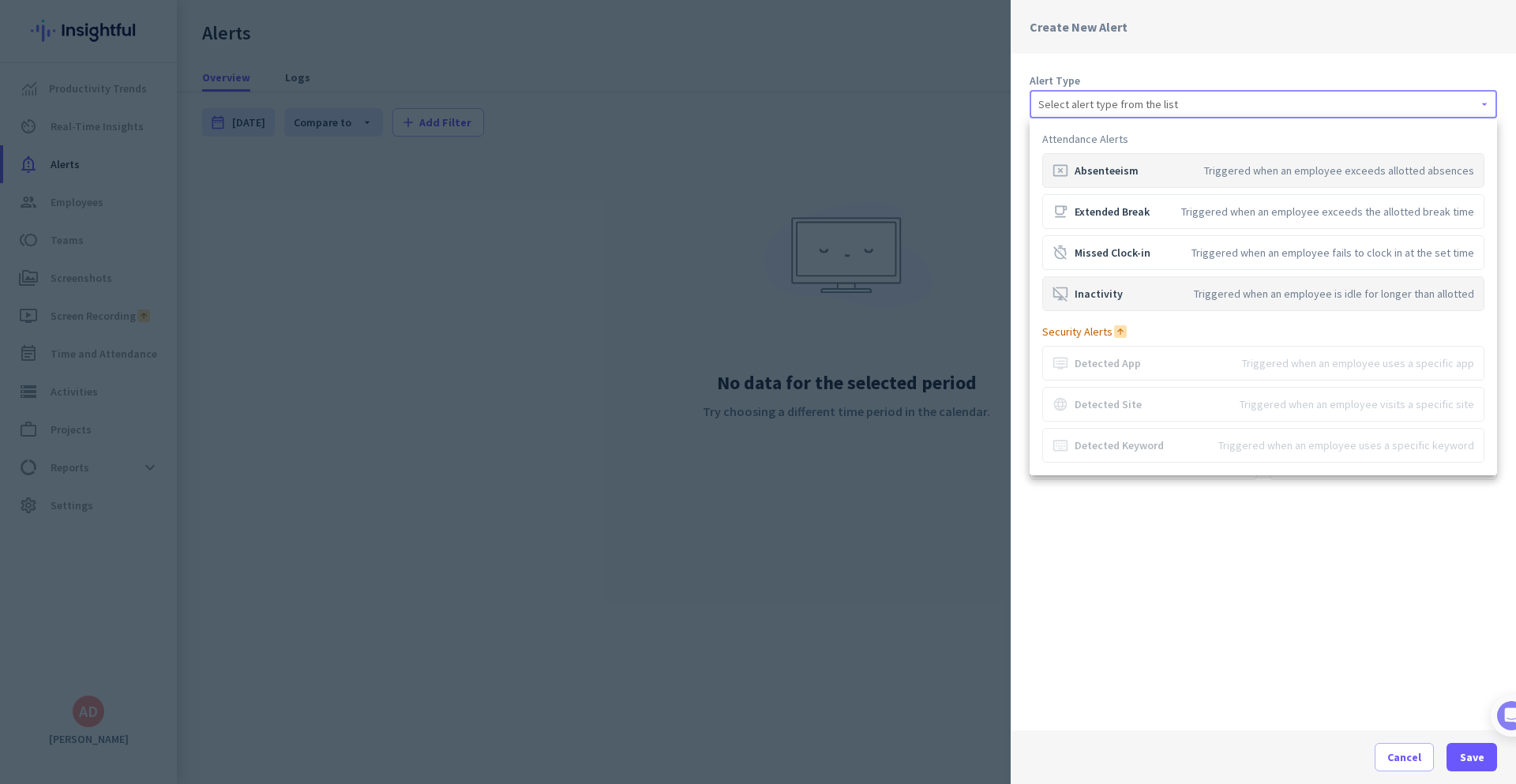
click at [1295, 289] on div "Triggered when an employee is idle for longer than allotted" at bounding box center [1334, 294] width 280 height 16
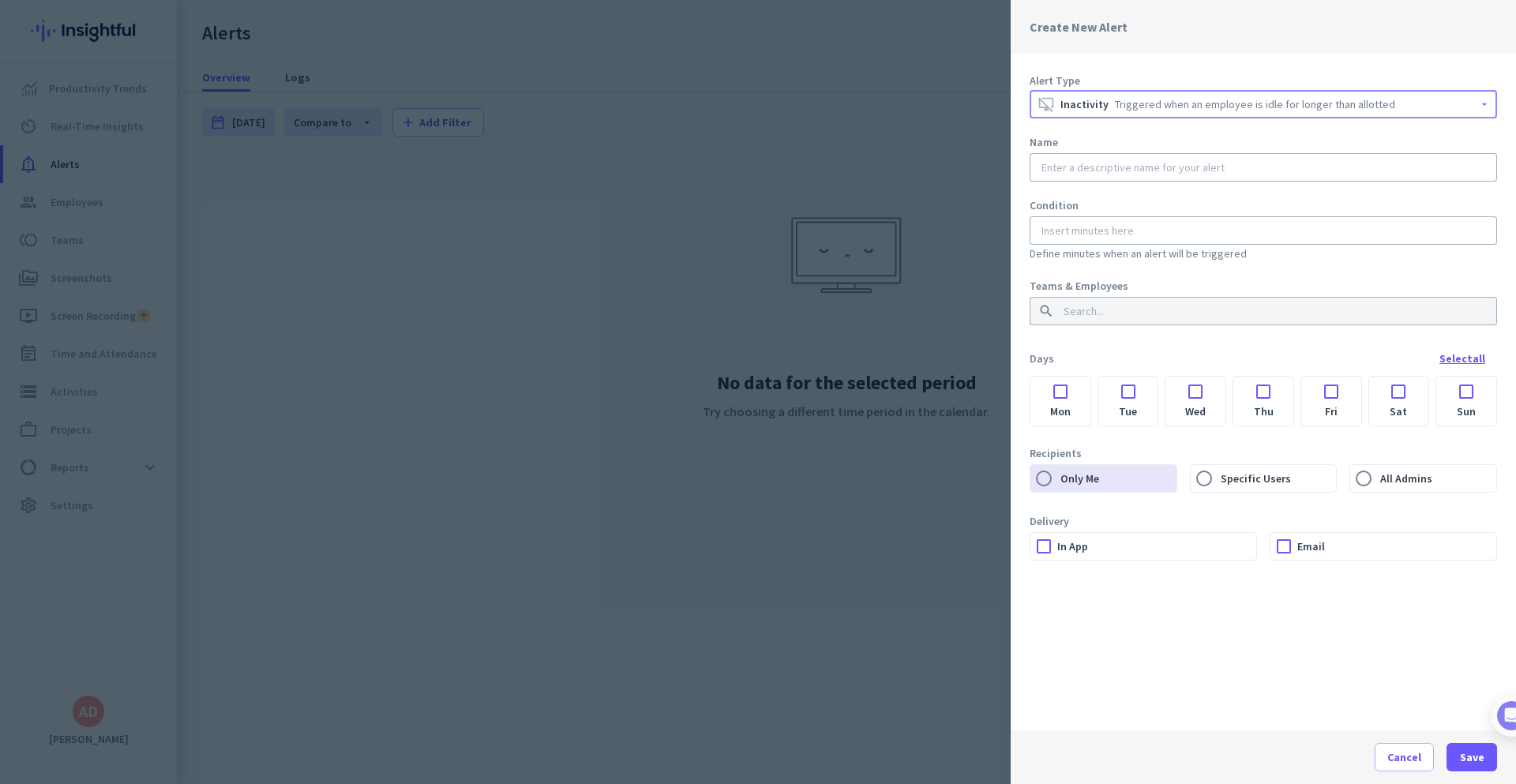
click at [1466, 362] on div "Select all" at bounding box center [1462, 358] width 46 height 11
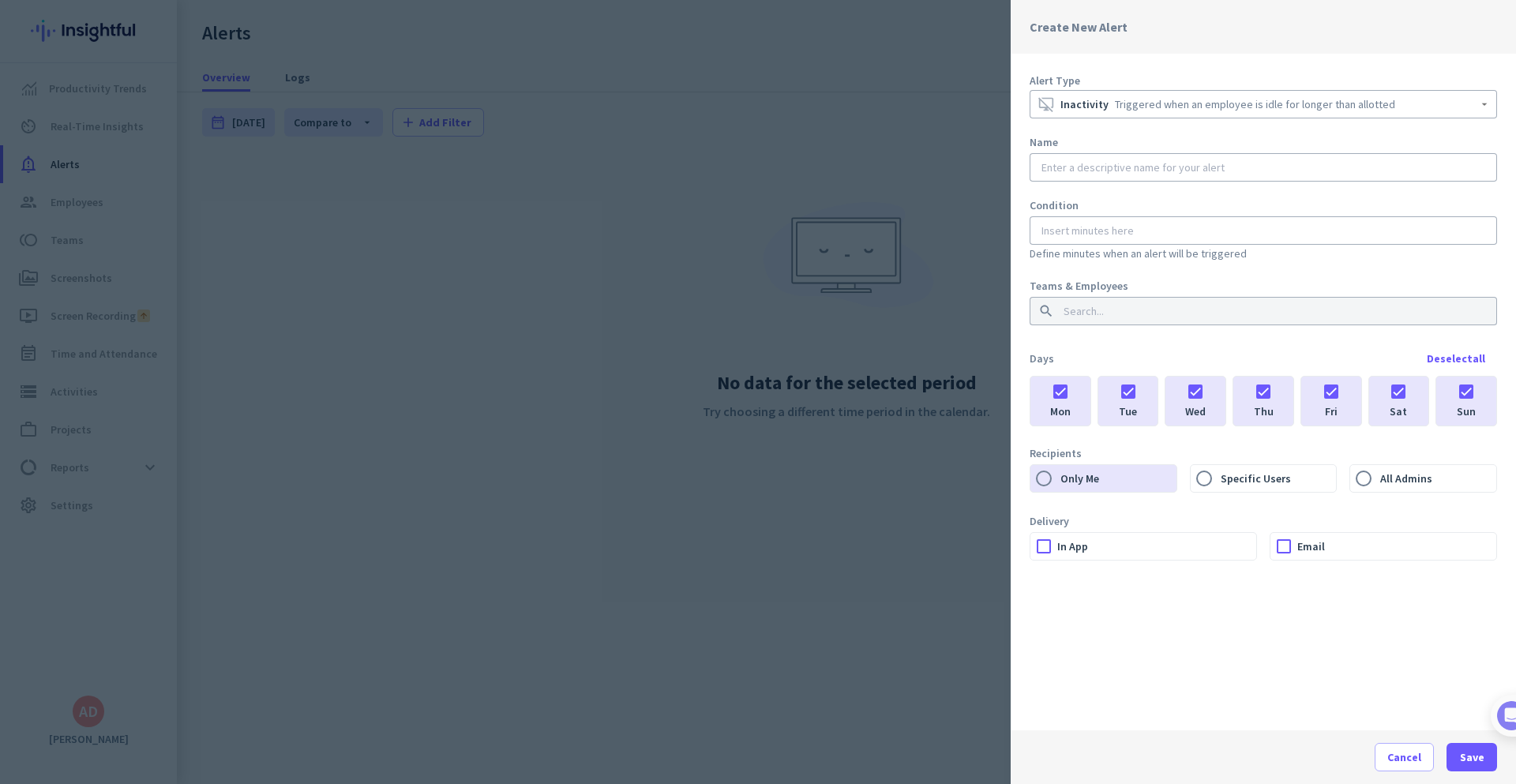
click at [1470, 390] on div at bounding box center [1466, 387] width 60 height 22
click at [1218, 165] on input "text" at bounding box center [1263, 167] width 450 height 16
paste input "Idle Over 15 Minutes"
type input "Idle Over 15 Minutes"
click at [1116, 239] on div at bounding box center [1263, 231] width 450 height 29
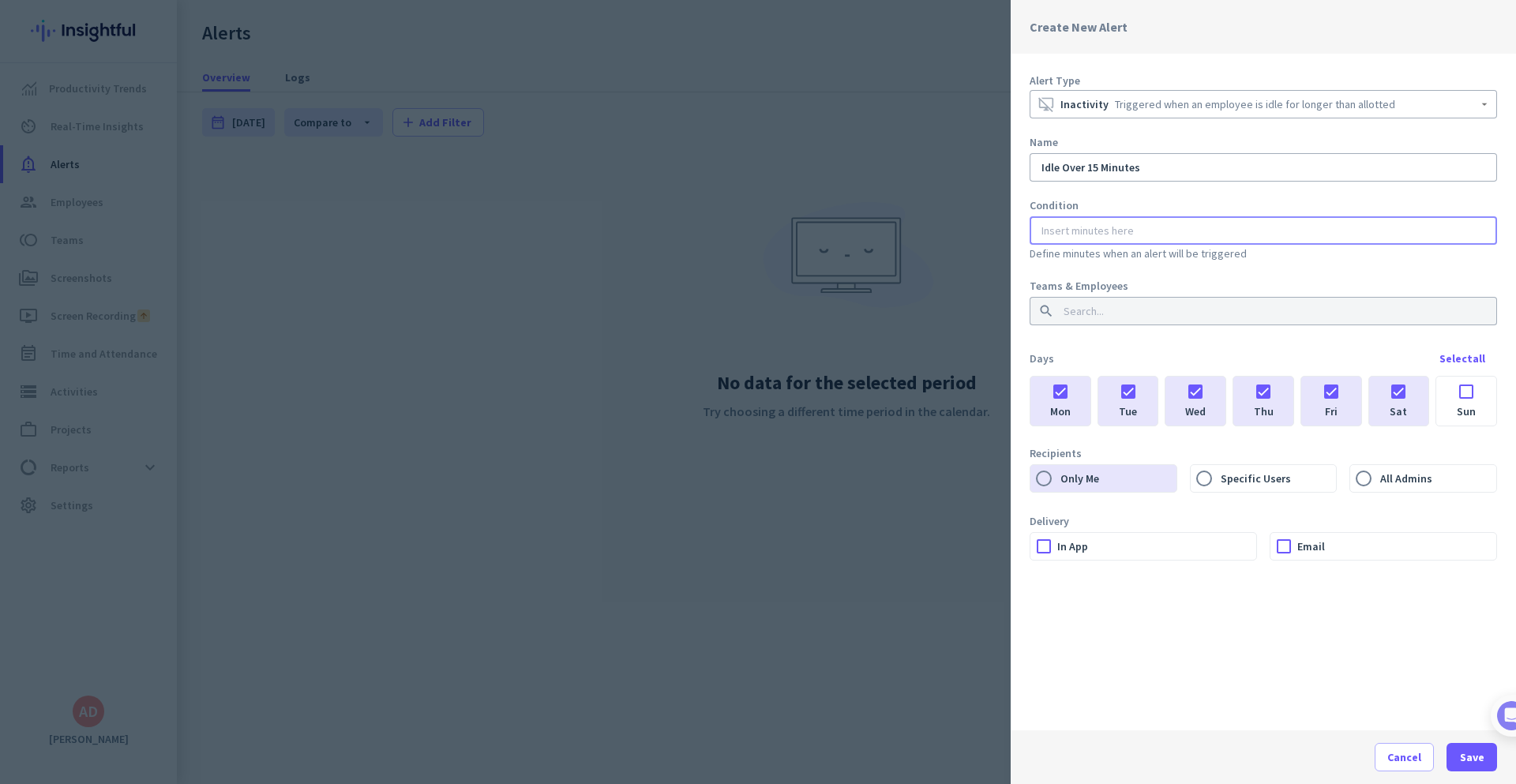
click at [1114, 233] on input "number" at bounding box center [1263, 230] width 450 height 16
type input "10"
click at [1138, 312] on input at bounding box center [1259, 311] width 397 height 16
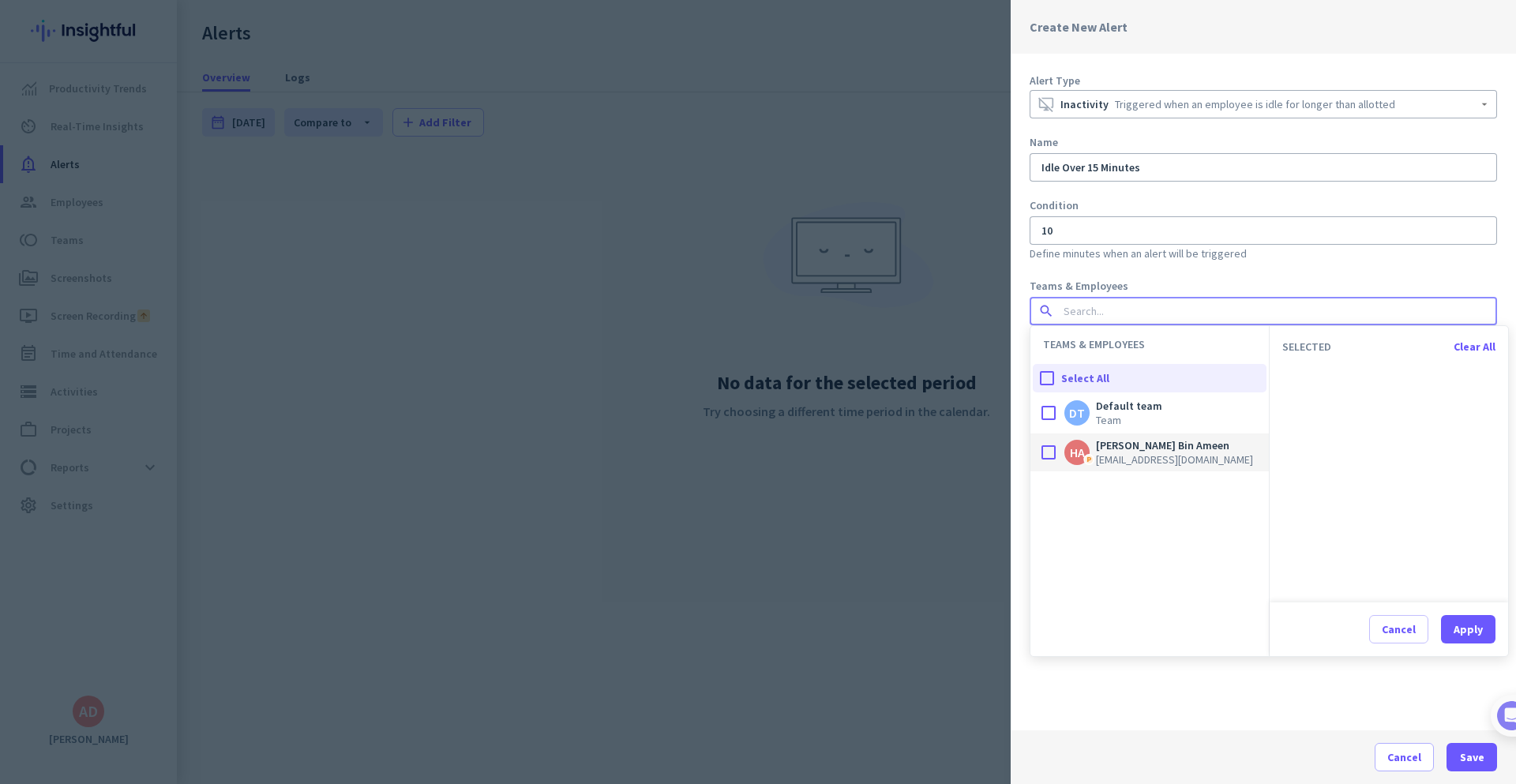
click at [1135, 457] on span "[EMAIL_ADDRESS][DOMAIN_NAME]" at bounding box center [1174, 460] width 157 height 14
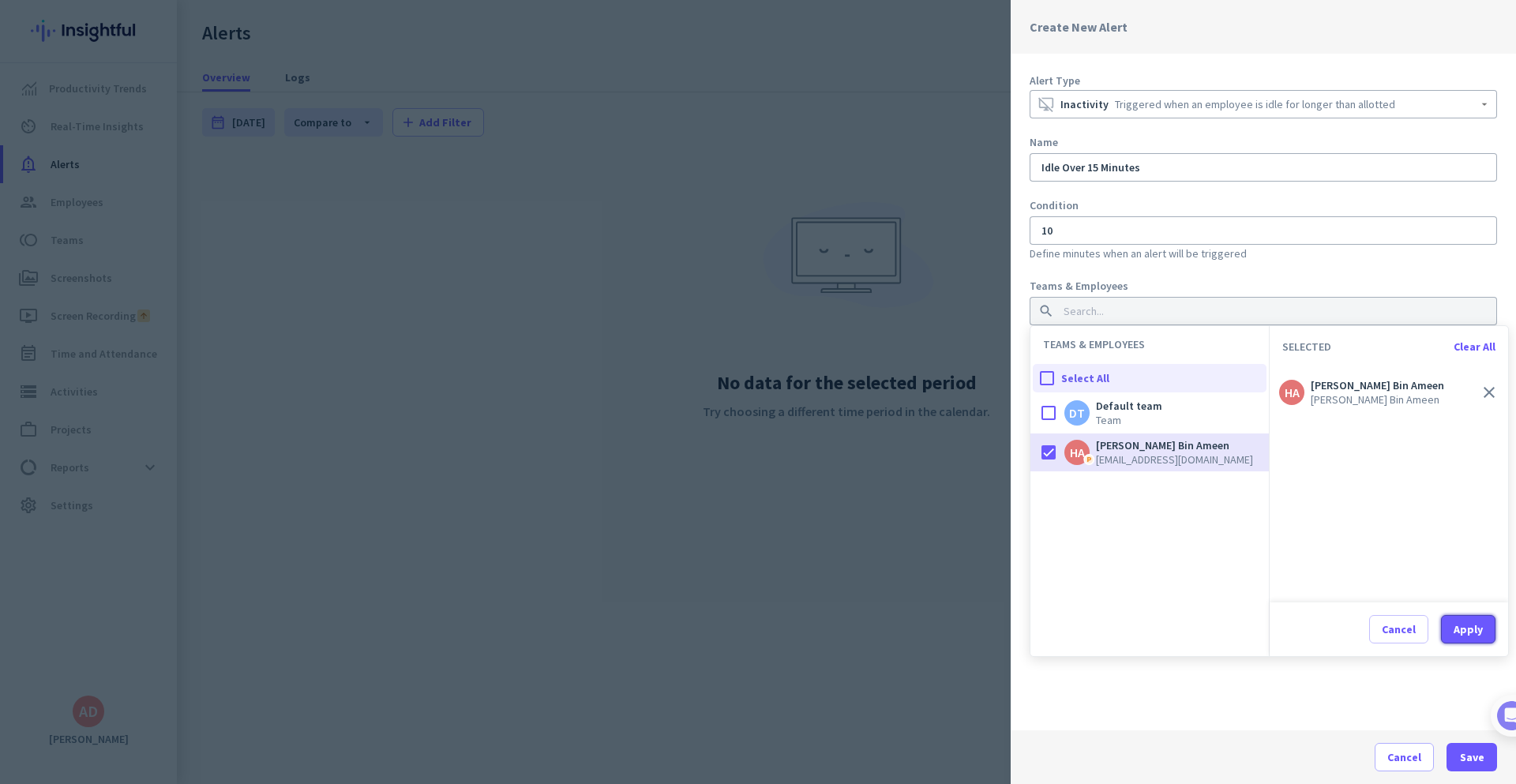
click at [1462, 631] on div "Apply" at bounding box center [1469, 630] width 30 height 11
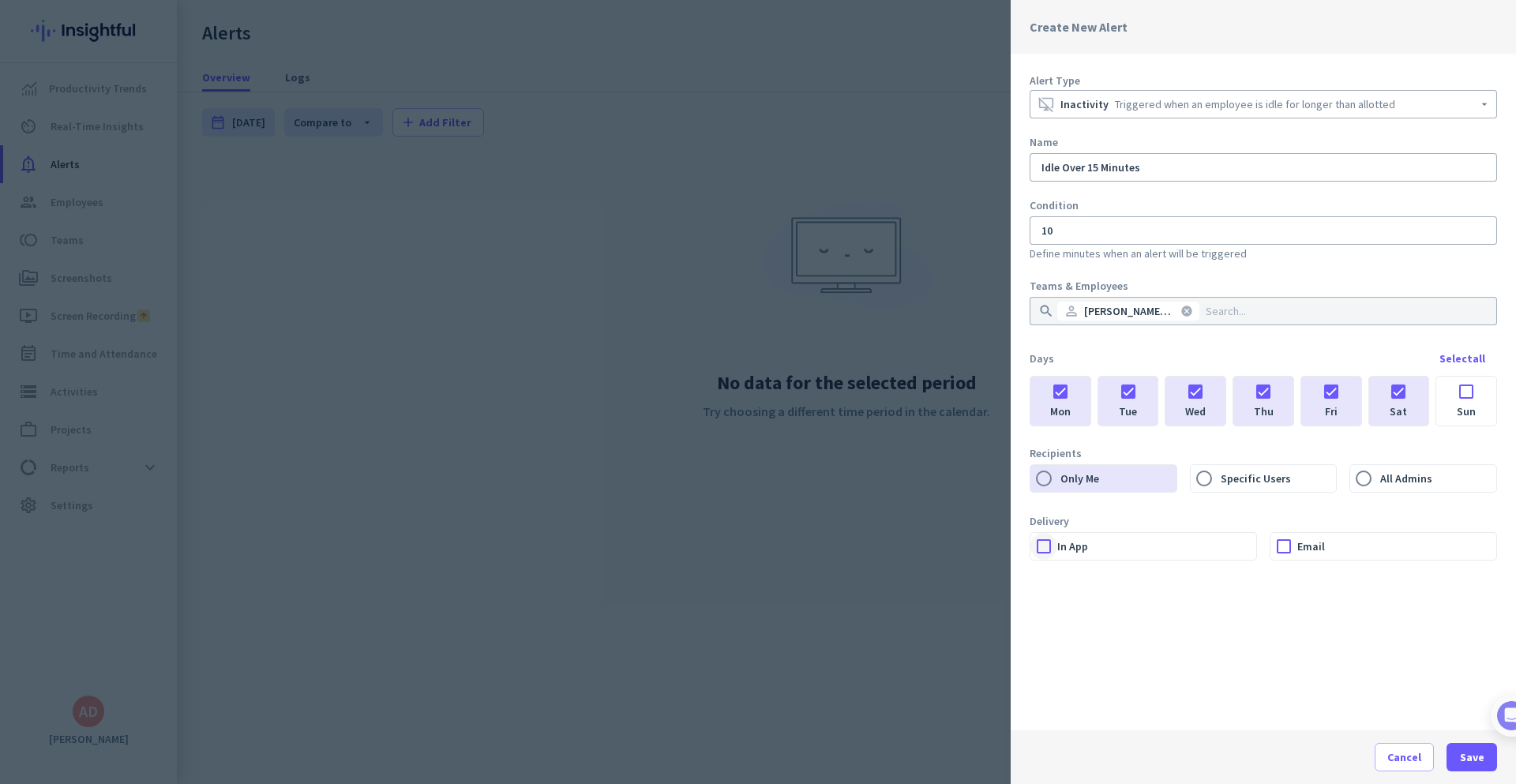
click at [1046, 544] on div at bounding box center [1044, 546] width 27 height 27
click at [1280, 548] on div at bounding box center [1284, 546] width 27 height 27
click at [1463, 750] on span "Save" at bounding box center [1472, 758] width 25 height 16
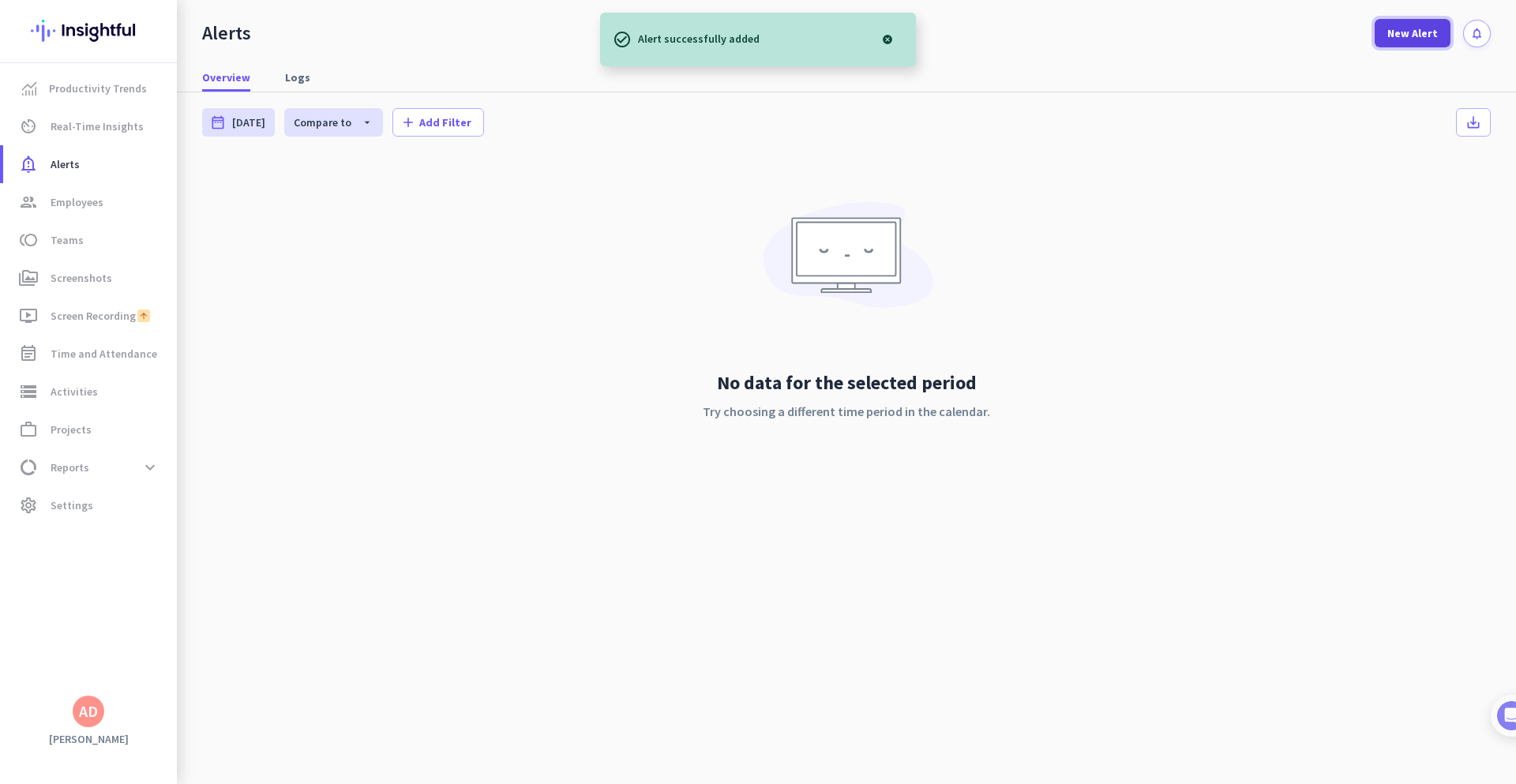
click at [1421, 33] on span "New Alert" at bounding box center [1413, 34] width 50 height 16
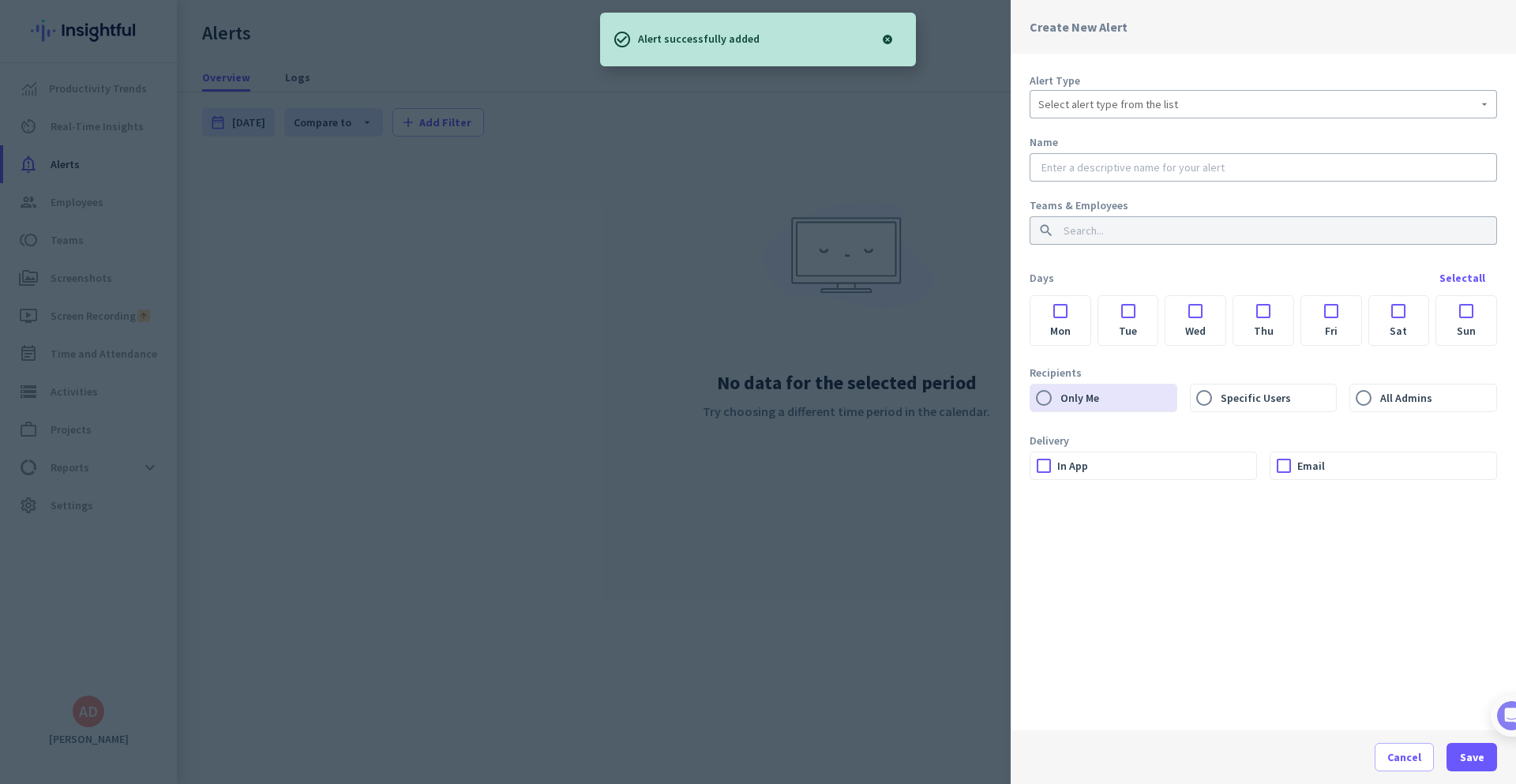
click at [1278, 114] on div "Select alert type from the list" at bounding box center [1263, 105] width 450 height 29
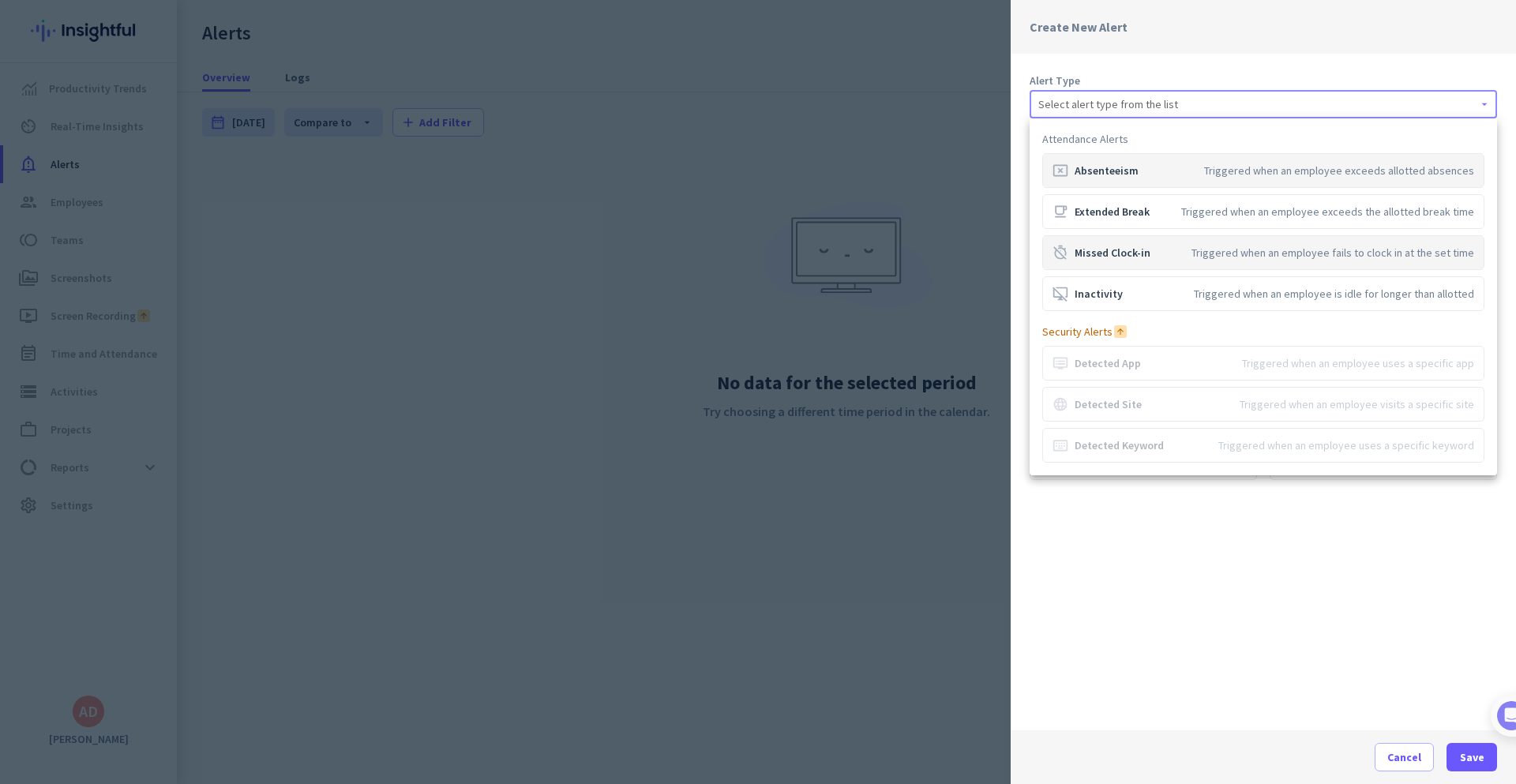
click at [1242, 257] on div "Triggered when an employee fails to clock in at the set time" at bounding box center [1333, 253] width 282 height 16
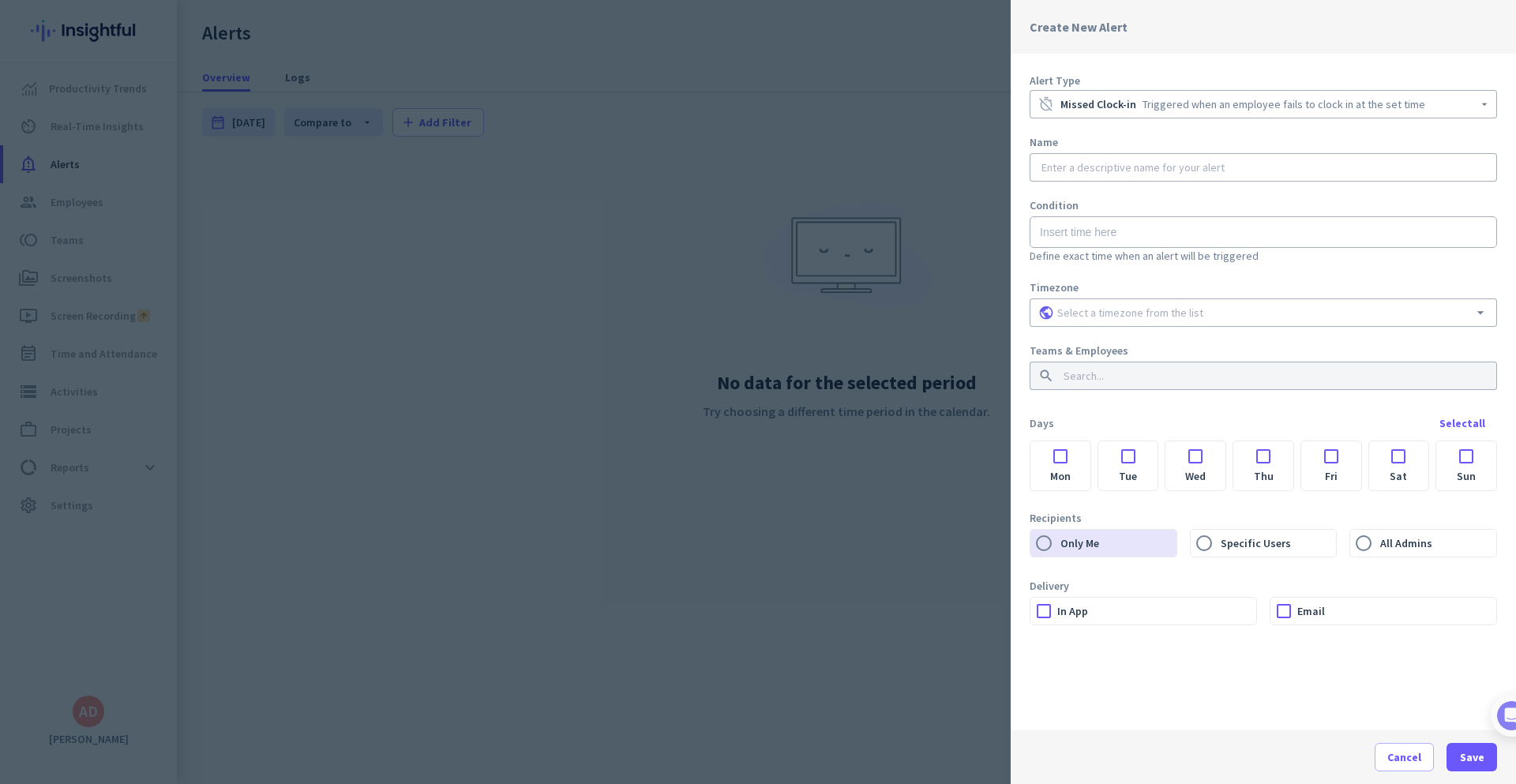
click at [1116, 171] on input "text" at bounding box center [1263, 167] width 450 height 16
paste input "9:00 AM Missed Clock-in"
type input "9:00 AM Missed Clock-in"
click at [1110, 234] on input "text" at bounding box center [1263, 232] width 467 height 31
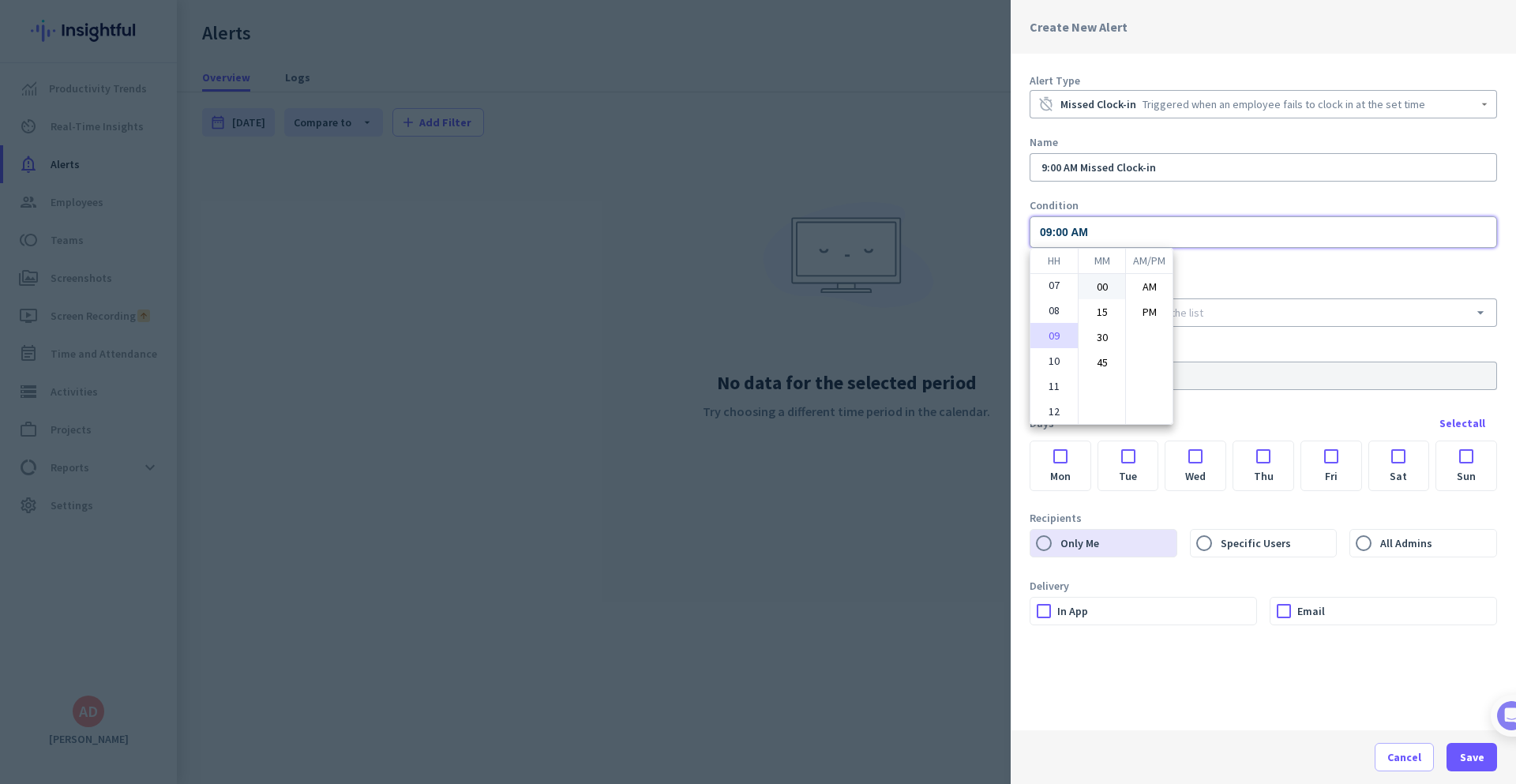
click at [1098, 278] on li "00" at bounding box center [1102, 287] width 46 height 26
click at [1240, 282] on div at bounding box center [758, 392] width 1516 height 784
click at [1087, 235] on input "09:00 AM" at bounding box center [1263, 232] width 467 height 31
click at [1051, 366] on li "10" at bounding box center [1054, 361] width 47 height 26
click at [1158, 286] on li "AM" at bounding box center [1150, 287] width 46 height 26
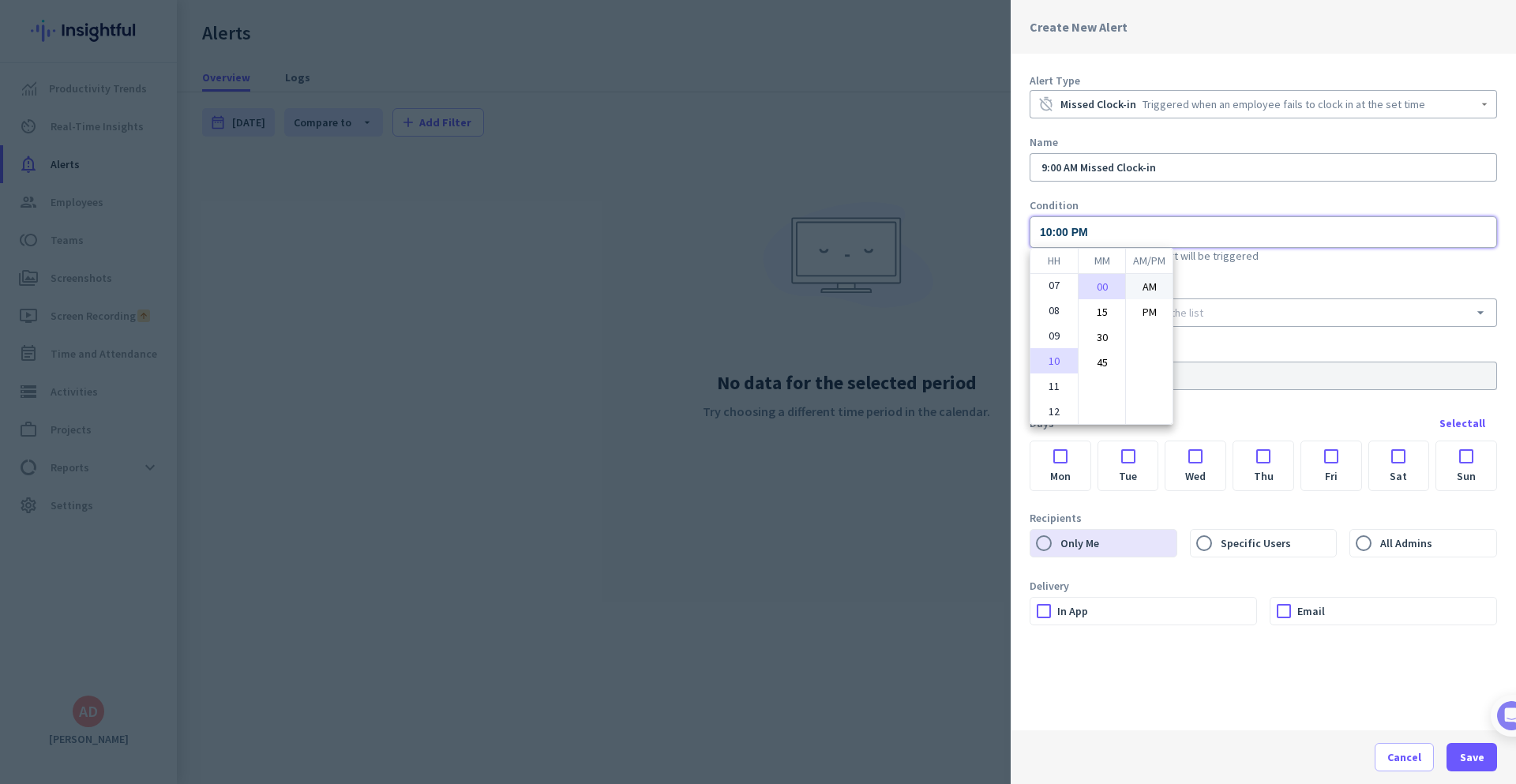
type input "10:00 AM"
click at [1054, 166] on div at bounding box center [758, 392] width 1516 height 784
click at [1046, 166] on input "9:00 AM Missed Clock-in" at bounding box center [1263, 167] width 450 height 16
type input "10:00 AM Missed Clock-in"
click at [1133, 199] on label "Condition" at bounding box center [1263, 206] width 467 height 16
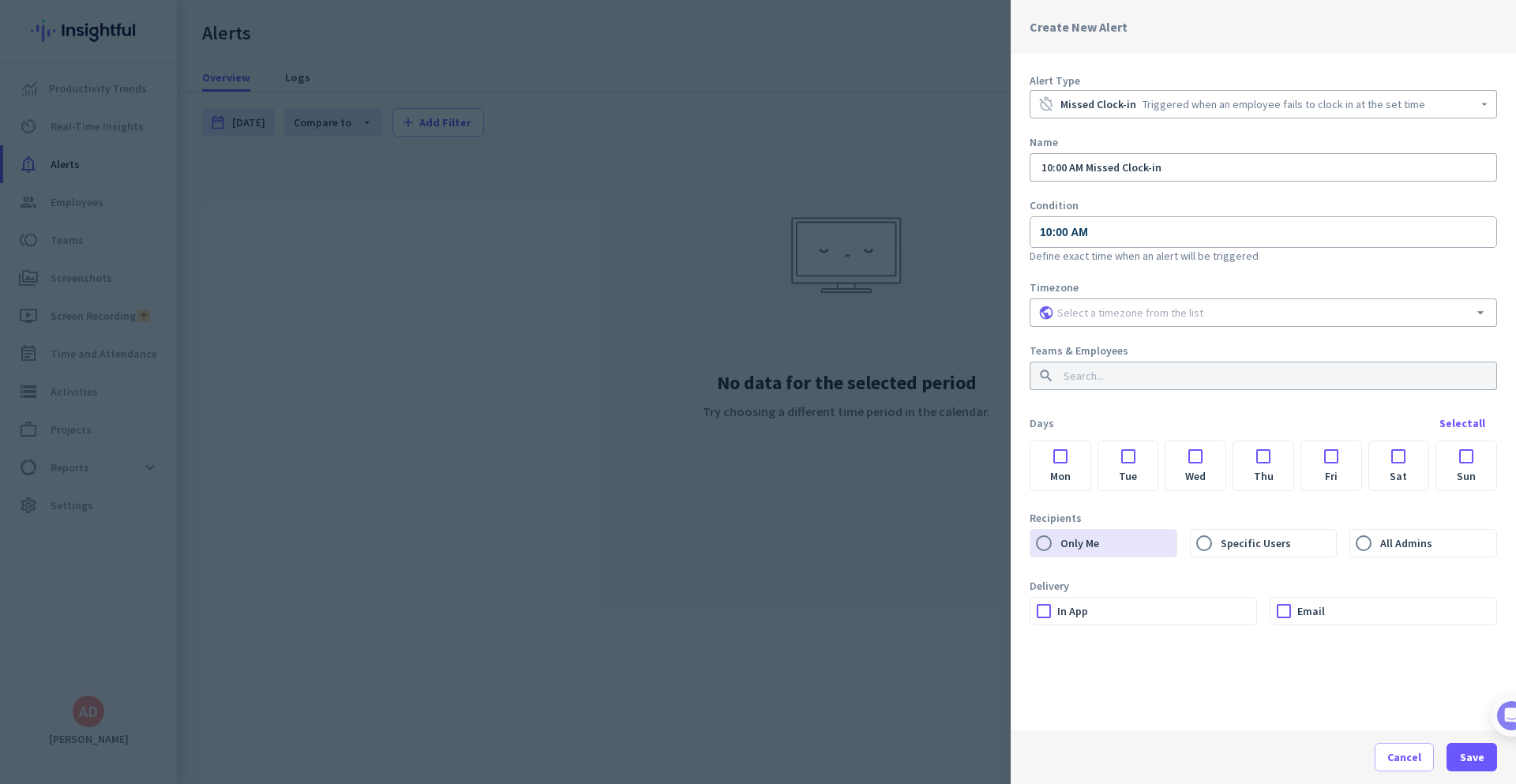
click at [1169, 317] on input at bounding box center [1263, 313] width 418 height 16
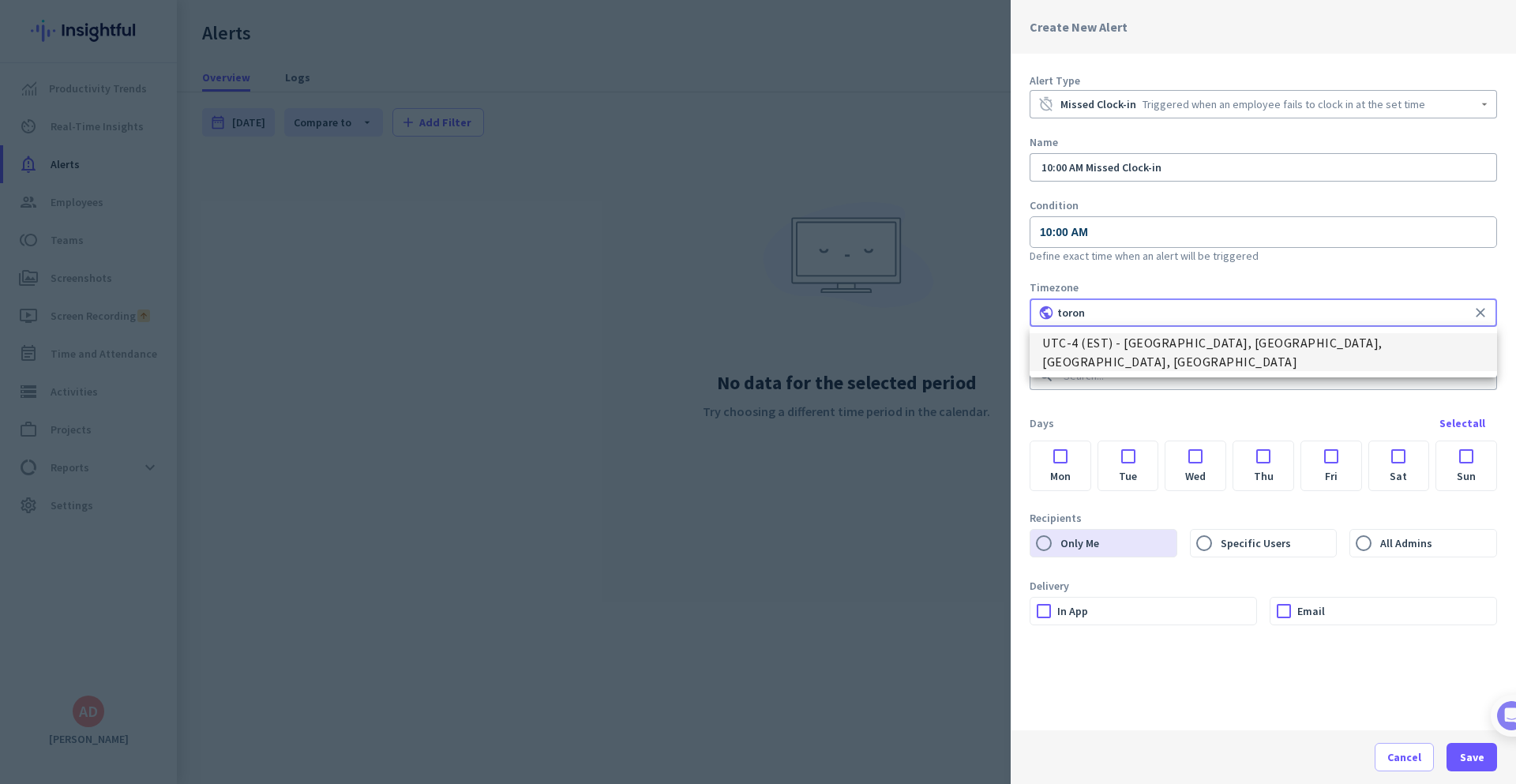
click at [1177, 346] on span "UTC-4 (EST) - [GEOGRAPHIC_DATA], [GEOGRAPHIC_DATA], [GEOGRAPHIC_DATA], [GEOGRAP…" at bounding box center [1263, 352] width 442 height 38
type input "UTC-4 (EST) - [GEOGRAPHIC_DATA], [GEOGRAPHIC_DATA], [GEOGRAPHIC_DATA], [GEOGRAP…"
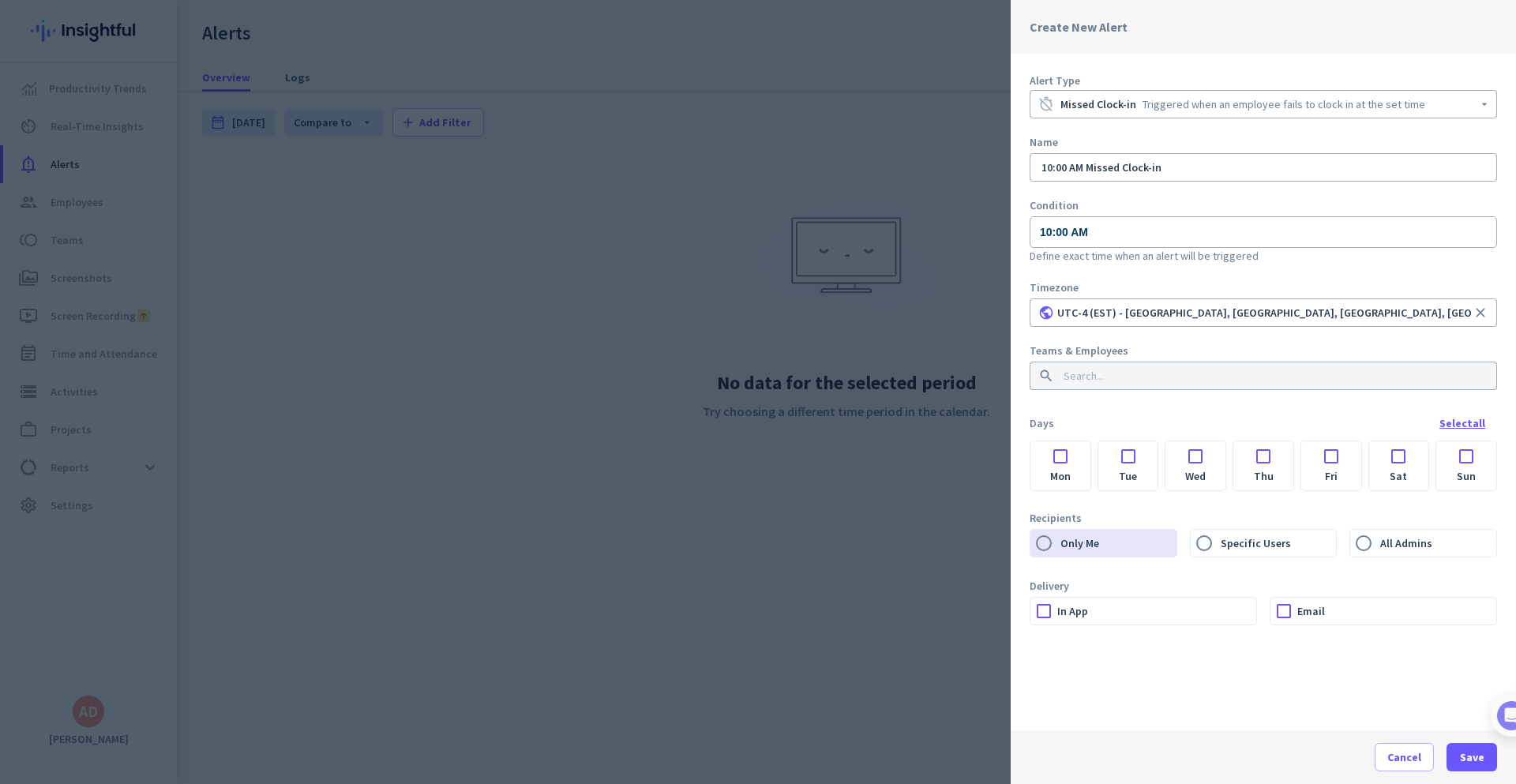
click at [1452, 422] on div "Select all" at bounding box center [1462, 423] width 46 height 11
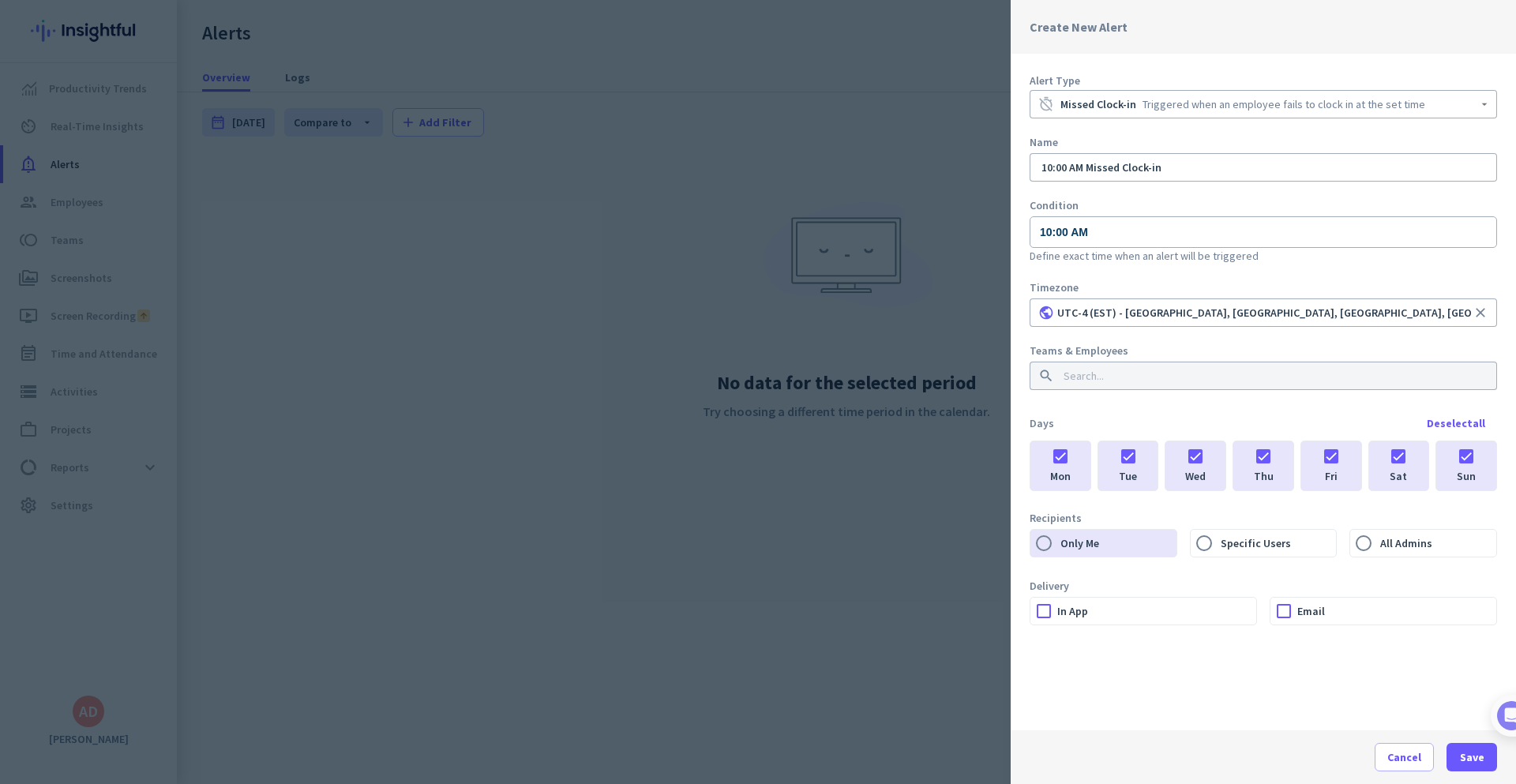
click at [1470, 455] on div at bounding box center [1466, 452] width 60 height 22
click at [1045, 614] on div at bounding box center [1044, 611] width 27 height 27
click at [1280, 610] on div at bounding box center [1284, 611] width 27 height 27
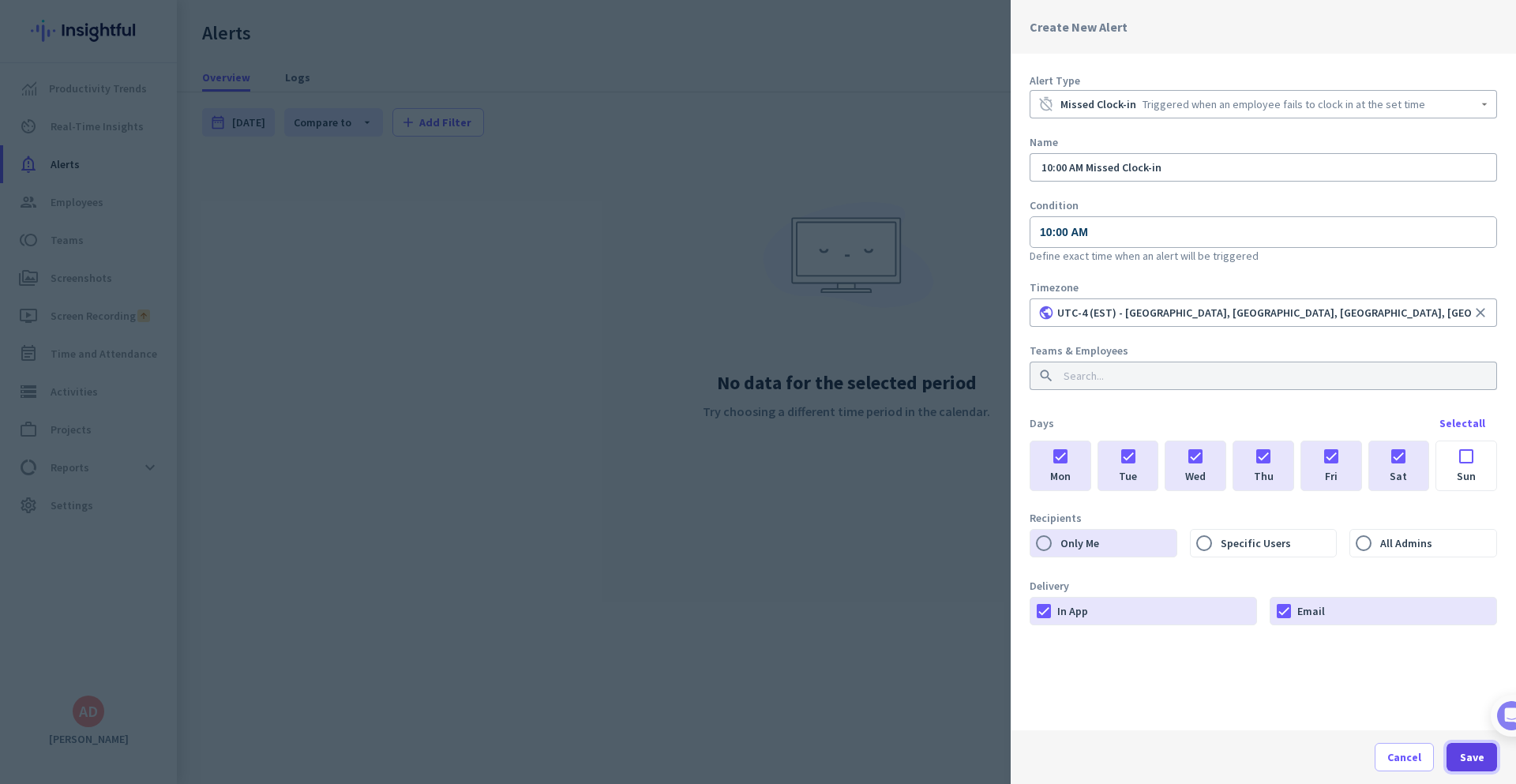
click at [1478, 761] on span "Save" at bounding box center [1472, 758] width 25 height 16
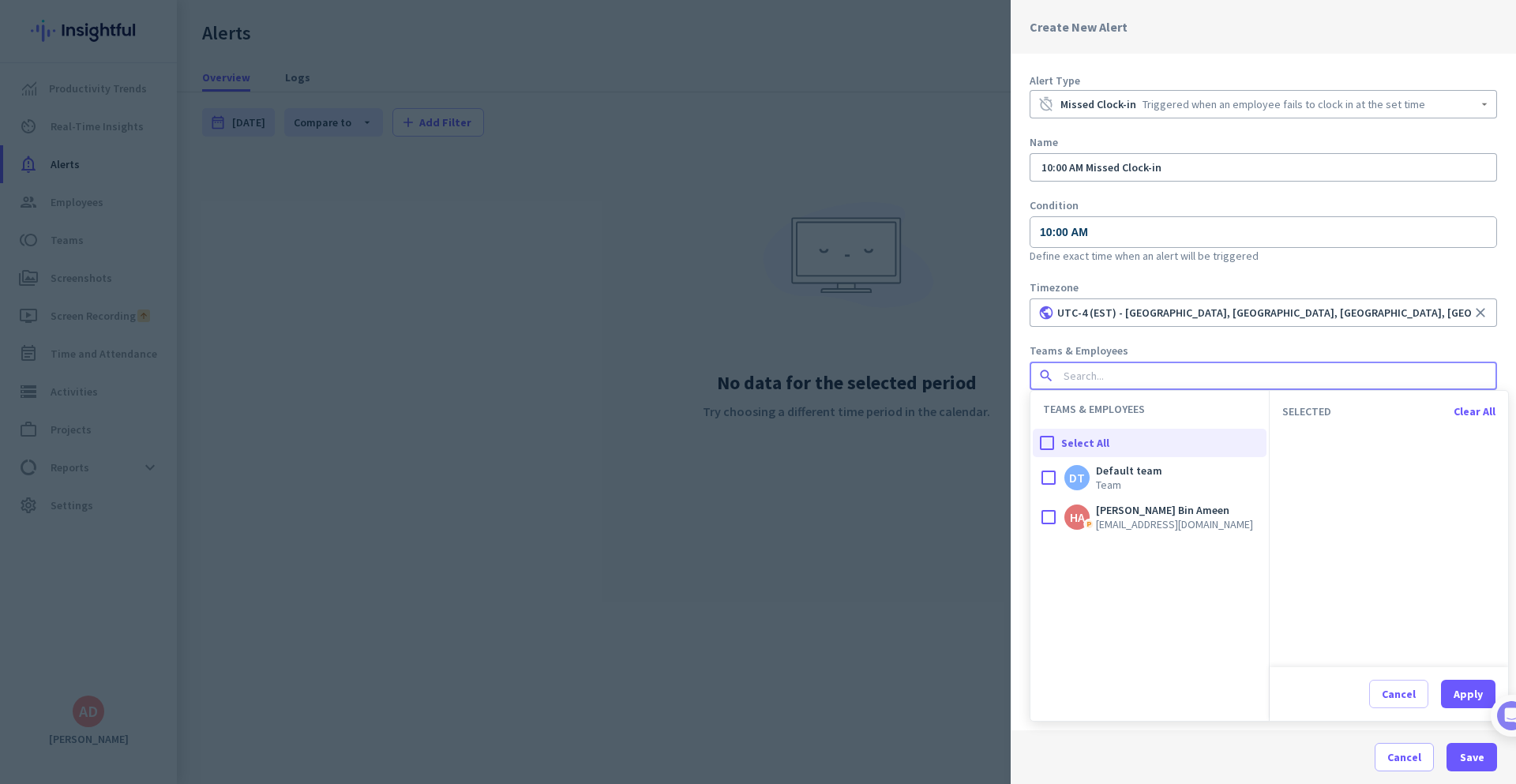
click at [1166, 374] on input at bounding box center [1259, 376] width 397 height 16
click at [1098, 510] on span "[PERSON_NAME] Bin Ameen" at bounding box center [1174, 510] width 157 height 14
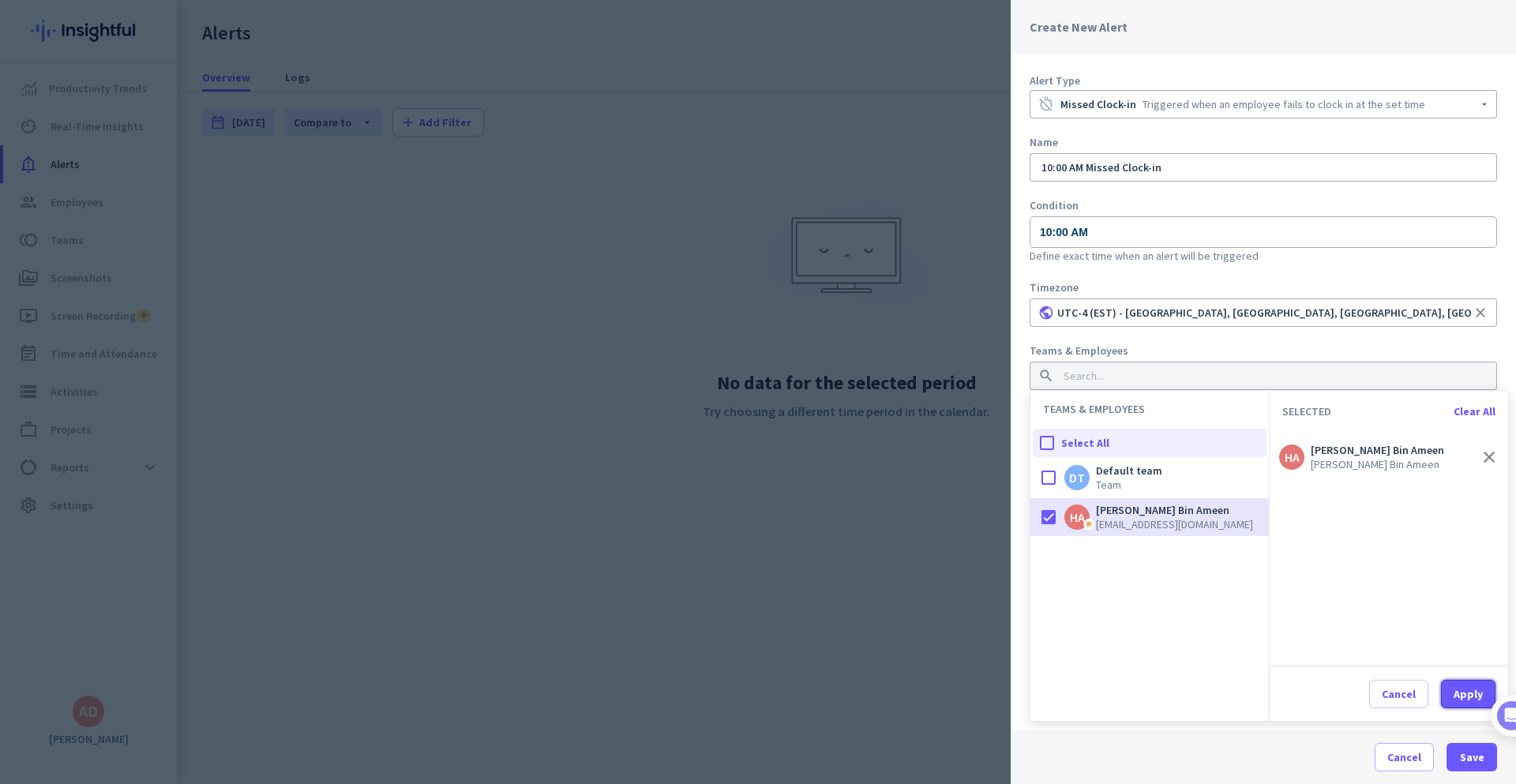
click at [1475, 700] on div "Apply" at bounding box center [1469, 694] width 30 height 11
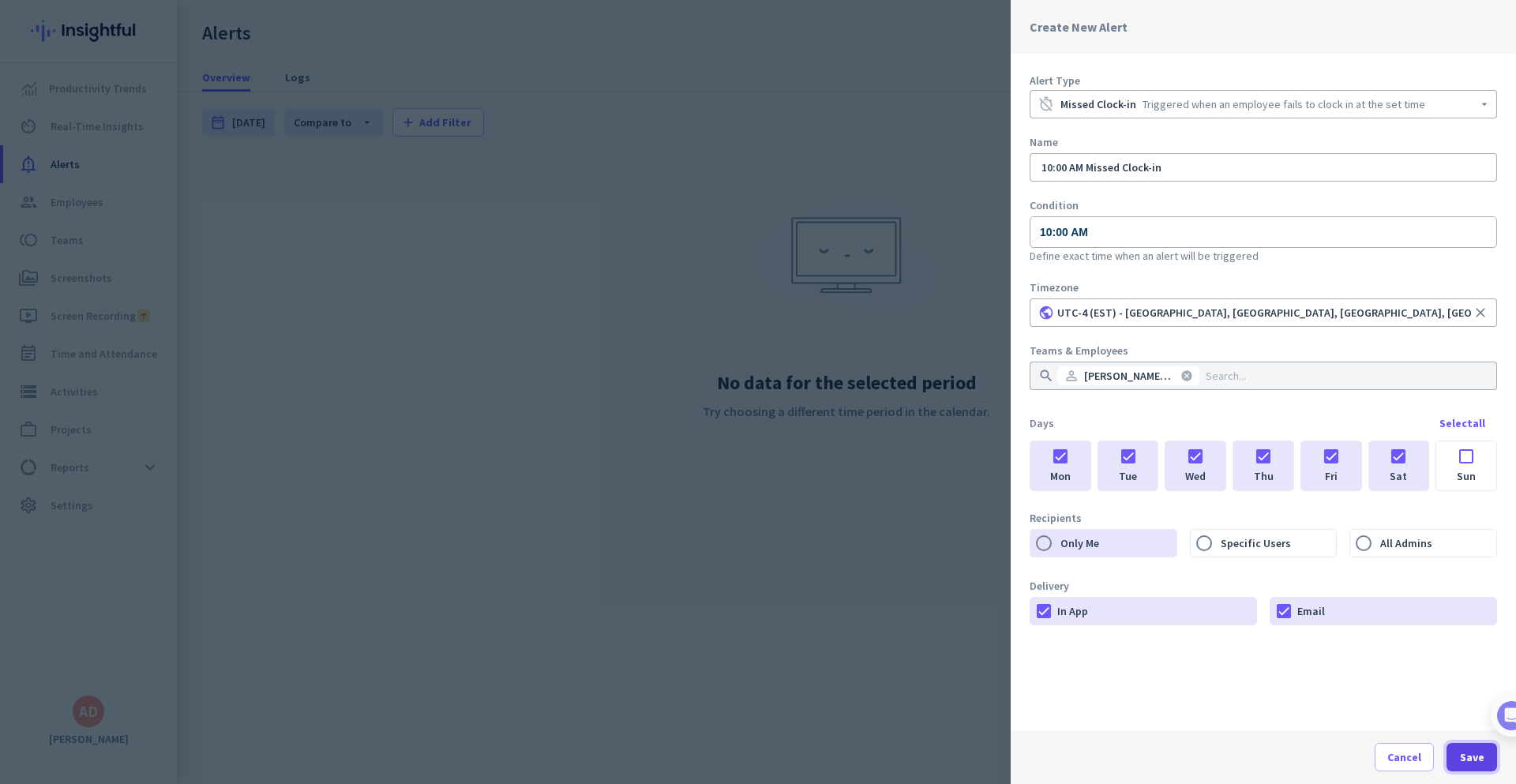
click at [1479, 762] on span "Save" at bounding box center [1472, 758] width 25 height 16
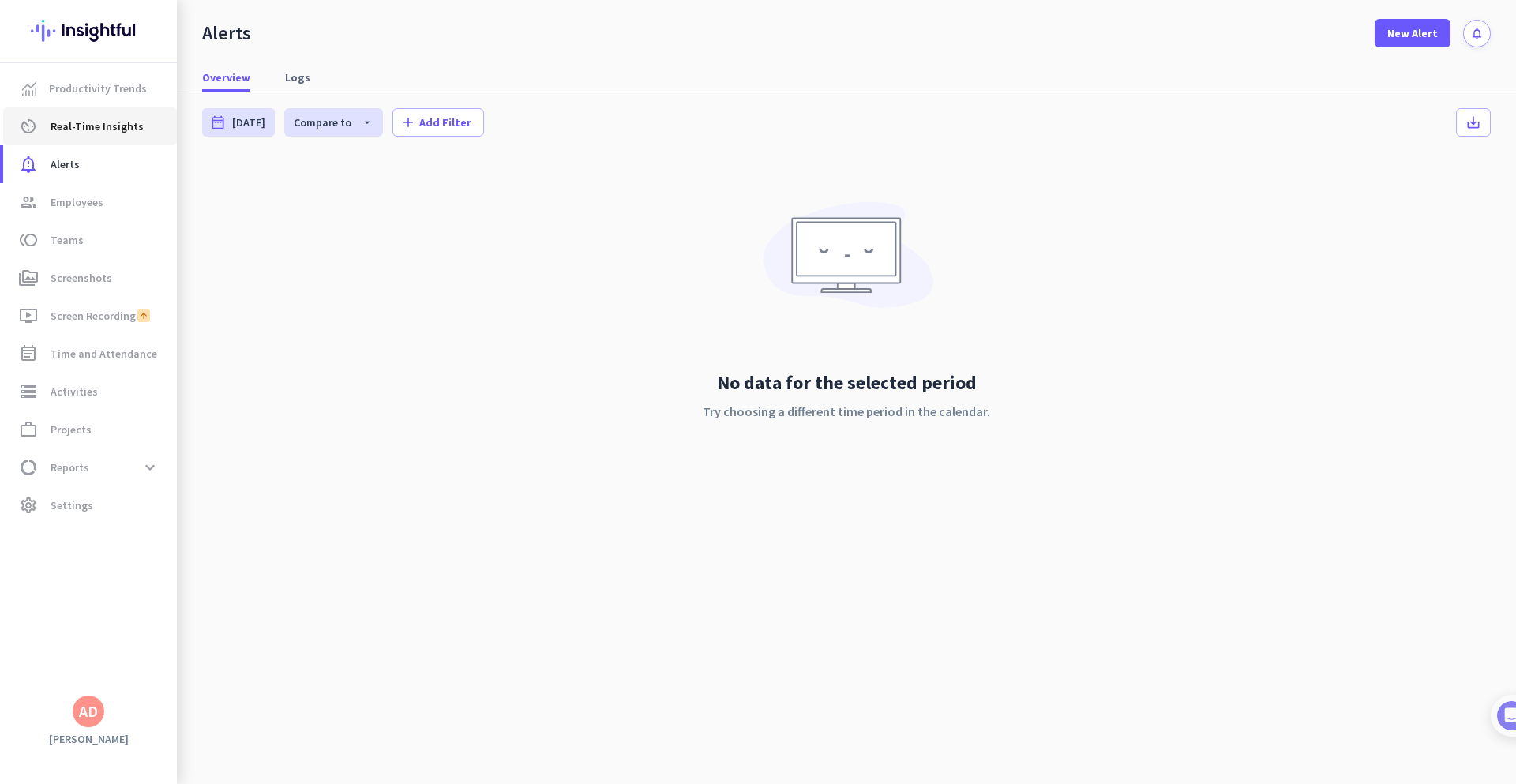
click at [91, 131] on span "Real-Time Insights" at bounding box center [97, 126] width 93 height 19
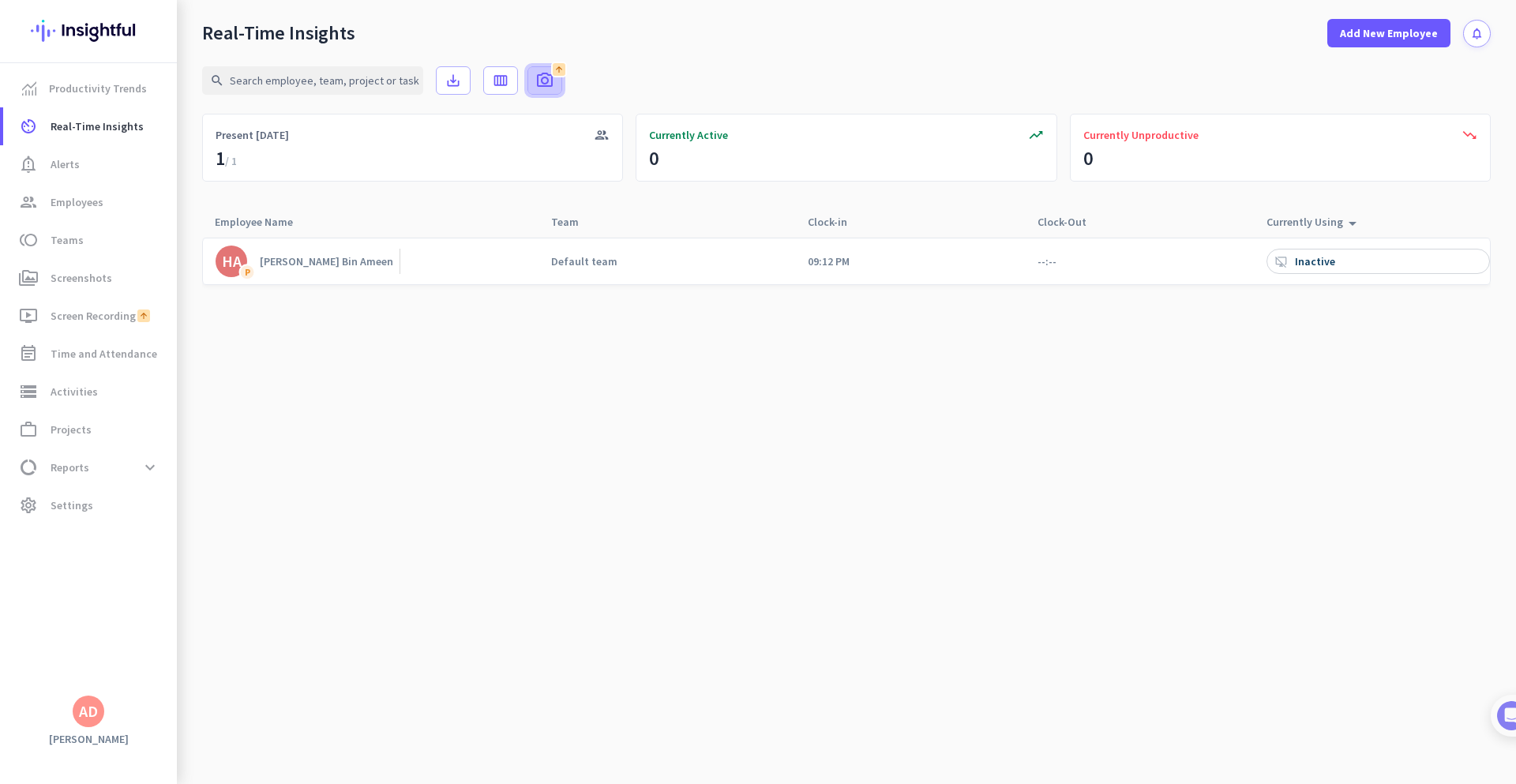
click at [556, 83] on span at bounding box center [544, 80] width 33 height 38
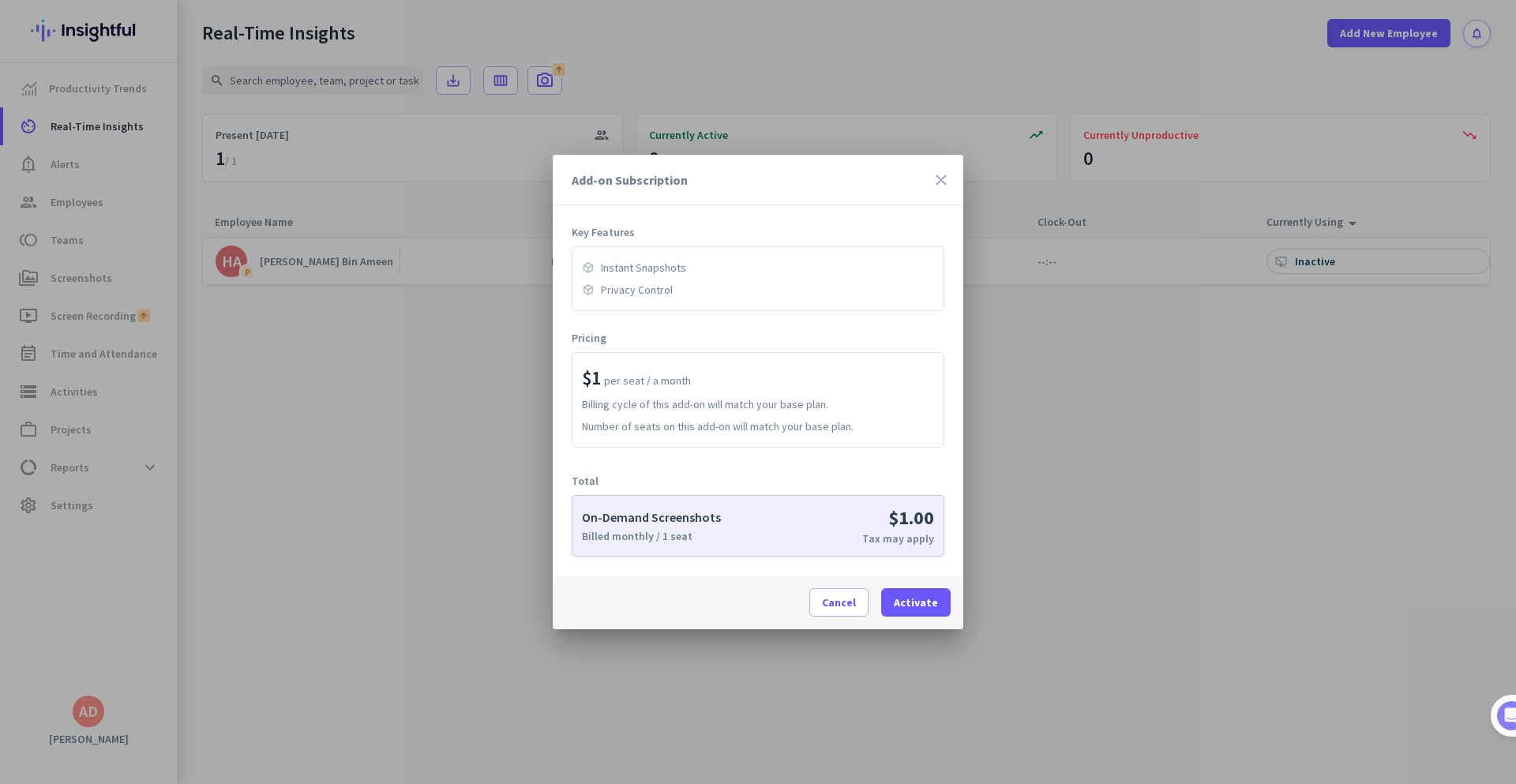
click at [936, 178] on icon "close" at bounding box center [942, 180] width 19 height 19
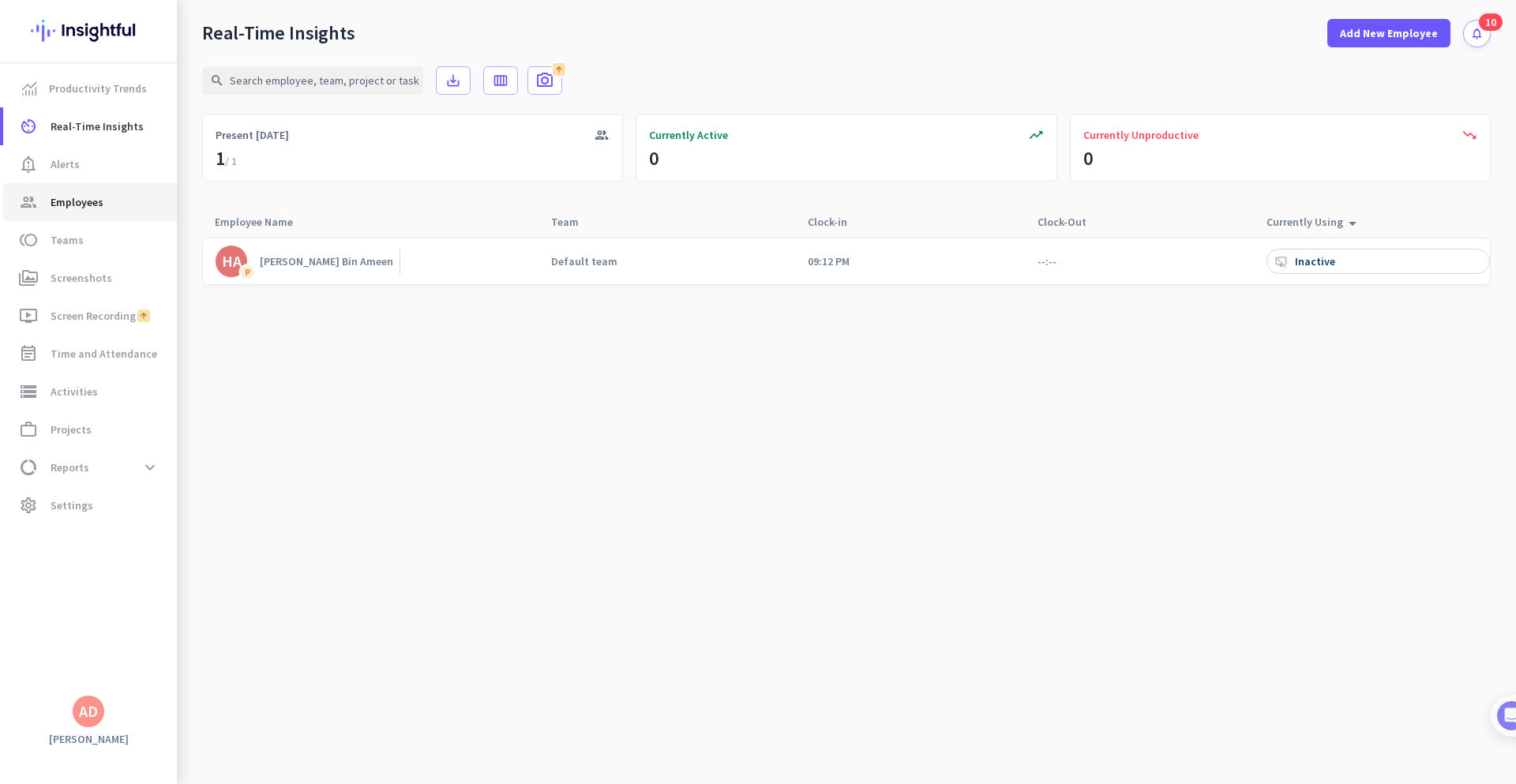
click at [83, 201] on span "Employees" at bounding box center [77, 202] width 53 height 19
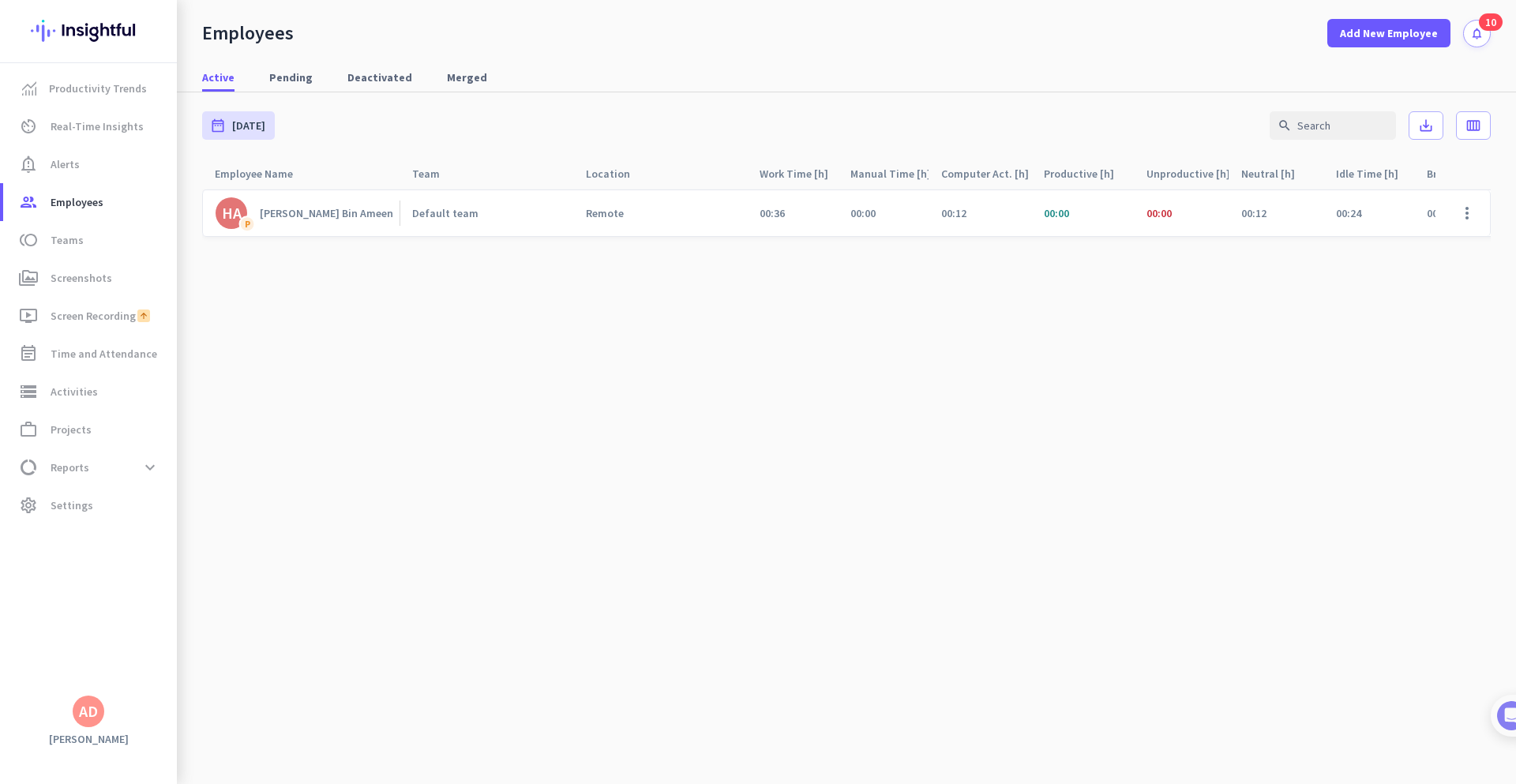
click at [314, 217] on div "[PERSON_NAME] Bin Ameen" at bounding box center [326, 214] width 134 height 14
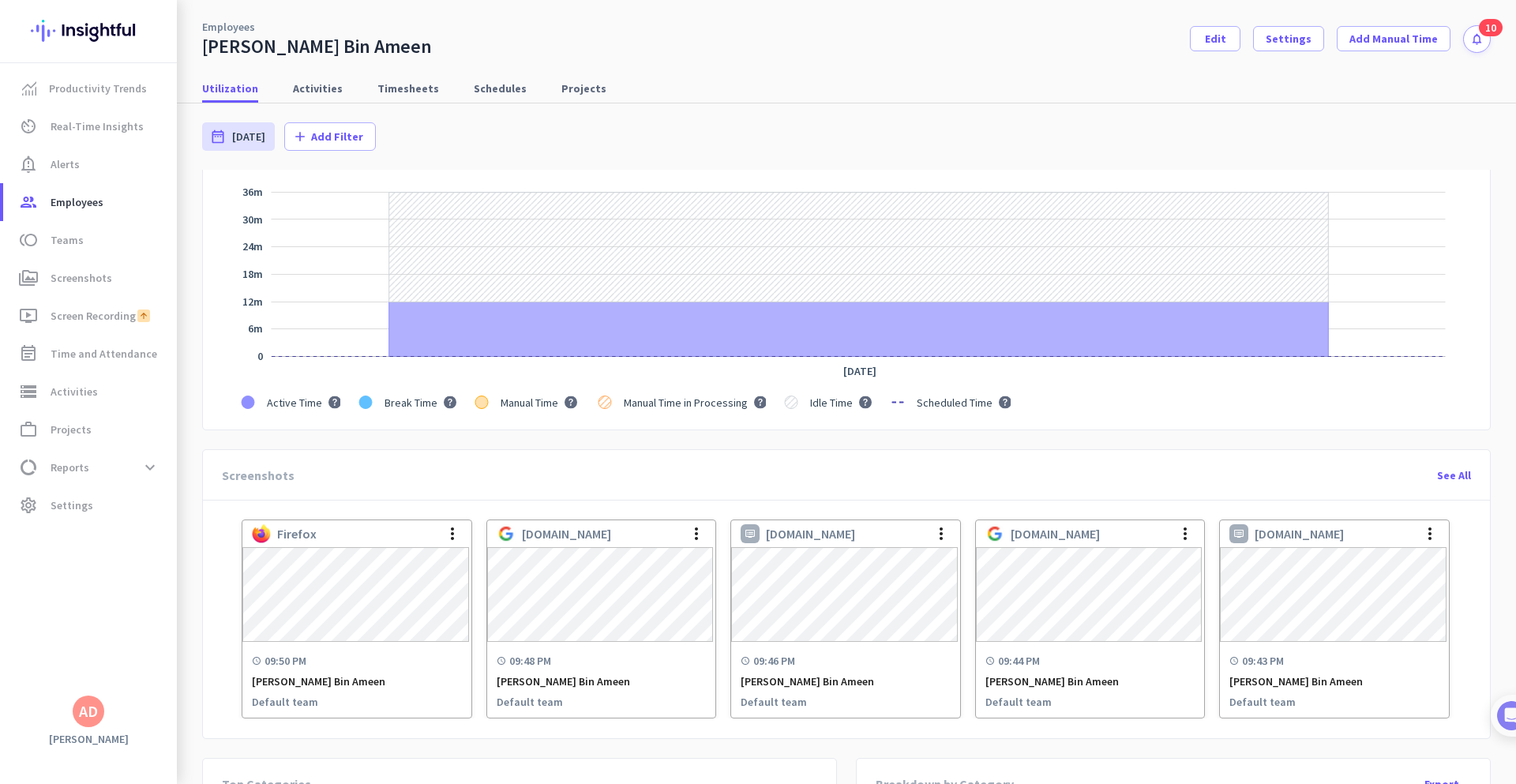
scroll to position [316, 0]
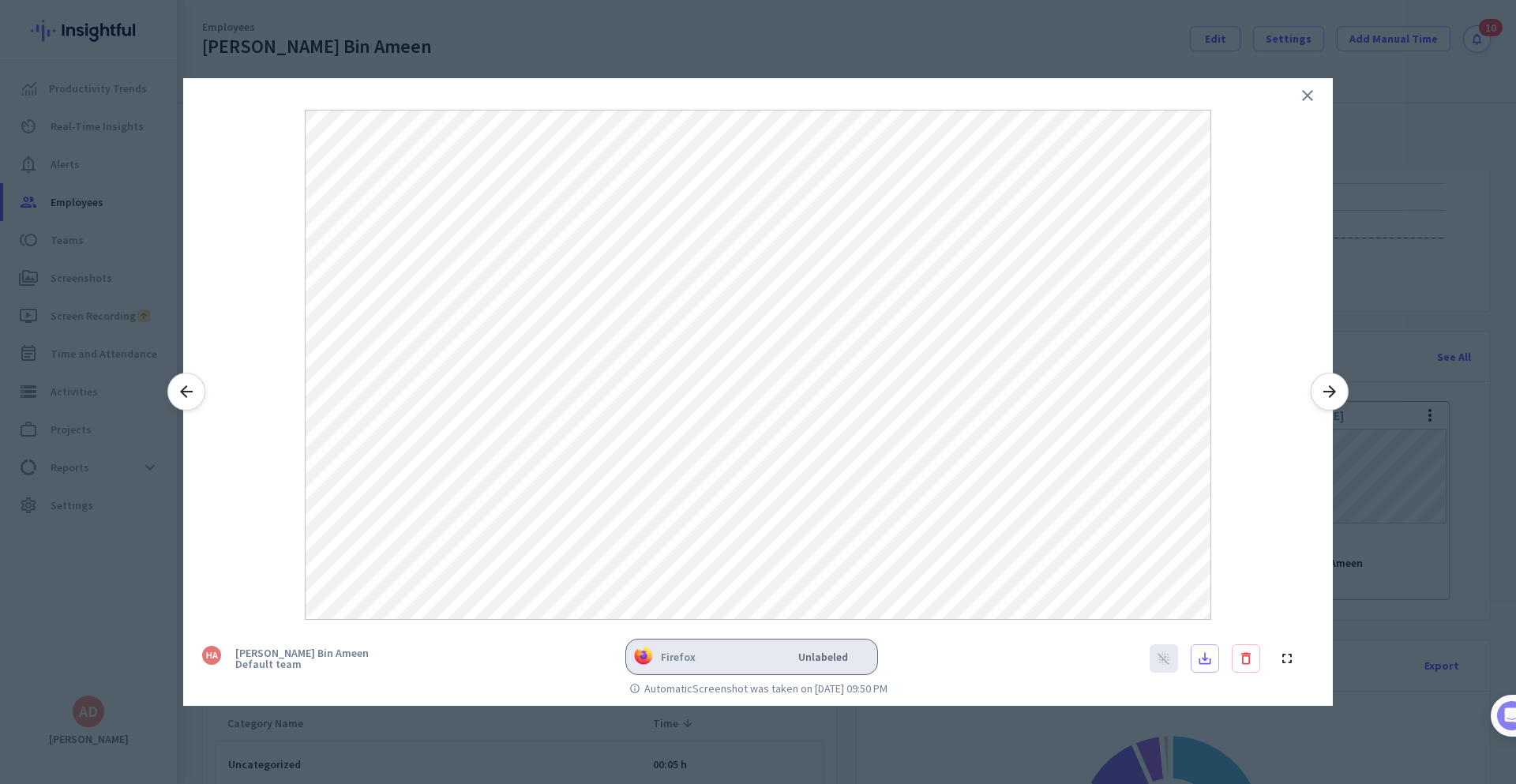
click at [1330, 393] on icon "arrow_forward" at bounding box center [1330, 392] width 19 height 19
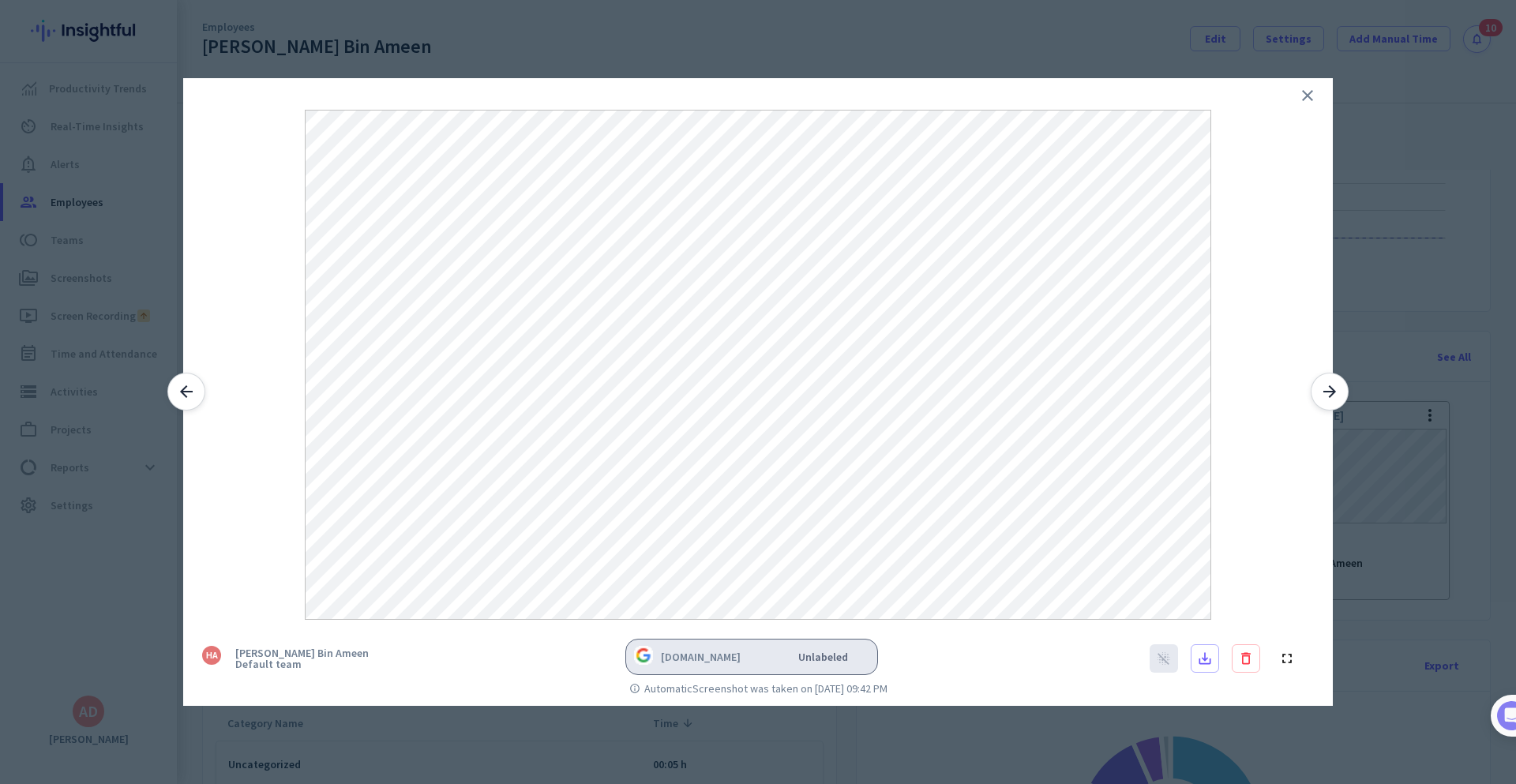
click at [1337, 391] on icon "arrow_forward" at bounding box center [1330, 392] width 19 height 19
click at [1340, 387] on button "arrow_forward" at bounding box center [1330, 391] width 38 height 38
click at [1330, 393] on icon "arrow_forward" at bounding box center [1330, 392] width 19 height 19
click at [1309, 94] on icon "close" at bounding box center [1308, 96] width 19 height 19
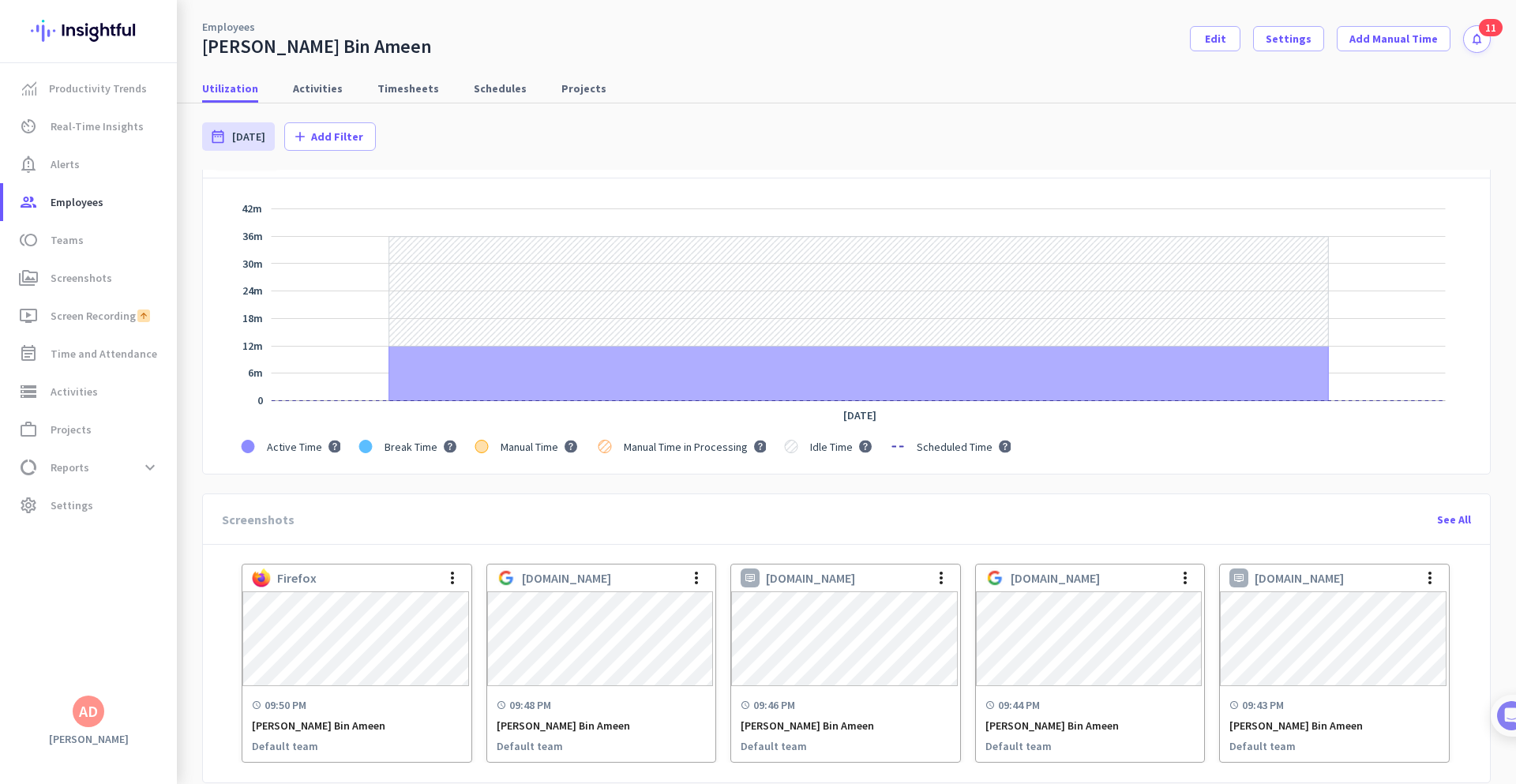
scroll to position [0, 0]
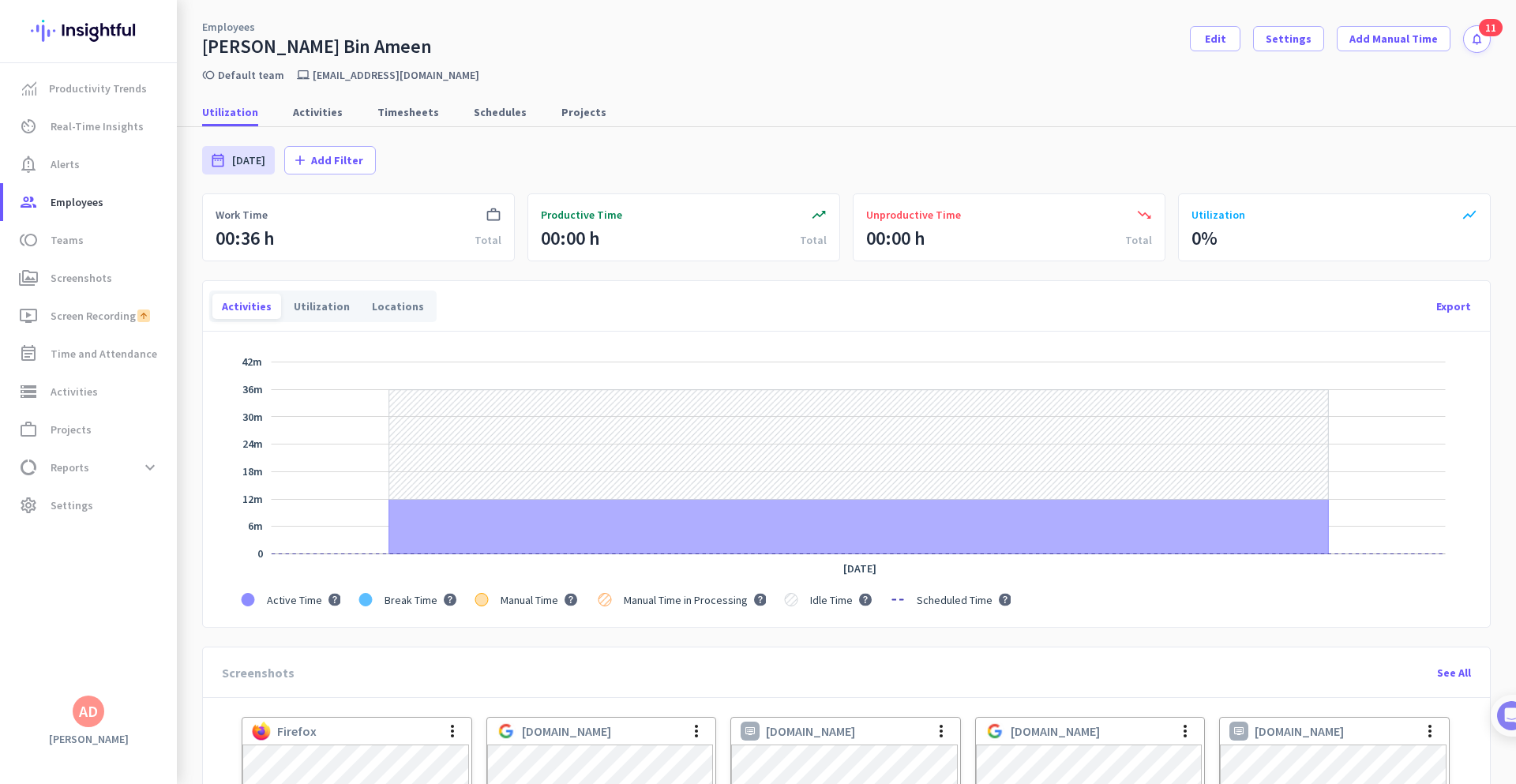
click at [1470, 41] on icon "notifications" at bounding box center [1477, 38] width 14 height 14
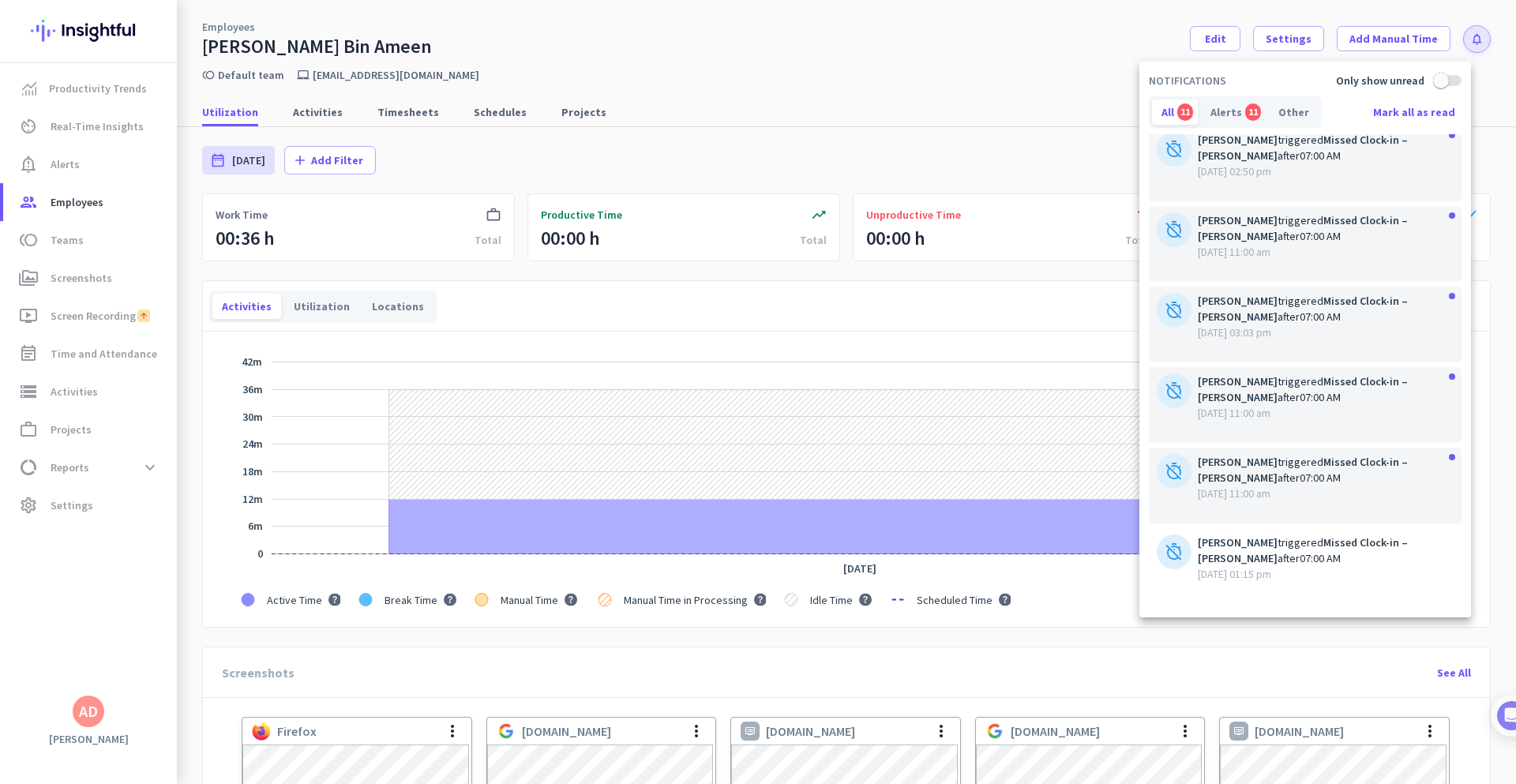
scroll to position [654, 0]
click at [1291, 414] on span "[DATE] 11:00 am" at bounding box center [1322, 412] width 248 height 16
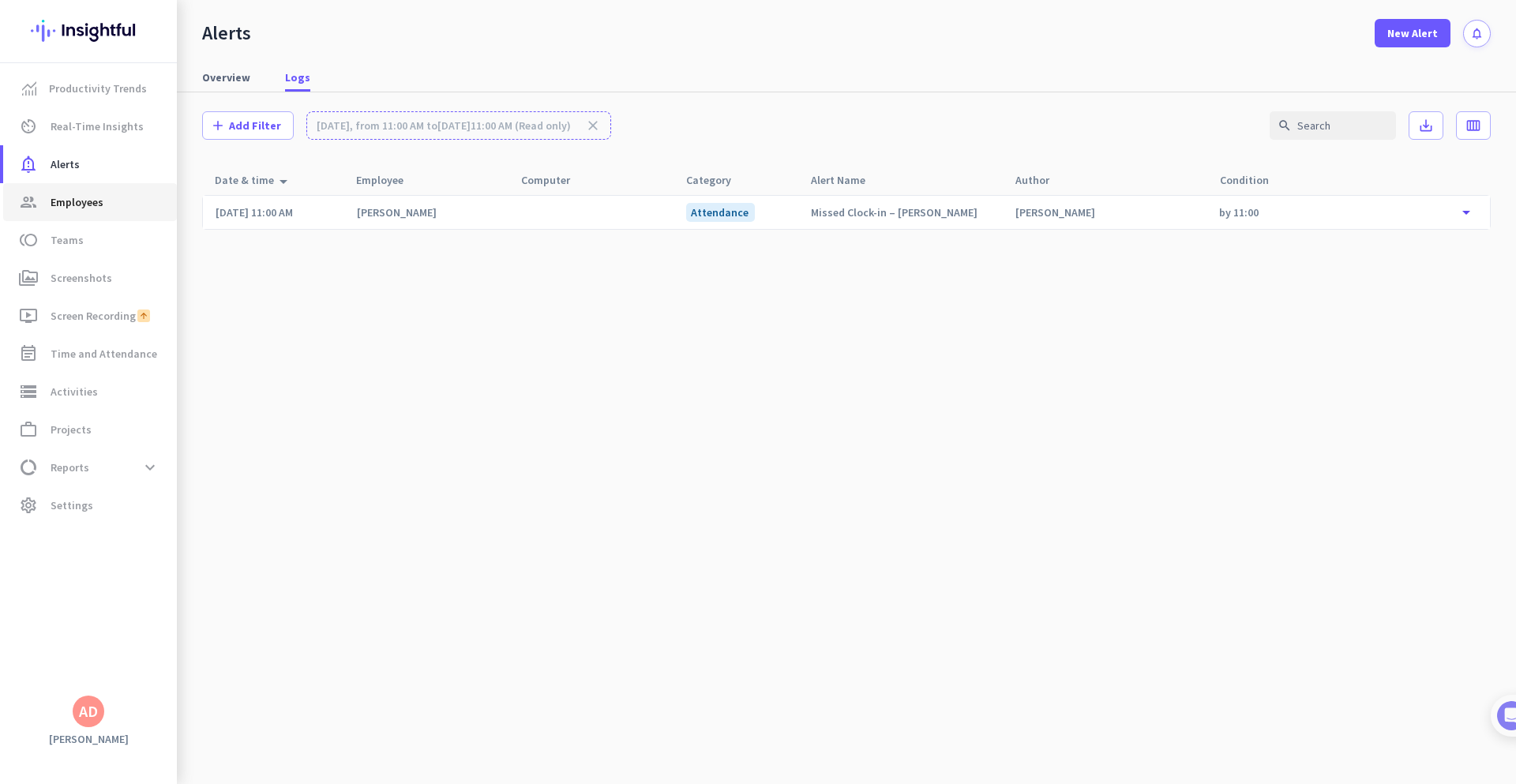
click at [106, 202] on span "group Employees" at bounding box center [90, 202] width 149 height 19
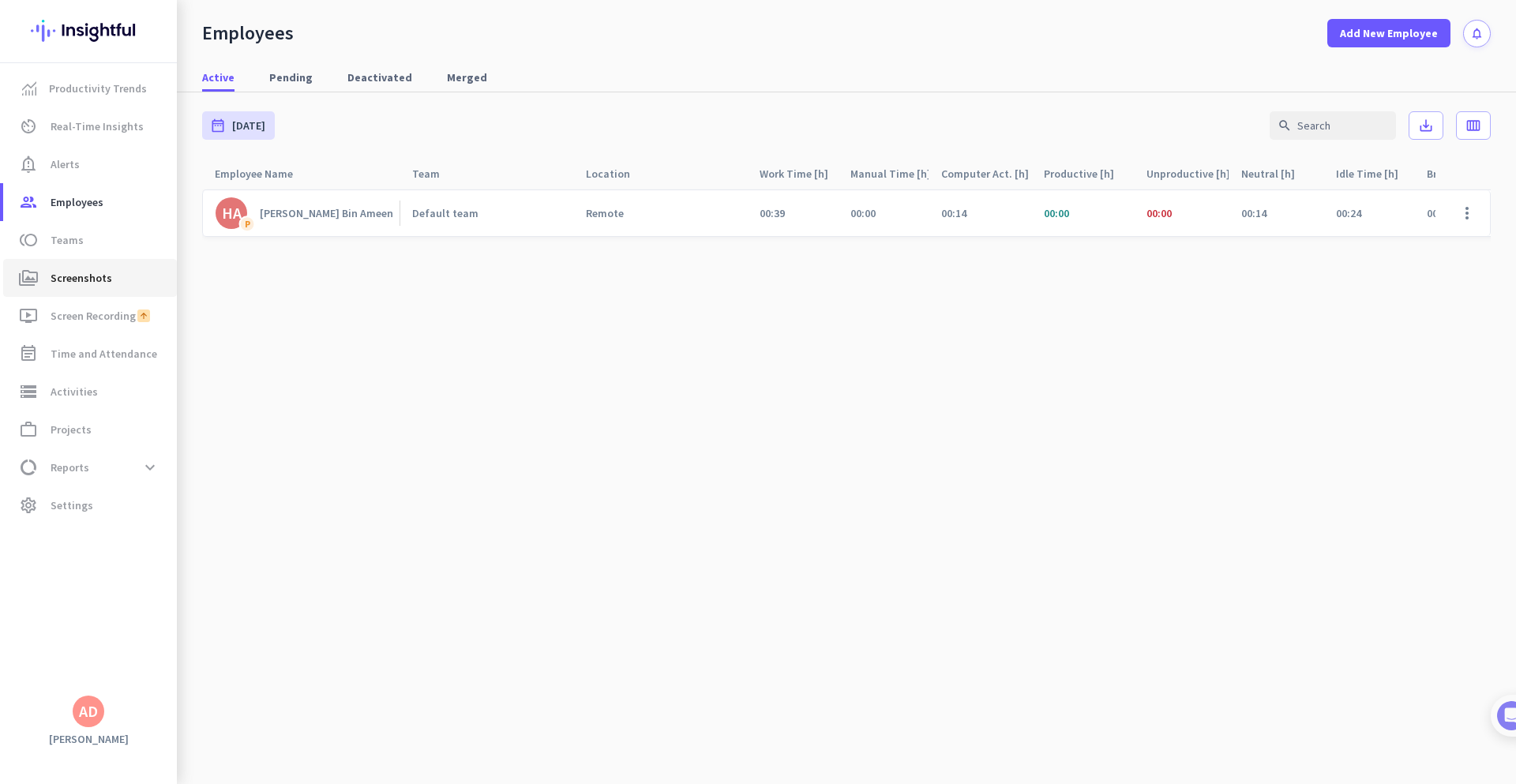
click at [96, 273] on span "Screenshots" at bounding box center [81, 278] width 62 height 19
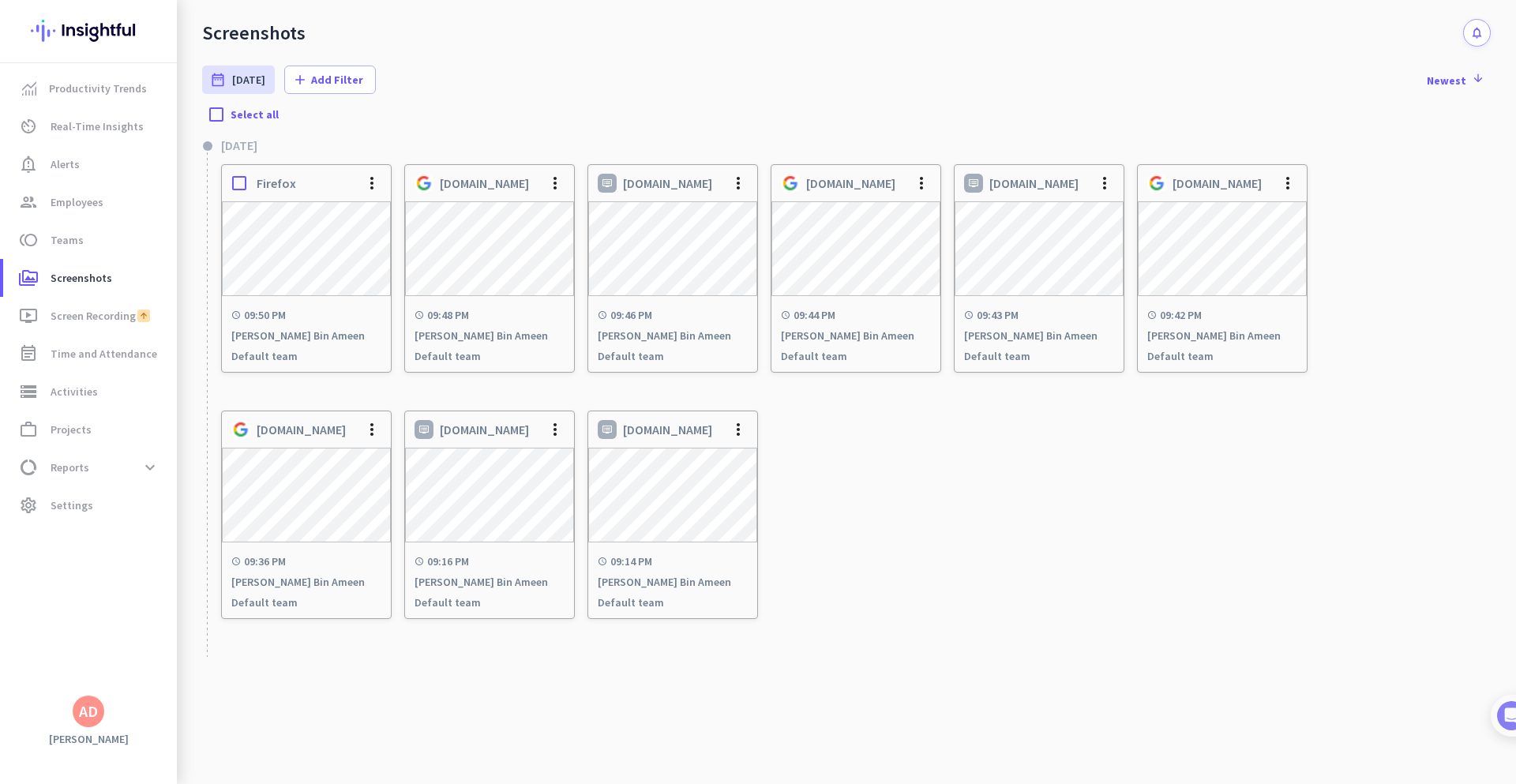
click at [342, 318] on div "schedule 09:50 PM" at bounding box center [306, 315] width 150 height 13
click at [95, 354] on span "Time and Attendance" at bounding box center [103, 354] width 106 height 19
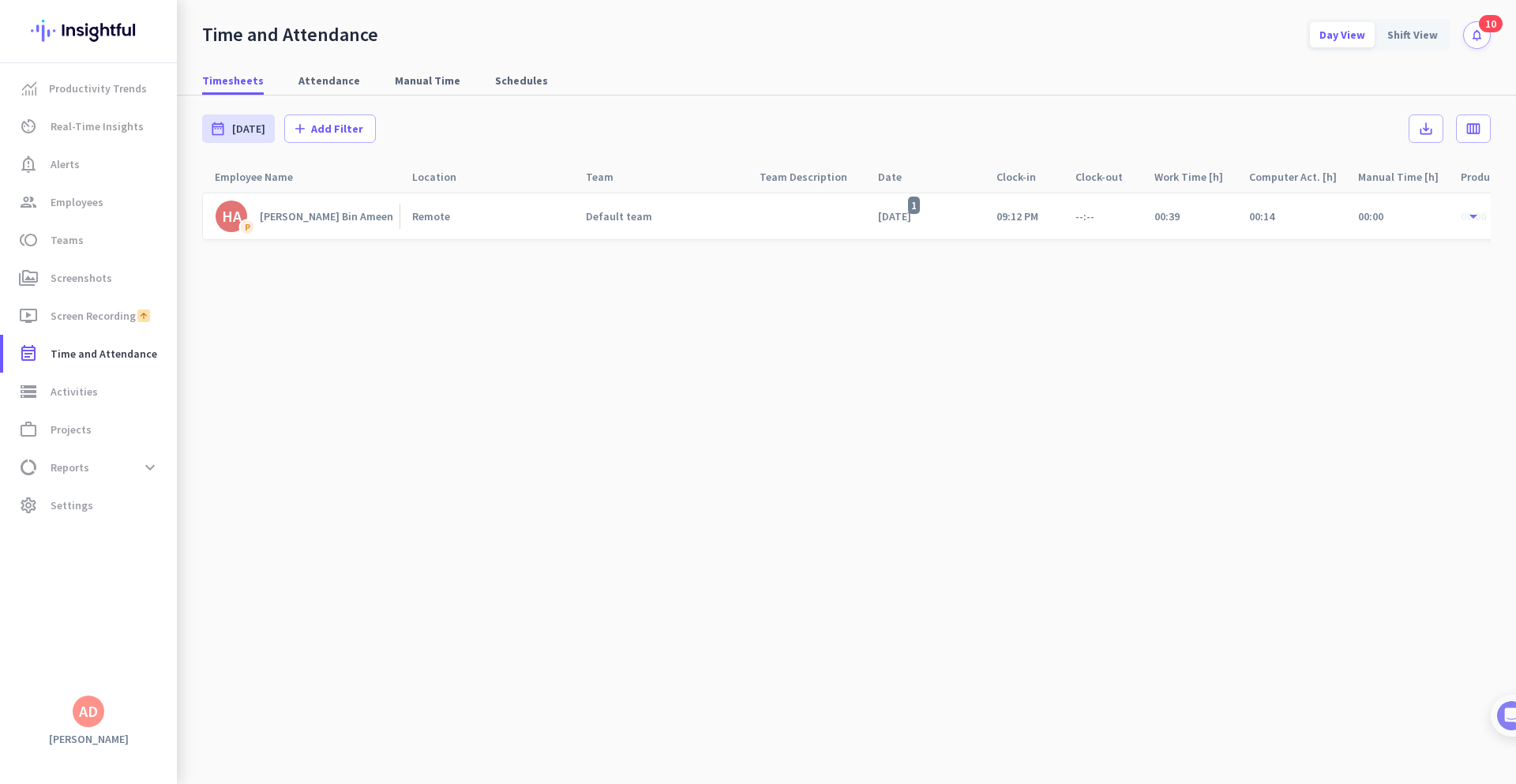
click at [886, 211] on div "[DATE] 1" at bounding box center [901, 217] width 45 height 14
click at [920, 220] on div "[DATE] 1" at bounding box center [901, 217] width 45 height 14
click at [920, 217] on div "[DATE] 1" at bounding box center [901, 217] width 45 height 14
click at [333, 218] on div "[PERSON_NAME] Bin Ameen" at bounding box center [326, 217] width 134 height 14
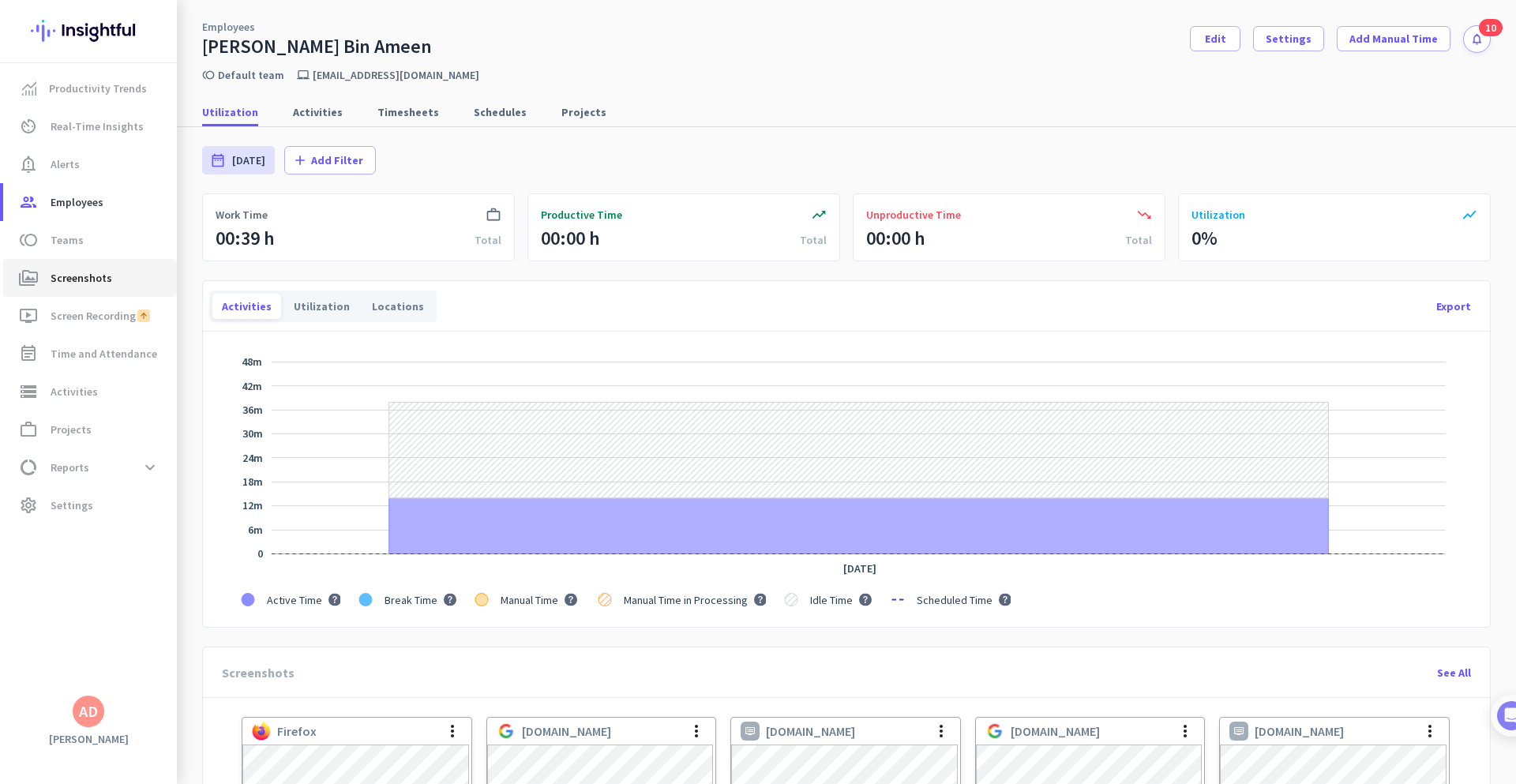
click at [81, 276] on span "Screenshots" at bounding box center [81, 278] width 62 height 19
